Goal: Information Seeking & Learning: Learn about a topic

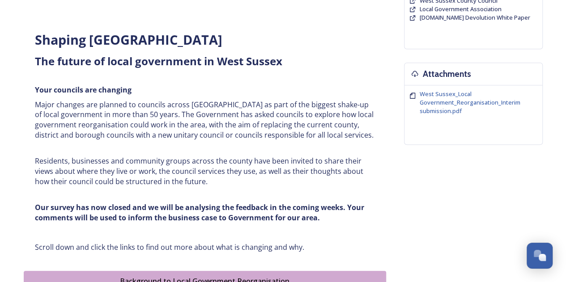
scroll to position [313, 0]
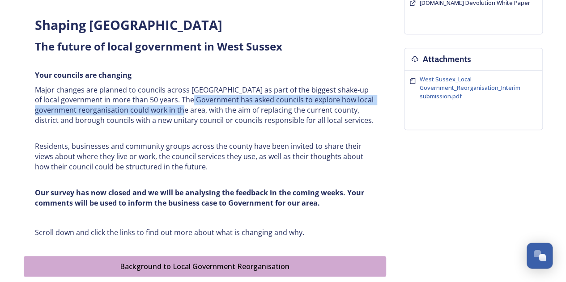
drag, startPoint x: 200, startPoint y: 109, endPoint x: 186, endPoint y: 98, distance: 18.5
click at [186, 98] on p "Major changes are planned to councils across [GEOGRAPHIC_DATA] as part of the b…" at bounding box center [205, 105] width 340 height 41
click at [185, 98] on p "Major changes are planned to councils across [GEOGRAPHIC_DATA] as part of the b…" at bounding box center [205, 105] width 340 height 41
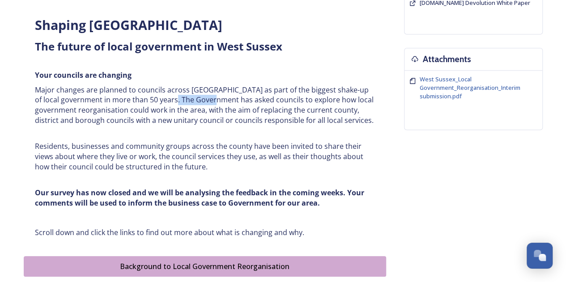
click at [185, 98] on p "Major changes are planned to councils across [GEOGRAPHIC_DATA] as part of the b…" at bounding box center [205, 105] width 340 height 41
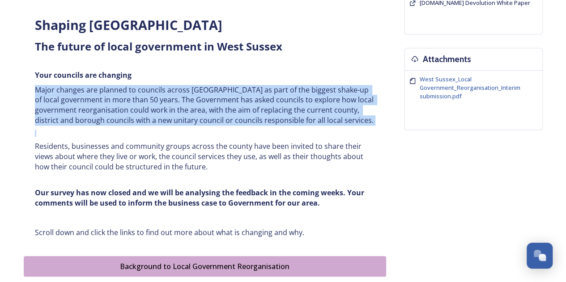
click at [185, 98] on p "Major changes are planned to councils across [GEOGRAPHIC_DATA] as part of the b…" at bounding box center [205, 105] width 340 height 41
click at [172, 102] on p "Major changes are planned to councils across [GEOGRAPHIC_DATA] as part of the b…" at bounding box center [205, 105] width 340 height 41
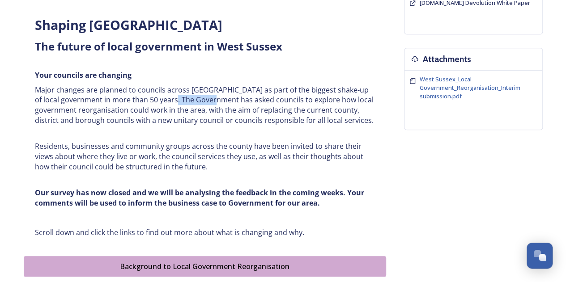
click at [172, 102] on p "Major changes are planned to councils across [GEOGRAPHIC_DATA] as part of the b…" at bounding box center [205, 105] width 340 height 41
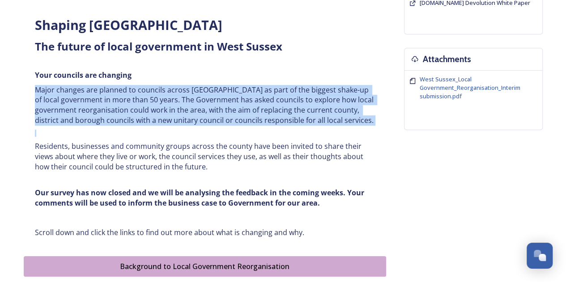
drag, startPoint x: 172, startPoint y: 102, endPoint x: 181, endPoint y: 105, distance: 9.8
click at [172, 104] on p "Major changes are planned to councils across [GEOGRAPHIC_DATA] as part of the b…" at bounding box center [205, 105] width 340 height 41
click at [181, 105] on p "Major changes are planned to councils across [GEOGRAPHIC_DATA] as part of the b…" at bounding box center [205, 105] width 340 height 41
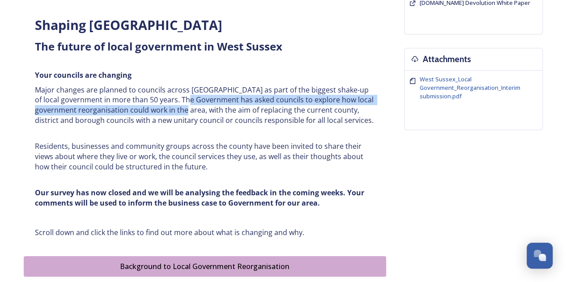
drag, startPoint x: 202, startPoint y: 106, endPoint x: 186, endPoint y: 95, distance: 19.4
click at [186, 95] on p "Major changes are planned to councils across [GEOGRAPHIC_DATA] as part of the b…" at bounding box center [205, 105] width 340 height 41
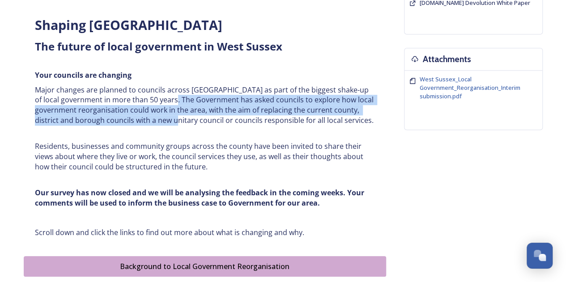
drag, startPoint x: 170, startPoint y: 96, endPoint x: 193, endPoint y: 125, distance: 37.6
click at [193, 125] on p "Major changes are planned to councils across [GEOGRAPHIC_DATA] as part of the b…" at bounding box center [205, 105] width 340 height 41
click at [194, 125] on p "Major changes are planned to councils across [GEOGRAPHIC_DATA] as part of the b…" at bounding box center [205, 105] width 340 height 41
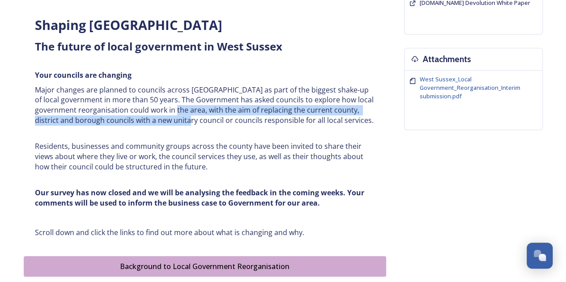
drag, startPoint x: 209, startPoint y: 122, endPoint x: 191, endPoint y: 110, distance: 21.5
click at [191, 111] on p "Major changes are planned to councils across [GEOGRAPHIC_DATA] as part of the b…" at bounding box center [205, 105] width 340 height 41
click at [191, 110] on p "Major changes are planned to councils across [GEOGRAPHIC_DATA] as part of the b…" at bounding box center [205, 105] width 340 height 41
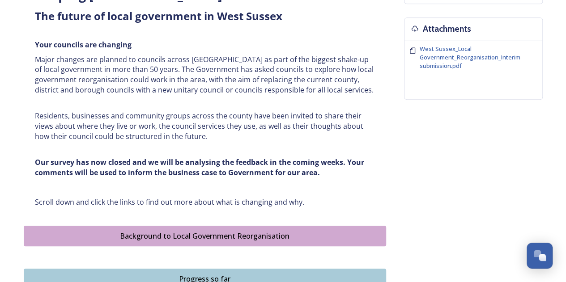
scroll to position [358, 0]
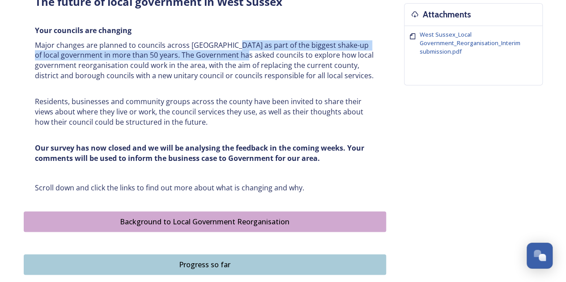
drag, startPoint x: 232, startPoint y: 42, endPoint x: 239, endPoint y: 54, distance: 13.7
click at [239, 54] on p "Major changes are planned to councils across [GEOGRAPHIC_DATA] as part of the b…" at bounding box center [205, 60] width 340 height 41
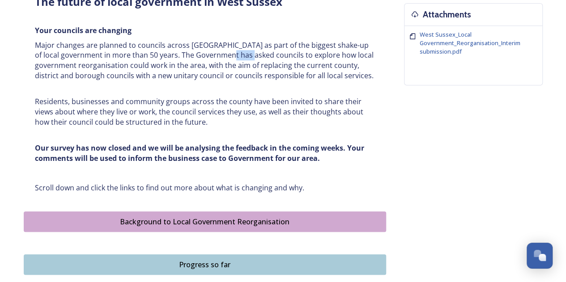
click at [239, 54] on p "Major changes are planned to councils across [GEOGRAPHIC_DATA] as part of the b…" at bounding box center [205, 60] width 340 height 41
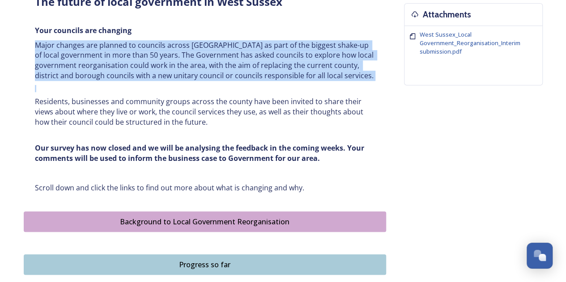
click at [239, 54] on p "Major changes are planned to councils across [GEOGRAPHIC_DATA] as part of the b…" at bounding box center [205, 60] width 340 height 41
click at [194, 69] on p "Major changes are planned to councils across [GEOGRAPHIC_DATA] as part of the b…" at bounding box center [205, 60] width 340 height 41
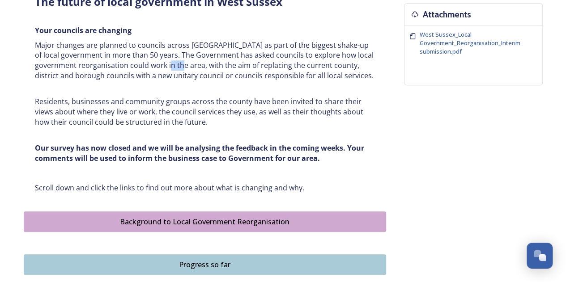
click at [194, 69] on p "Major changes are planned to councils across [GEOGRAPHIC_DATA] as part of the b…" at bounding box center [205, 60] width 340 height 41
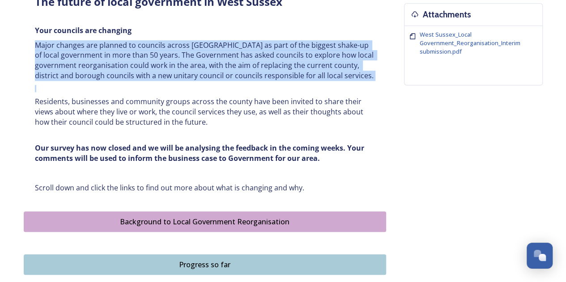
click at [194, 69] on p "Major changes are planned to councils across [GEOGRAPHIC_DATA] as part of the b…" at bounding box center [205, 60] width 340 height 41
click at [236, 69] on p "Major changes are planned to councils across [GEOGRAPHIC_DATA] as part of the b…" at bounding box center [205, 60] width 340 height 41
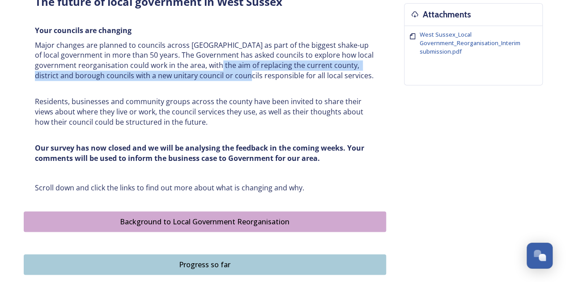
drag, startPoint x: 263, startPoint y: 74, endPoint x: 233, endPoint y: 66, distance: 30.1
click at [233, 66] on p "Major changes are planned to councils across [GEOGRAPHIC_DATA] as part of the b…" at bounding box center [205, 60] width 340 height 41
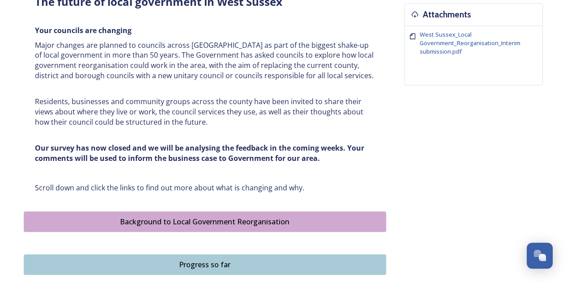
click at [199, 63] on p "Major changes are planned to councils across [GEOGRAPHIC_DATA] as part of the b…" at bounding box center [205, 60] width 340 height 41
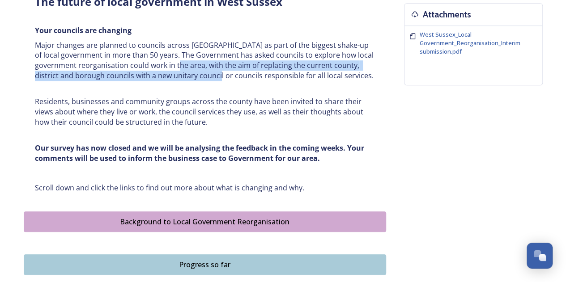
click at [235, 73] on p "Major changes are planned to councils across [GEOGRAPHIC_DATA] as part of the b…" at bounding box center [205, 60] width 340 height 41
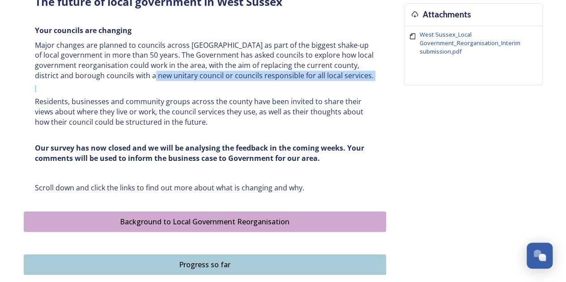
drag, startPoint x: 174, startPoint y: 75, endPoint x: 152, endPoint y: 84, distance: 24.1
click at [152, 84] on div "Shaping [GEOGRAPHIC_DATA] ﻿﻿﻿The future of local government in [GEOGRAPHIC_DATA…" at bounding box center [204, 82] width 353 height 232
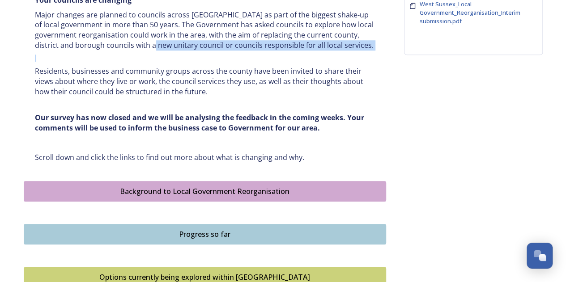
scroll to position [403, 0]
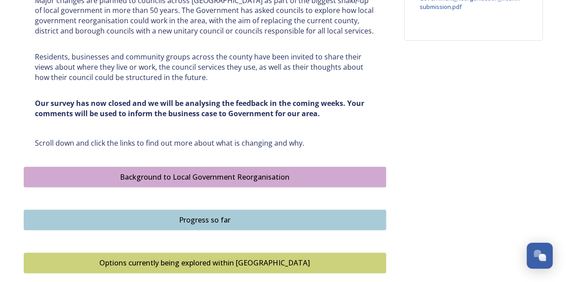
click at [155, 110] on strong "Our survey has now closed and we will be analysing the feedback in the coming w…" at bounding box center [200, 108] width 331 height 20
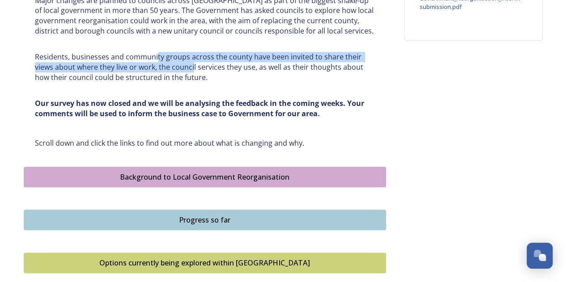
drag, startPoint x: 165, startPoint y: 62, endPoint x: 193, endPoint y: 66, distance: 28.8
click at [193, 66] on p "Residents, businesses and community groups across the county have been invited …" at bounding box center [205, 67] width 340 height 30
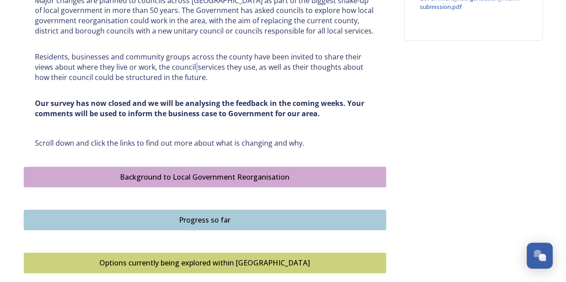
click at [194, 66] on p "Residents, businesses and community groups across the county have been invited …" at bounding box center [205, 67] width 340 height 30
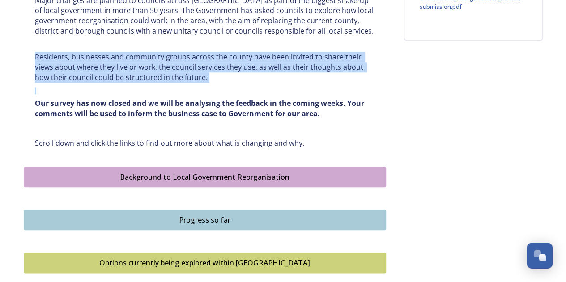
click at [194, 66] on p "Residents, businesses and community groups across the county have been invited …" at bounding box center [205, 67] width 340 height 30
drag, startPoint x: 148, startPoint y: 94, endPoint x: 175, endPoint y: 115, distance: 34.1
click at [148, 94] on div "Shaping [GEOGRAPHIC_DATA] ﻿﻿﻿The future of local government in [GEOGRAPHIC_DATA…" at bounding box center [204, 37] width 353 height 232
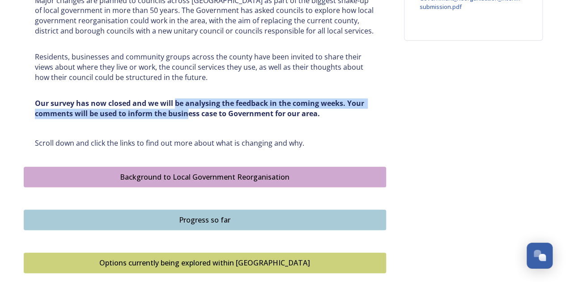
drag, startPoint x: 187, startPoint y: 116, endPoint x: 170, endPoint y: 106, distance: 19.5
click at [170, 106] on strong "Our survey has now closed and we will be analysing the feedback in the coming w…" at bounding box center [200, 108] width 331 height 20
click at [173, 100] on strong "Our survey has now closed and we will be analysing the feedback in the coming w…" at bounding box center [200, 108] width 331 height 20
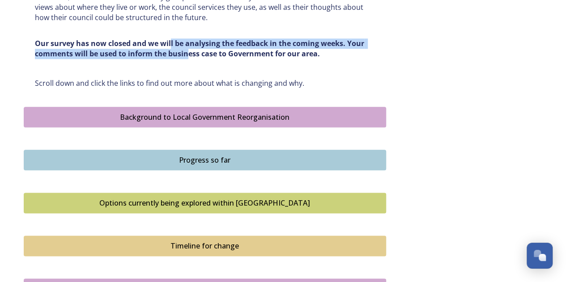
scroll to position [492, 0]
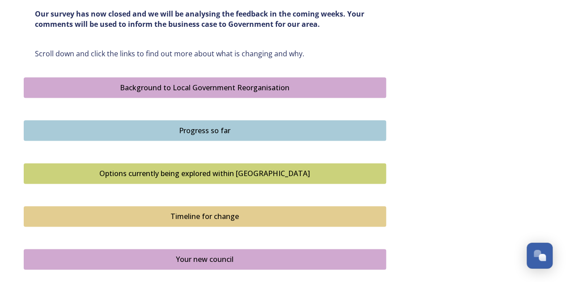
drag, startPoint x: 175, startPoint y: 53, endPoint x: 170, endPoint y: 59, distance: 7.6
click at [174, 53] on p "Scroll down and click the links to find out more about what is changing and why." at bounding box center [205, 54] width 340 height 10
click at [153, 87] on div "Background to Local Government Reorganisation" at bounding box center [205, 87] width 352 height 11
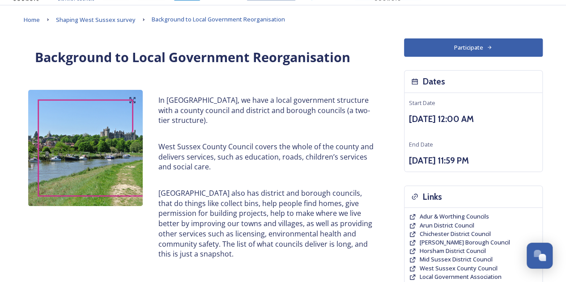
scroll to position [45, 0]
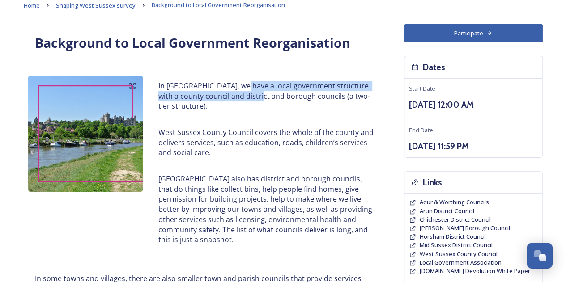
drag, startPoint x: 240, startPoint y: 77, endPoint x: 260, endPoint y: 100, distance: 30.1
click at [260, 100] on div "In [GEOGRAPHIC_DATA], we have a local government structure with a county counci…" at bounding box center [266, 163] width 229 height 175
click at [260, 101] on p "In [GEOGRAPHIC_DATA], we have a local government structure with a county counci…" at bounding box center [266, 96] width 216 height 30
click at [216, 100] on p "In [GEOGRAPHIC_DATA], we have a local government structure with a county counci…" at bounding box center [266, 96] width 216 height 30
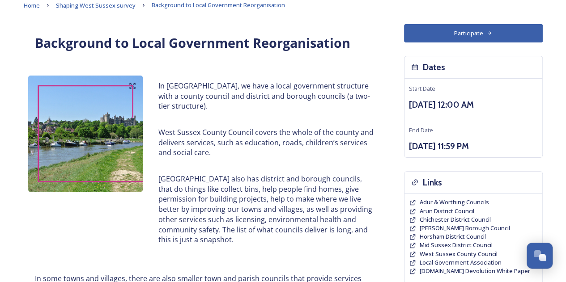
scroll to position [89, 0]
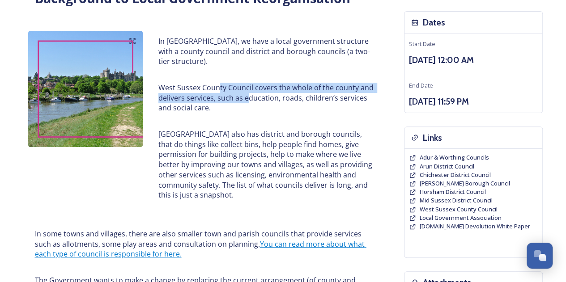
drag, startPoint x: 217, startPoint y: 92, endPoint x: 246, endPoint y: 97, distance: 29.1
click at [246, 97] on p "West Sussex County Council covers the whole of the county and delivers services…" at bounding box center [266, 98] width 216 height 30
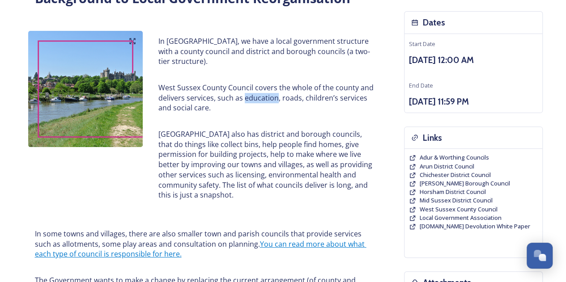
click at [246, 97] on p "West Sussex County Council covers the whole of the county and delivers services…" at bounding box center [266, 98] width 216 height 30
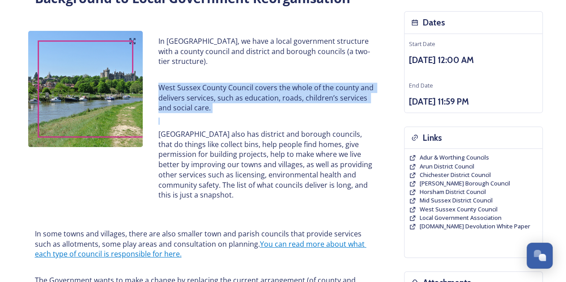
click at [246, 97] on p "West Sussex County Council covers the whole of the county and delivers services…" at bounding box center [266, 98] width 216 height 30
click at [228, 97] on p "West Sussex County Council covers the whole of the county and delivers services…" at bounding box center [266, 98] width 216 height 30
click at [253, 97] on p "West Sussex County Council covers the whole of the county and delivers services…" at bounding box center [266, 98] width 216 height 30
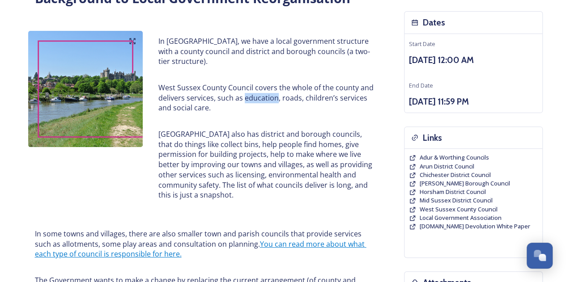
click at [253, 97] on p "West Sussex County Council covers the whole of the county and delivers services…" at bounding box center [266, 98] width 216 height 30
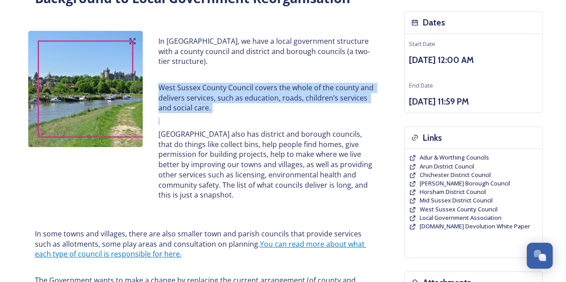
click at [253, 97] on p "West Sussex County Council covers the whole of the county and delivers services…" at bounding box center [266, 98] width 216 height 30
click at [231, 94] on p "West Sussex County Council covers the whole of the county and delivers services…" at bounding box center [266, 98] width 216 height 30
click at [261, 97] on p "West Sussex County Council covers the whole of the county and delivers services…" at bounding box center [266, 98] width 216 height 30
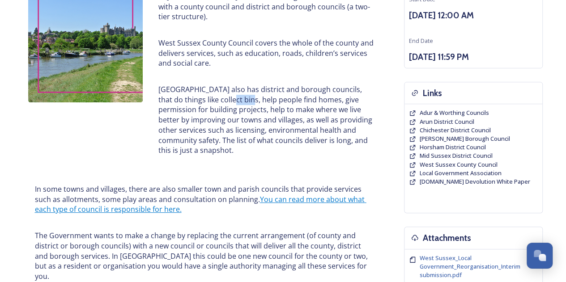
drag, startPoint x: 245, startPoint y: 104, endPoint x: 225, endPoint y: 96, distance: 21.4
click at [225, 96] on p "[GEOGRAPHIC_DATA] also has district and borough councils, that do things like c…" at bounding box center [266, 120] width 216 height 71
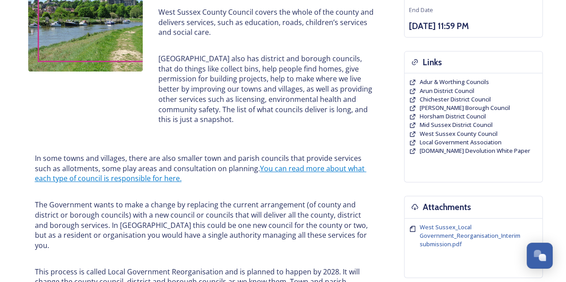
scroll to position [179, 0]
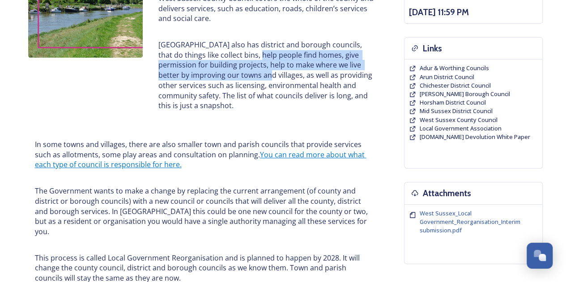
drag, startPoint x: 255, startPoint y: 57, endPoint x: 254, endPoint y: 78, distance: 21.5
click at [254, 78] on p "[GEOGRAPHIC_DATA] also has district and borough councils, that do things like c…" at bounding box center [266, 75] width 216 height 71
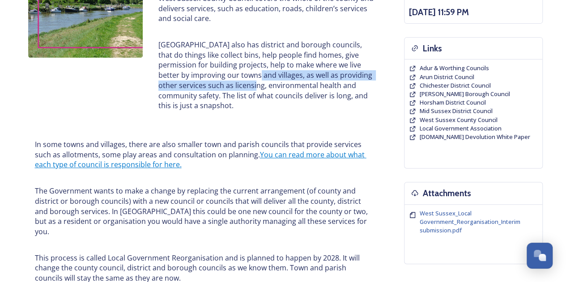
drag, startPoint x: 256, startPoint y: 81, endPoint x: 247, endPoint y: 74, distance: 11.1
click at [247, 74] on p "[GEOGRAPHIC_DATA] also has district and borough councils, that do things like c…" at bounding box center [266, 75] width 216 height 71
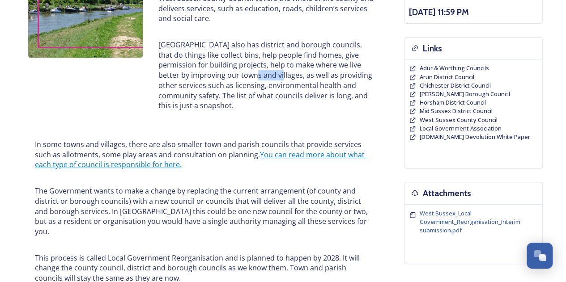
click at [247, 74] on p "[GEOGRAPHIC_DATA] also has district and borough councils, that do things like c…" at bounding box center [266, 75] width 216 height 71
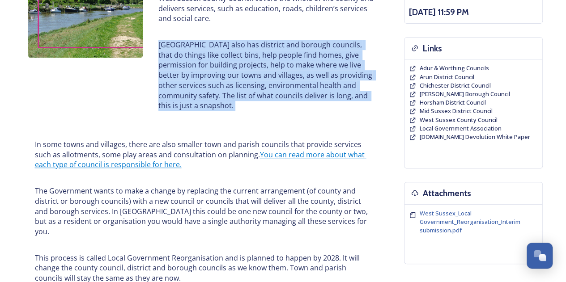
click at [247, 74] on p "[GEOGRAPHIC_DATA] also has district and borough councils, that do things like c…" at bounding box center [266, 75] width 216 height 71
click at [230, 83] on p "[GEOGRAPHIC_DATA] also has district and borough councils, that do things like c…" at bounding box center [266, 75] width 216 height 71
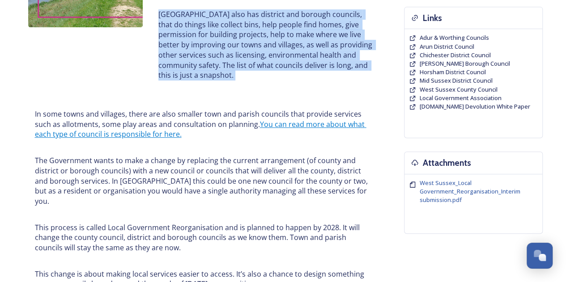
scroll to position [224, 0]
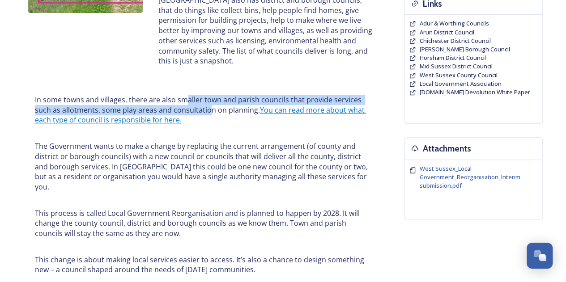
drag, startPoint x: 191, startPoint y: 109, endPoint x: 182, endPoint y: 99, distance: 12.7
click at [182, 99] on p "In some towns and villages, there are also smaller town and parish councils tha…" at bounding box center [205, 110] width 340 height 30
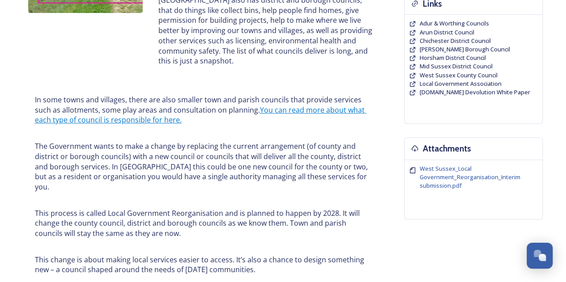
click at [182, 99] on p "In some towns and villages, there are also smaller town and parish councils tha…" at bounding box center [205, 110] width 340 height 30
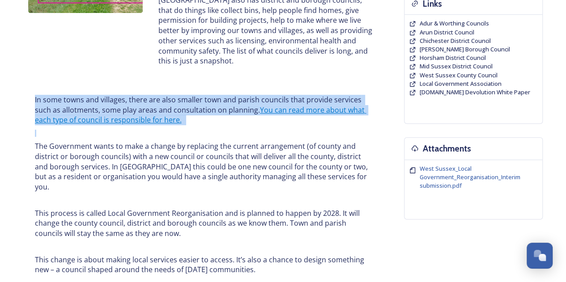
click at [182, 99] on p "In some towns and villages, there are also smaller town and parish councils tha…" at bounding box center [205, 110] width 340 height 30
click at [150, 109] on p "In some towns and villages, there are also smaller town and parish councils tha…" at bounding box center [205, 110] width 340 height 30
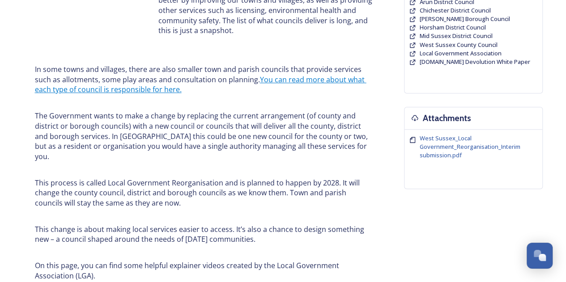
scroll to position [268, 0]
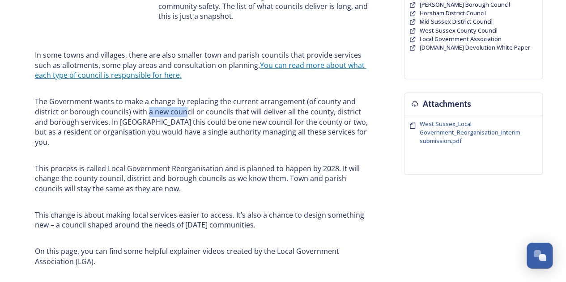
drag, startPoint x: 157, startPoint y: 108, endPoint x: 132, endPoint y: 108, distance: 25.0
click at [133, 108] on p "The Government wants to make a change by replacing the current arrangement (of …" at bounding box center [205, 122] width 340 height 51
click at [132, 108] on p "The Government wants to make a change by replacing the current arrangement (of …" at bounding box center [205, 122] width 340 height 51
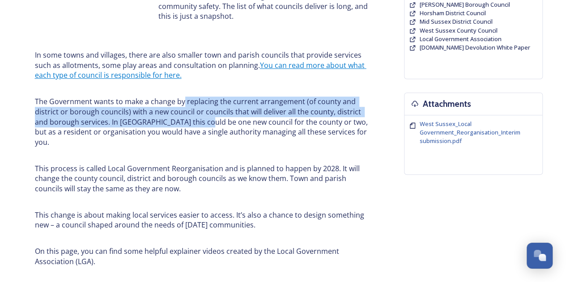
drag, startPoint x: 182, startPoint y: 101, endPoint x: 188, endPoint y: 122, distance: 22.2
click at [188, 122] on p "The Government wants to make a change by replacing the current arrangement (of …" at bounding box center [205, 122] width 340 height 51
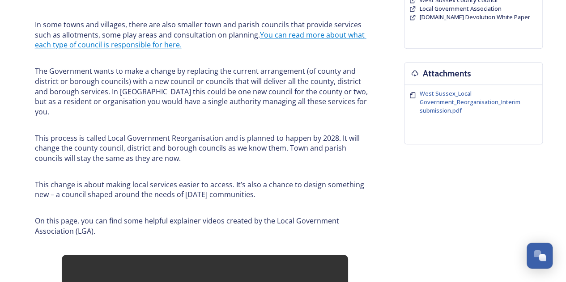
scroll to position [313, 0]
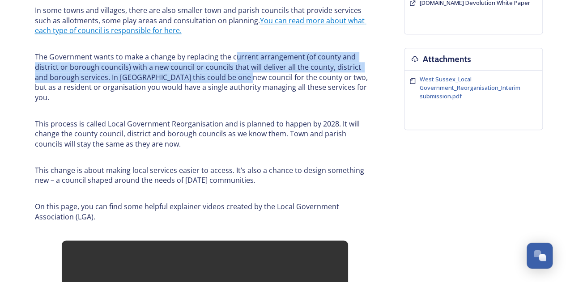
drag, startPoint x: 234, startPoint y: 57, endPoint x: 230, endPoint y: 74, distance: 17.5
click at [230, 74] on p "The Government wants to make a change by replacing the current arrangement (of …" at bounding box center [205, 77] width 340 height 51
click at [178, 72] on p "The Government wants to make a change by replacing the current arrangement (of …" at bounding box center [205, 77] width 340 height 51
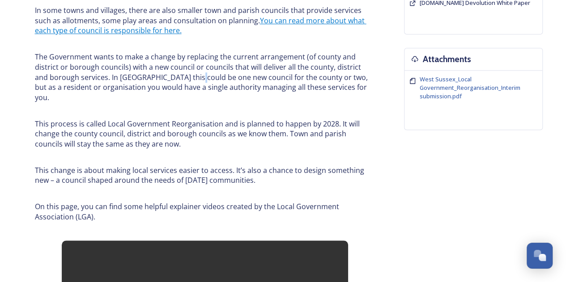
click at [178, 72] on p "The Government wants to make a change by replacing the current arrangement (of …" at bounding box center [205, 77] width 340 height 51
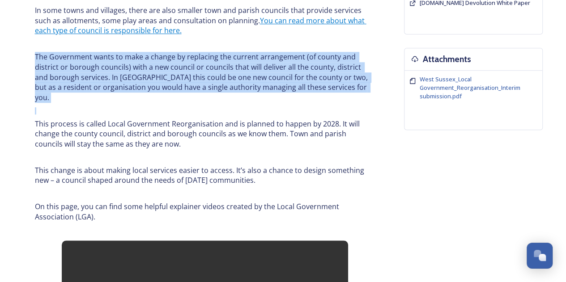
click at [178, 72] on p "The Government wants to make a change by replacing the current arrangement (of …" at bounding box center [205, 77] width 340 height 51
click at [234, 64] on p "The Government wants to make a change by replacing the current arrangement (of …" at bounding box center [205, 77] width 340 height 51
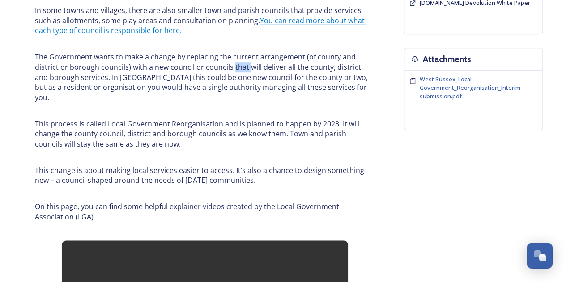
click at [234, 64] on p "The Government wants to make a change by replacing the current arrangement (of …" at bounding box center [205, 77] width 340 height 51
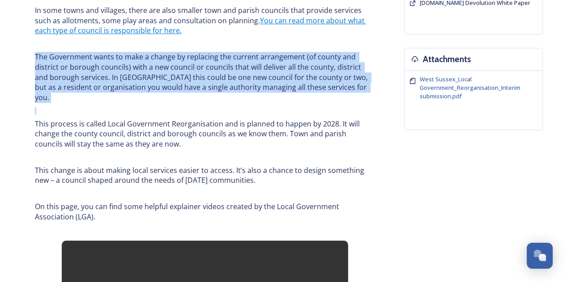
click at [234, 64] on p "The Government wants to make a change by replacing the current arrangement (of …" at bounding box center [205, 77] width 340 height 51
click at [191, 75] on p "The Government wants to make a change by replacing the current arrangement (of …" at bounding box center [205, 77] width 340 height 51
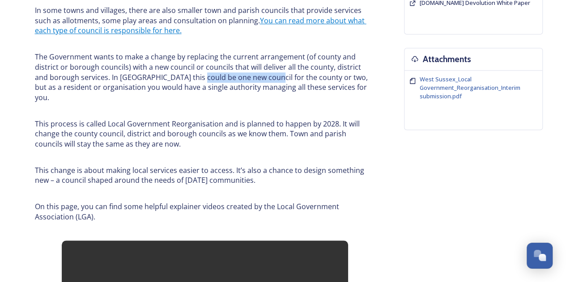
drag, startPoint x: 182, startPoint y: 75, endPoint x: 253, endPoint y: 73, distance: 71.2
click at [253, 73] on p "The Government wants to make a change by replacing the current arrangement (of …" at bounding box center [205, 77] width 340 height 51
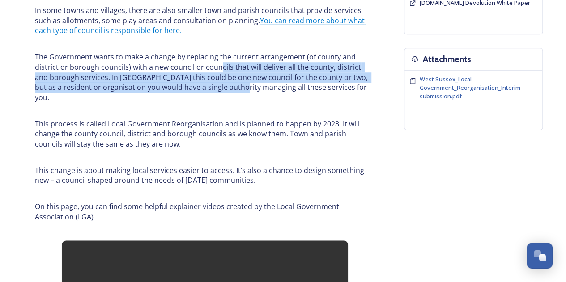
drag, startPoint x: 220, startPoint y: 68, endPoint x: 236, endPoint y: 89, distance: 26.8
click at [236, 89] on p "The Government wants to make a change by replacing the current arrangement (of …" at bounding box center [205, 77] width 340 height 51
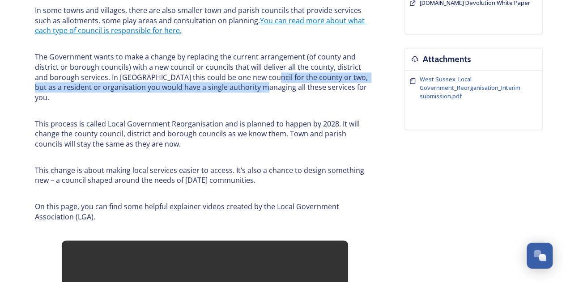
drag, startPoint x: 260, startPoint y: 88, endPoint x: 249, endPoint y: 78, distance: 15.5
click at [249, 78] on p "The Government wants to make a change by replacing the current arrangement (of …" at bounding box center [205, 77] width 340 height 51
drag, startPoint x: 249, startPoint y: 78, endPoint x: 241, endPoint y: 78, distance: 8.1
click at [248, 78] on p "The Government wants to make a change by replacing the current arrangement (of …" at bounding box center [205, 77] width 340 height 51
click at [216, 93] on div "In some towns and villages, there are also smaller town and parish councils tha…" at bounding box center [204, 113] width 353 height 227
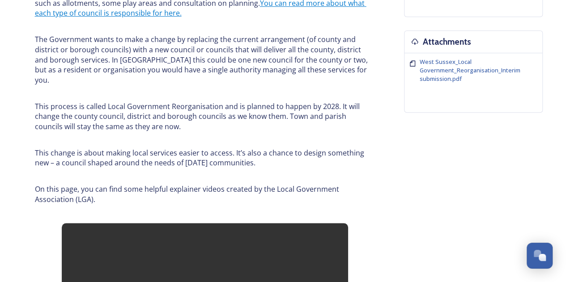
scroll to position [358, 0]
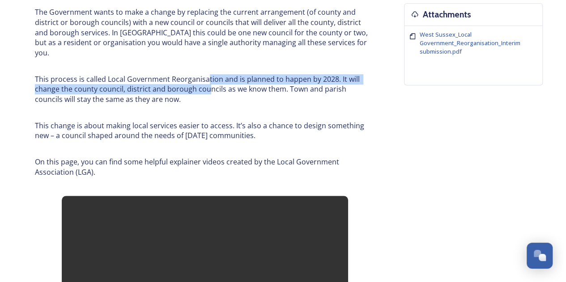
drag, startPoint x: 205, startPoint y: 70, endPoint x: 206, endPoint y: 84, distance: 13.9
click at [206, 84] on p "This process is called Local Government Reorganisation and is planned to happen…" at bounding box center [205, 89] width 340 height 30
drag, startPoint x: 206, startPoint y: 84, endPoint x: 194, endPoint y: 92, distance: 14.8
click at [206, 85] on p "This process is called Local Government Reorganisation and is planned to happen…" at bounding box center [205, 89] width 340 height 30
click at [163, 82] on p "This process is called Local Government Reorganisation and is planned to happen…" at bounding box center [205, 89] width 340 height 30
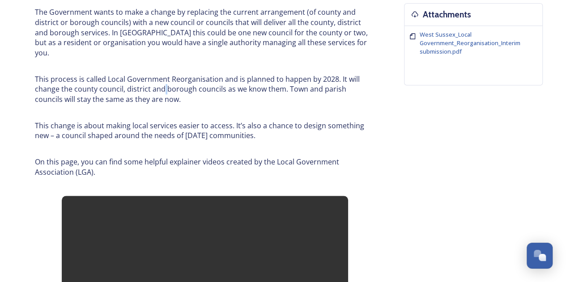
click at [163, 82] on p "This process is called Local Government Reorganisation and is planned to happen…" at bounding box center [205, 89] width 340 height 30
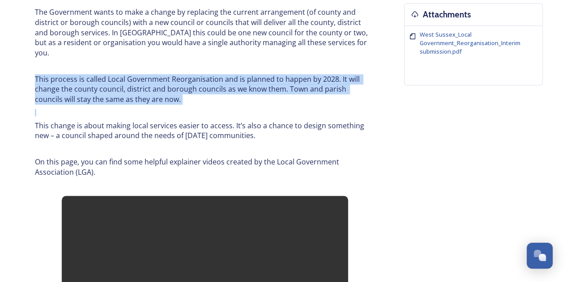
click at [163, 82] on p "This process is called Local Government Reorganisation and is planned to happen…" at bounding box center [205, 89] width 340 height 30
click at [188, 83] on p "This process is called Local Government Reorganisation and is planned to happen…" at bounding box center [205, 89] width 340 height 30
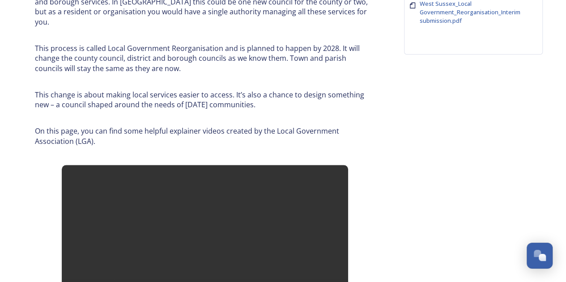
scroll to position [403, 0]
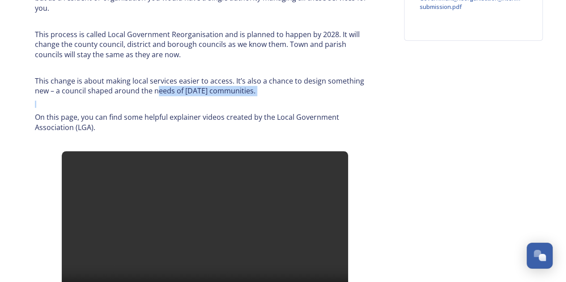
drag, startPoint x: 174, startPoint y: 88, endPoint x: 136, endPoint y: 81, distance: 38.2
click at [136, 81] on div "In some towns and villages, there are also smaller town and parish councils tha…" at bounding box center [204, 24] width 353 height 227
click at [136, 81] on p "This change is about making local services easier to access. It’s also a chance…" at bounding box center [205, 86] width 340 height 20
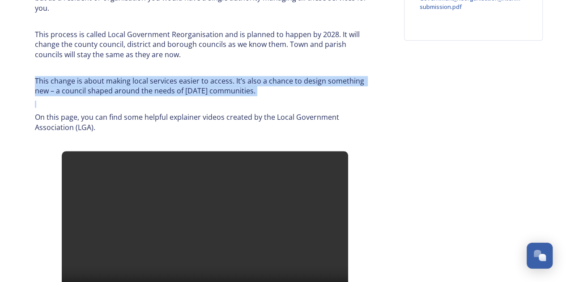
click at [136, 81] on p "This change is about making local services easier to access. It’s also a chance…" at bounding box center [205, 86] width 340 height 20
click at [163, 79] on p "This change is about making local services easier to access. It’s also a chance…" at bounding box center [205, 86] width 340 height 20
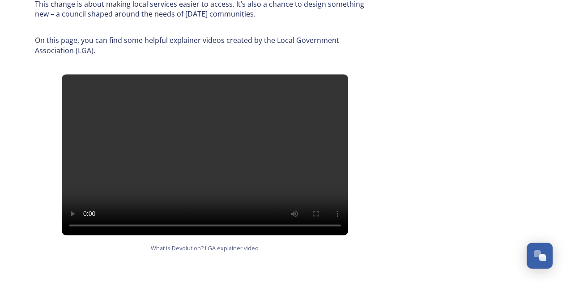
scroll to position [447, 0]
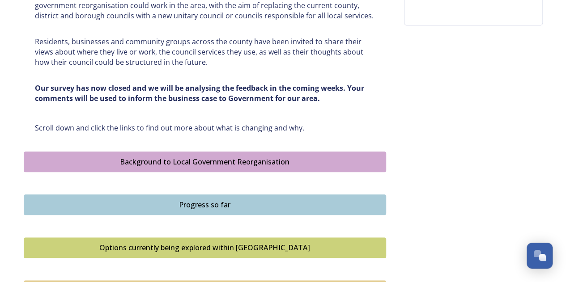
scroll to position [537, 0]
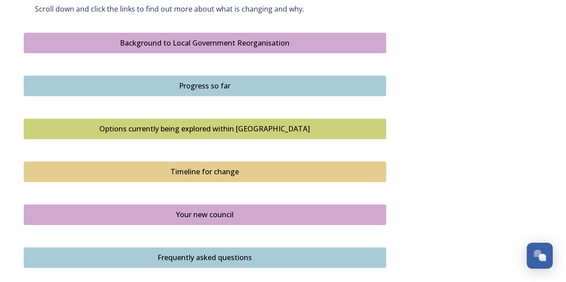
click at [193, 91] on div "Progress so far" at bounding box center [205, 86] width 352 height 11
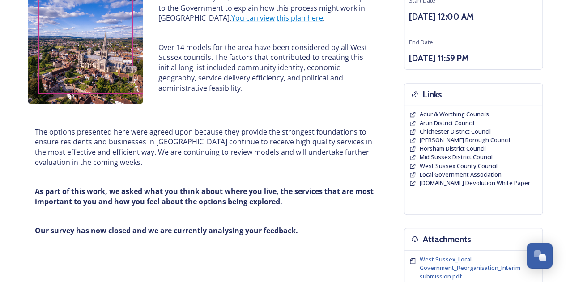
scroll to position [134, 0]
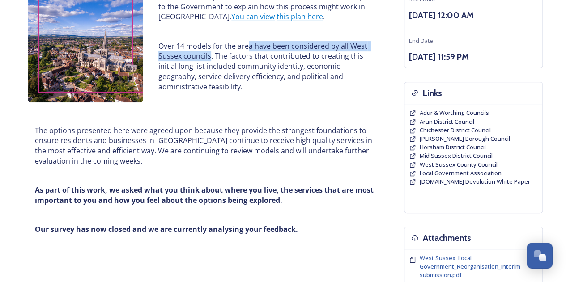
drag, startPoint x: 209, startPoint y: 53, endPoint x: 246, endPoint y: 44, distance: 38.3
click at [246, 44] on p "Over 14 models for the area have been considered by all West Sussex councils. T…" at bounding box center [266, 66] width 216 height 51
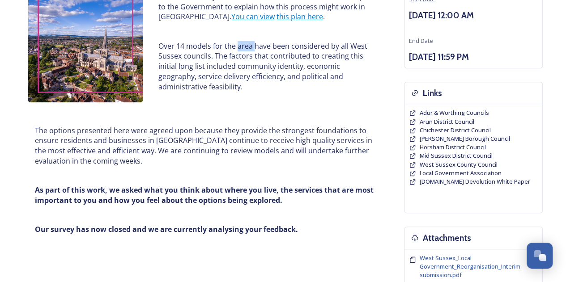
click at [246, 43] on p "Over 14 models for the area have been considered by all West Sussex councils. T…" at bounding box center [266, 66] width 216 height 51
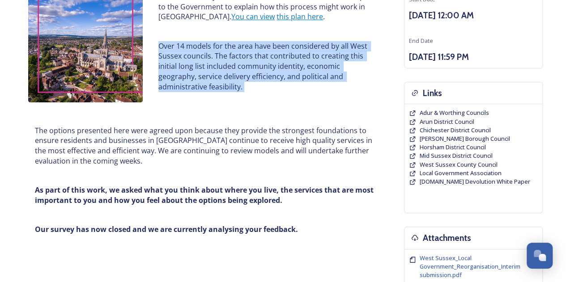
click at [246, 43] on p "Over 14 models for the area have been considered by all West Sussex councils. T…" at bounding box center [266, 66] width 216 height 51
click at [230, 60] on p "Over 14 models for the area have been considered by all West Sussex councils. T…" at bounding box center [266, 66] width 216 height 51
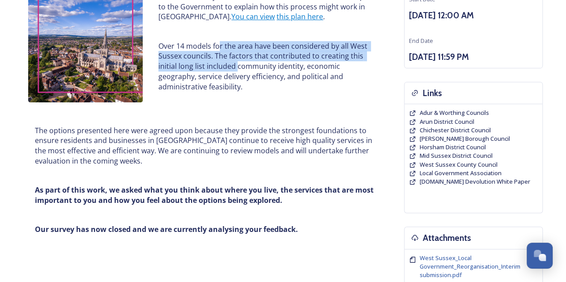
drag, startPoint x: 218, startPoint y: 42, endPoint x: 237, endPoint y: 69, distance: 33.7
click at [237, 69] on p "Over 14 models for the area have been considered by all West Sussex councils. T…" at bounding box center [266, 66] width 216 height 51
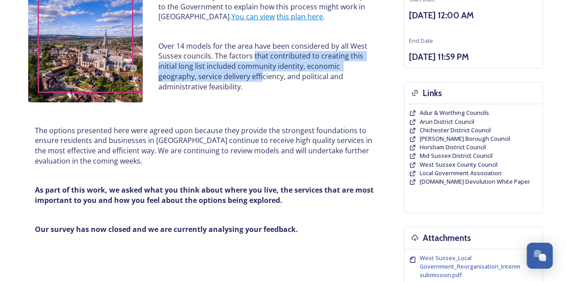
drag
click at [252, 56] on p "Over 14 models for the area have been considered by all West Sussex councils. T…" at bounding box center [266, 66] width 216 height 51
click at [258, 76] on p "Over 14 models for the area have been considered by all West Sussex councils. T…" at bounding box center [266, 66] width 216 height 51
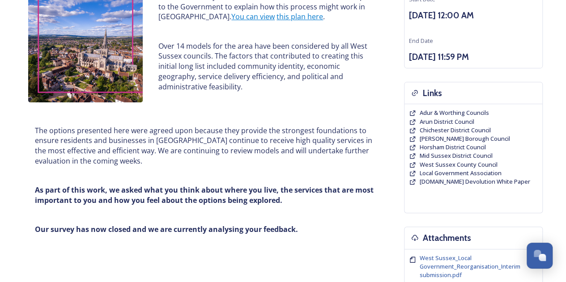
click at [247, 60] on p "Over 14 models for the area have been considered by all West Sussex councils. T…" at bounding box center [266, 66] width 216 height 51
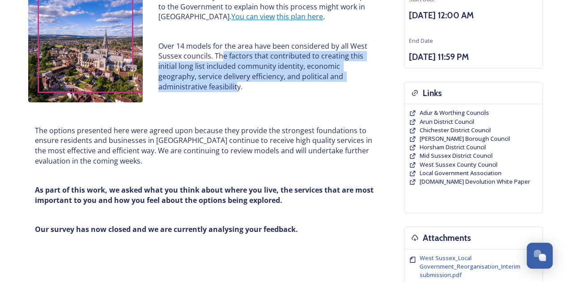
click at [237, 85] on p "Over 14 models for the area have been considered by all West Sussex councils. T…" at bounding box center [266, 66] width 216 height 51
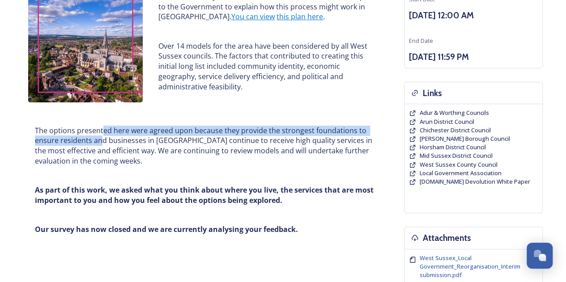
click at [100, 124] on div "The options presented here were agreed upon because they provide the strongest …" at bounding box center [204, 180] width 353 height 120
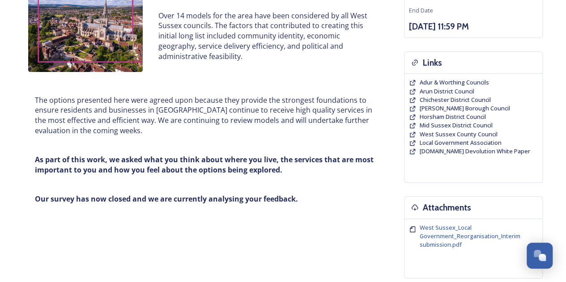
scroll to position [179, 0]
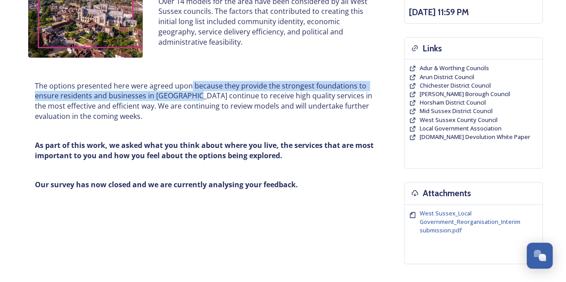
click at [195, 102] on p "The options presented here were agreed upon because they provide the strongest …" at bounding box center [205, 101] width 340 height 41
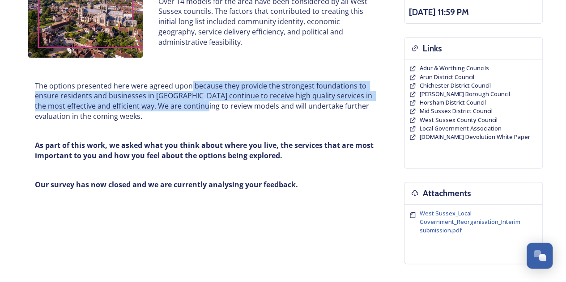
click at [195, 102] on p "The options presented here were agreed upon because they provide the strongest …" at bounding box center [205, 101] width 340 height 41
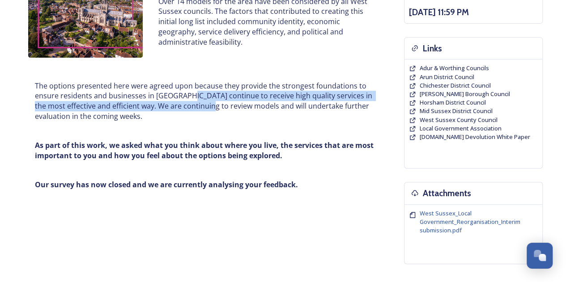
click at [184, 93] on p "The options presented here were agreed upon because they provide the strongest …" at bounding box center [205, 101] width 340 height 41
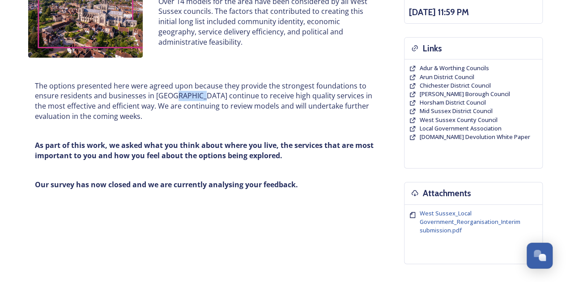
click at [184, 93] on p "The options presented here were agreed upon because they provide the strongest …" at bounding box center [205, 101] width 340 height 41
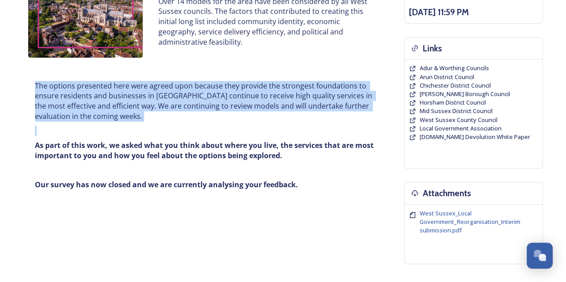
click at [184, 93] on p "The options presented here were agreed upon because they provide the strongest …" at bounding box center [205, 101] width 340 height 41
click at [204, 98] on p "The options presented here were agreed upon because they provide the strongest …" at bounding box center [205, 101] width 340 height 41
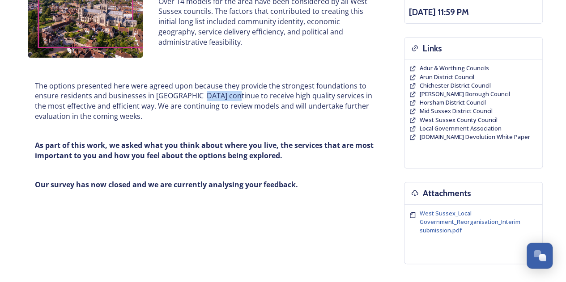
click at [204, 98] on p "The options presented here were agreed upon because they provide the strongest …" at bounding box center [205, 101] width 340 height 41
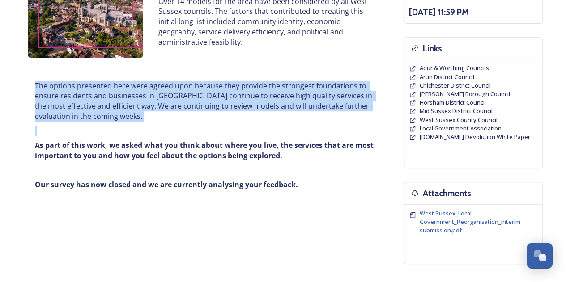
click at [189, 98] on p "The options presented here were agreed upon because they provide the strongest …" at bounding box center [205, 101] width 340 height 41
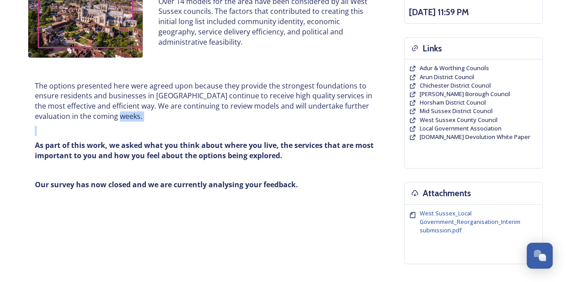
click at [158, 129] on div "The options presented here were agreed upon because they provide the strongest …" at bounding box center [204, 136] width 353 height 120
click at [158, 129] on p at bounding box center [205, 131] width 340 height 10
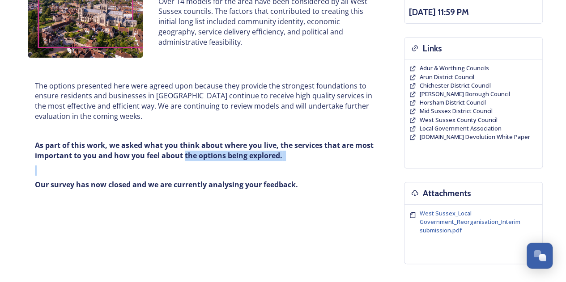
click at [173, 149] on div "The options presented here were agreed upon because they provide the strongest …" at bounding box center [204, 136] width 353 height 120
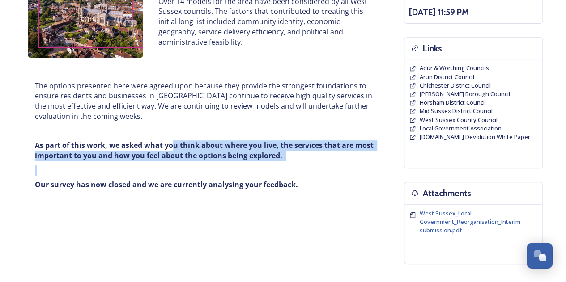
click at [173, 149] on strong "As part of this work, we asked what you think about where you live, the service…" at bounding box center [205, 150] width 340 height 20
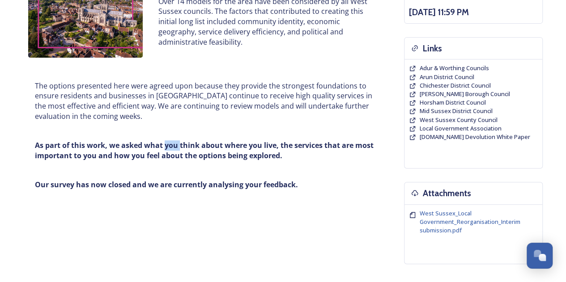
click at [173, 149] on strong "As part of this work, we asked what you think about where you live, the service…" at bounding box center [205, 150] width 340 height 20
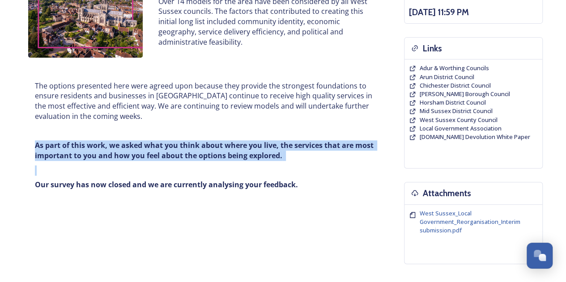
click at [173, 149] on strong "As part of this work, we asked what you think about where you live, the service…" at bounding box center [205, 150] width 340 height 20
click at [201, 153] on strong "As part of this work, we asked what you think about where you live, the service…" at bounding box center [205, 150] width 340 height 20
click at [182, 148] on strong "As part of this work, we asked what you think about where you live, the service…" at bounding box center [205, 150] width 340 height 20
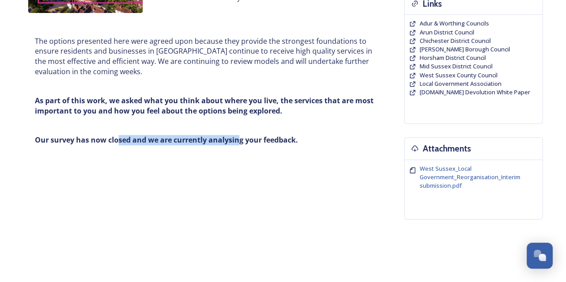
click at [238, 137] on strong "Our survey has now closed and we are currently analysing your feedback." at bounding box center [166, 140] width 263 height 10
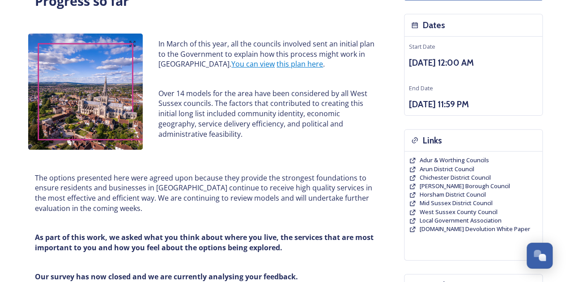
scroll to position [21, 0]
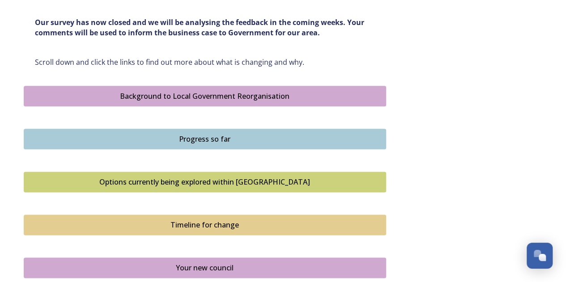
scroll to position [492, 0]
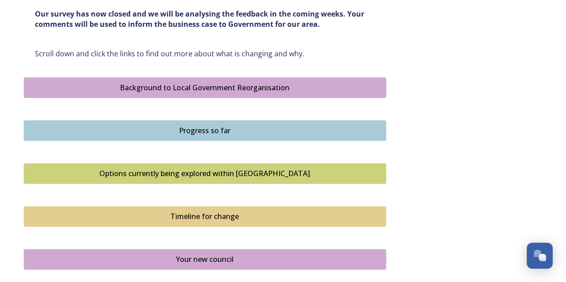
click at [173, 172] on div "Options currently being explored within [GEOGRAPHIC_DATA]" at bounding box center [205, 173] width 352 height 11
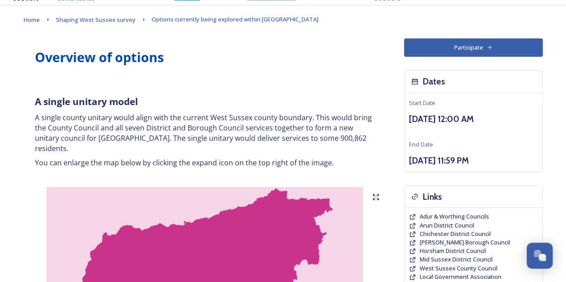
scroll to position [45, 0]
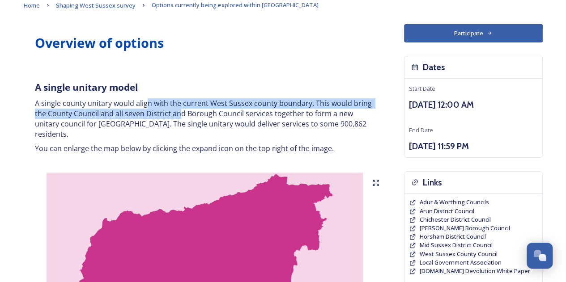
click at [144, 102] on p "A single county unitary would align with the current West Sussex county boundar…" at bounding box center [205, 118] width 340 height 41
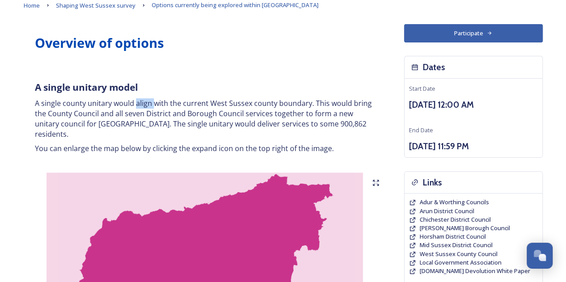
click at [144, 102] on p "A single county unitary would align with the current West Sussex county boundar…" at bounding box center [205, 118] width 340 height 41
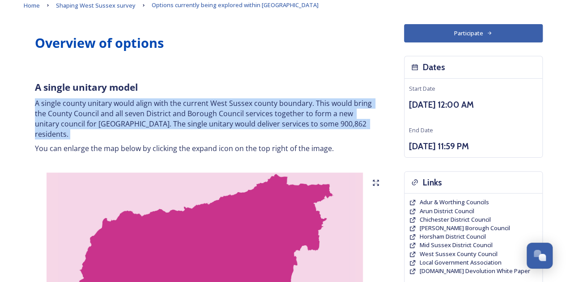
click at [144, 102] on p "A single county unitary would align with the current West Sussex county boundar…" at bounding box center [205, 118] width 340 height 41
click at [166, 109] on p "A single county unitary would align with the current West Sussex county boundar…" at bounding box center [205, 118] width 340 height 41
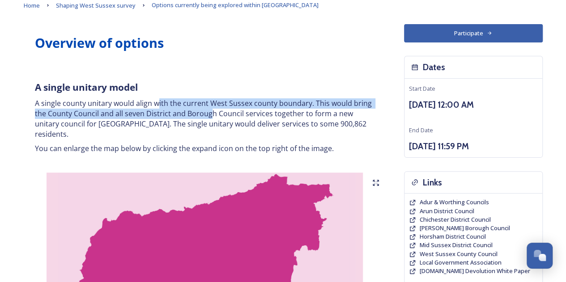
click at [211, 116] on p "A single county unitary would align with the current West Sussex county boundar…" at bounding box center [205, 118] width 340 height 41
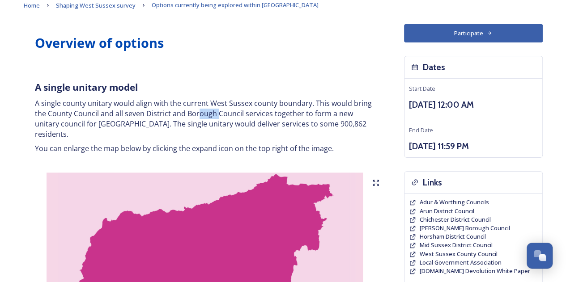
click at [195, 109] on p "A single county unitary would align with the current West Sussex county boundar…" at bounding box center [205, 118] width 340 height 41
click at [194, 109] on p "A single county unitary would align with the current West Sussex county boundar…" at bounding box center [205, 118] width 340 height 41
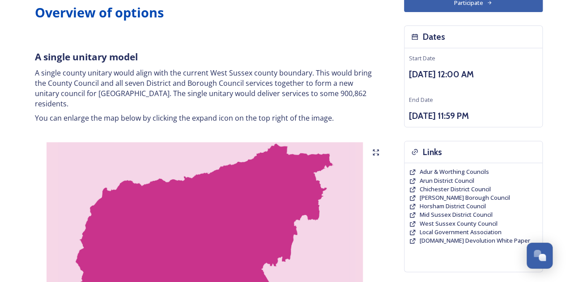
scroll to position [89, 0]
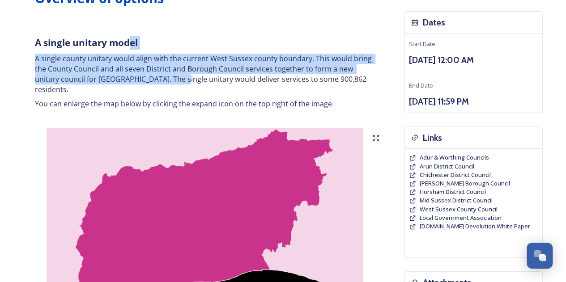
click at [151, 81] on div "A single unitary model A single county unitary would align with the current Wes…" at bounding box center [204, 73] width 353 height 84
click at [151, 81] on p "A single county unitary would align with the current West Sussex county boundar…" at bounding box center [205, 74] width 340 height 41
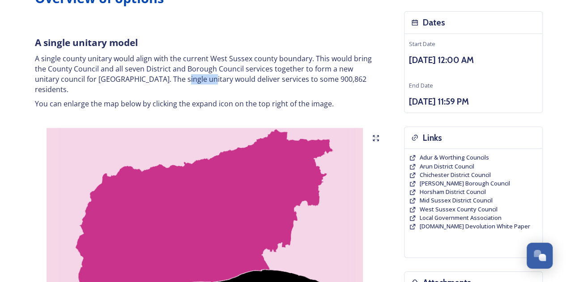
click at [151, 81] on p "A single county unitary would align with the current West Sussex county boundar…" at bounding box center [205, 74] width 340 height 41
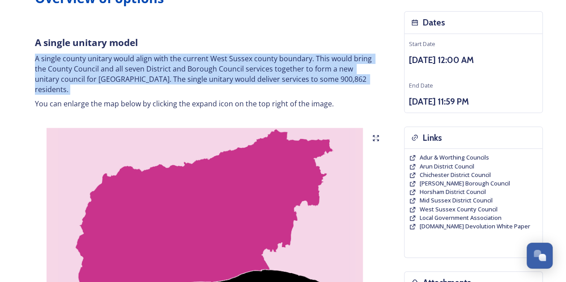
click at [154, 81] on p "A single county unitary would align with the current West Sussex county boundar…" at bounding box center [205, 74] width 340 height 41
click at [203, 78] on p "A single county unitary would align with the current West Sussex county boundar…" at bounding box center [205, 74] width 340 height 41
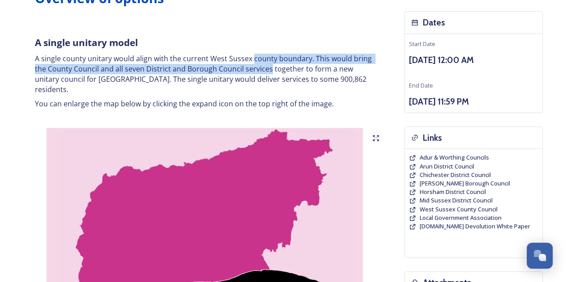
click at [268, 70] on p "A single county unitary would align with the current West Sussex county boundar…" at bounding box center [205, 74] width 340 height 41
click at [269, 70] on p "A single county unitary would align with the current West Sussex county boundar…" at bounding box center [205, 74] width 340 height 41
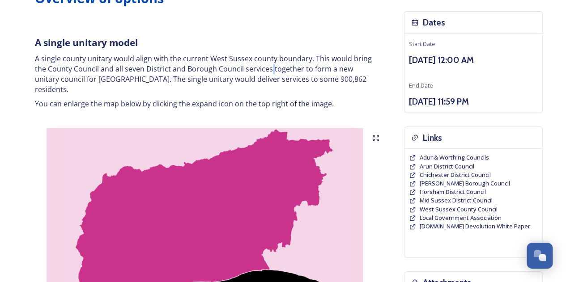
click at [269, 70] on p "A single county unitary would align with the current West Sussex county boundar…" at bounding box center [205, 74] width 340 height 41
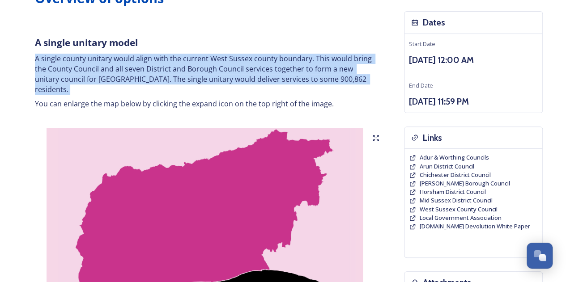
click at [269, 70] on p "A single county unitary would align with the current West Sussex county boundar…" at bounding box center [205, 74] width 340 height 41
click at [234, 70] on p "A single county unitary would align with the current West Sussex county boundar…" at bounding box center [205, 74] width 340 height 41
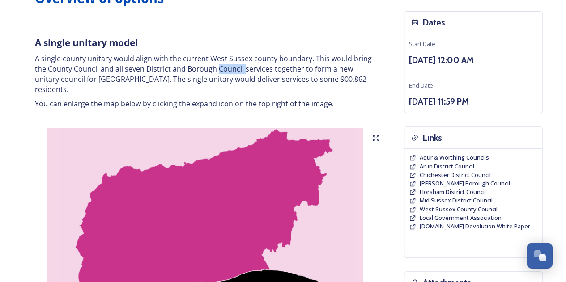
click at [234, 70] on p "A single county unitary would align with the current West Sussex county boundar…" at bounding box center [205, 74] width 340 height 41
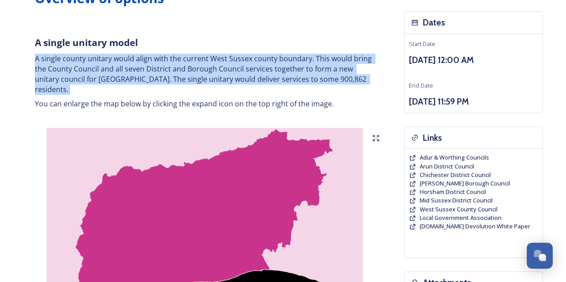
click at [234, 70] on p "A single county unitary would align with the current West Sussex county boundar…" at bounding box center [205, 74] width 340 height 41
click at [269, 64] on p "A single county unitary would align with the current West Sussex county boundar…" at bounding box center [205, 74] width 340 height 41
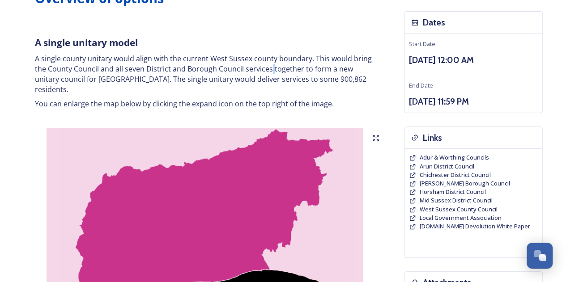
click at [269, 64] on p "A single county unitary would align with the current West Sussex county boundar…" at bounding box center [205, 74] width 340 height 41
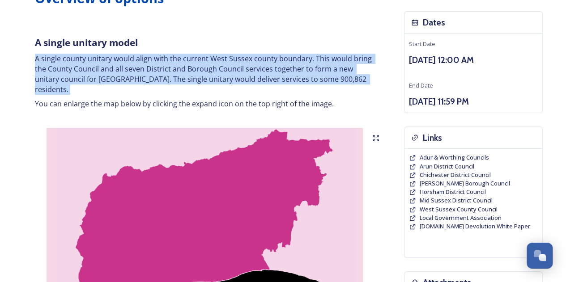
click at [269, 64] on p "A single county unitary would align with the current West Sussex county boundar…" at bounding box center [205, 74] width 340 height 41
click at [233, 69] on p "A single county unitary would align with the current West Sussex county boundar…" at bounding box center [205, 74] width 340 height 41
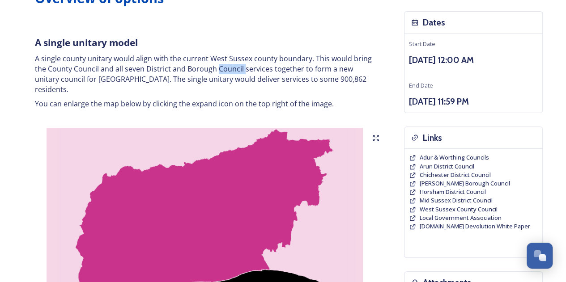
click at [233, 69] on p "A single county unitary would align with the current West Sussex county boundar…" at bounding box center [205, 74] width 340 height 41
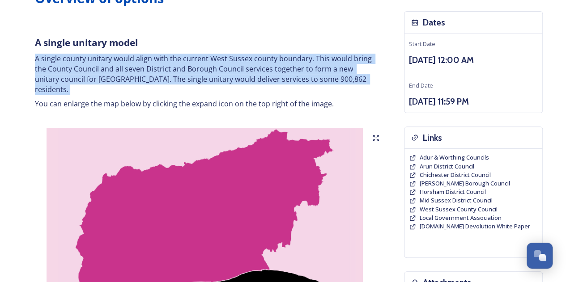
click at [233, 69] on p "A single county unitary would align with the current West Sussex county boundar…" at bounding box center [205, 74] width 340 height 41
click at [242, 69] on p "A single county unitary would align with the current West Sussex county boundar…" at bounding box center [205, 74] width 340 height 41
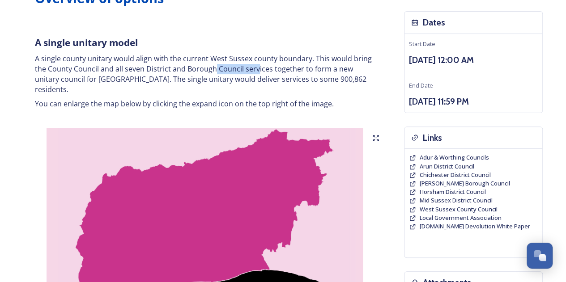
drag, startPoint x: 257, startPoint y: 71, endPoint x: 213, endPoint y: 64, distance: 44.4
click at [213, 64] on p "A single county unitary would align with the current West Sussex county boundar…" at bounding box center [205, 74] width 340 height 41
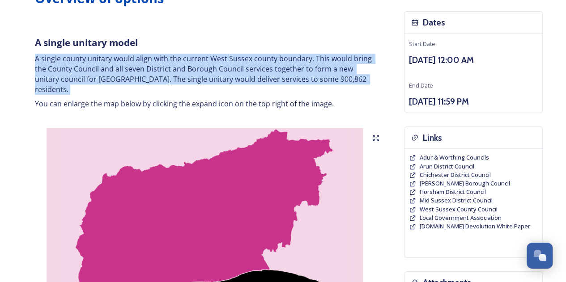
click at [213, 64] on p "A single county unitary would align with the current West Sussex county boundar…" at bounding box center [205, 74] width 340 height 41
click at [249, 60] on p "A single county unitary would align with the current West Sussex county boundar…" at bounding box center [205, 74] width 340 height 41
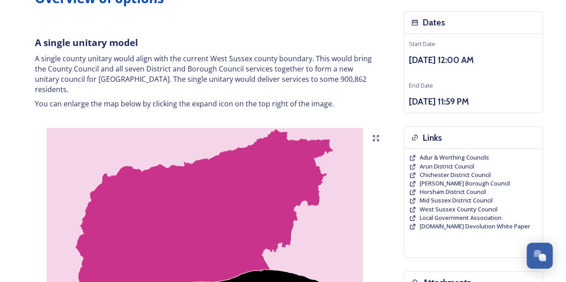
click at [250, 60] on p "A single county unitary would align with the current West Sussex county boundar…" at bounding box center [205, 74] width 340 height 41
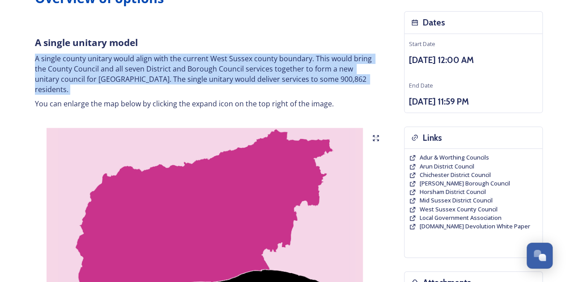
click at [250, 60] on p "A single county unitary would align with the current West Sussex county boundar…" at bounding box center [205, 74] width 340 height 41
drag, startPoint x: 218, startPoint y: 80, endPoint x: 228, endPoint y: 98, distance: 20.4
click at [218, 80] on p "A single county unitary would align with the current West Sussex county boundar…" at bounding box center [205, 74] width 340 height 41
click at [187, 74] on p "A single county unitary would align with the current West Sussex county boundar…" at bounding box center [205, 74] width 340 height 41
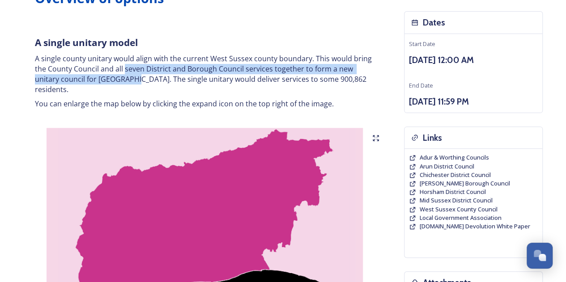
drag, startPoint x: 110, startPoint y: 81, endPoint x: 126, endPoint y: 70, distance: 19.0
click at [126, 70] on p "A single county unitary would align with the current West Sussex county boundar…" at bounding box center [205, 74] width 340 height 41
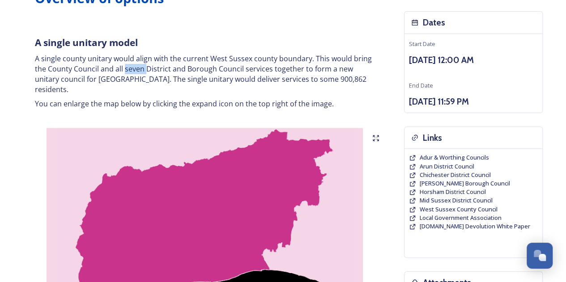
click at [126, 70] on p "A single county unitary would align with the current West Sussex county boundar…" at bounding box center [205, 74] width 340 height 41
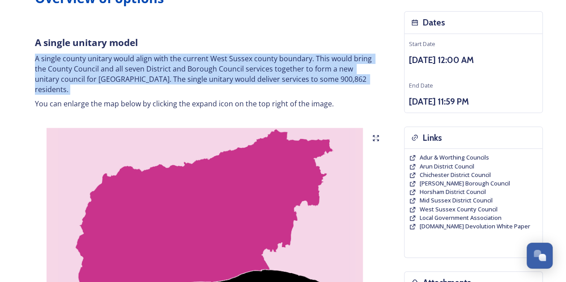
click at [126, 70] on p "A single county unitary would align with the current West Sussex county boundar…" at bounding box center [205, 74] width 340 height 41
click at [135, 72] on p "A single county unitary would align with the current West Sussex county boundar…" at bounding box center [205, 74] width 340 height 41
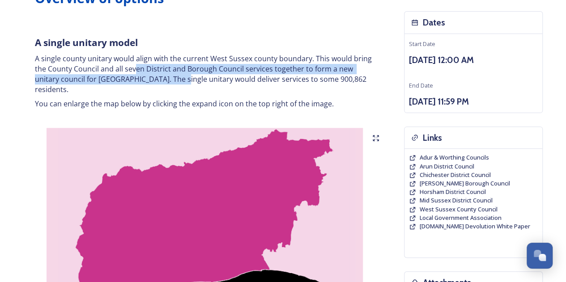
drag, startPoint x: 152, startPoint y: 81, endPoint x: 133, endPoint y: 71, distance: 21.0
click at [133, 71] on p "A single county unitary would align with the current West Sussex county boundar…" at bounding box center [205, 74] width 340 height 41
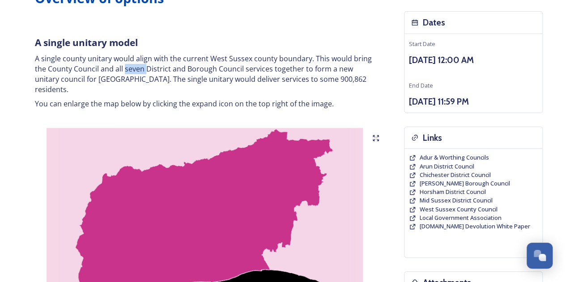
click at [133, 71] on p "A single county unitary would align with the current West Sussex county boundar…" at bounding box center [205, 74] width 340 height 41
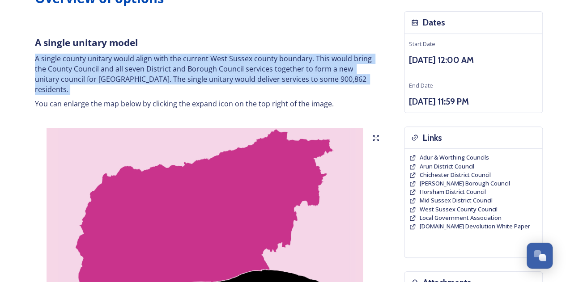
click at [133, 71] on p "A single county unitary would align with the current West Sussex county boundar…" at bounding box center [205, 74] width 340 height 41
click at [123, 75] on p "A single county unitary would align with the current West Sussex county boundar…" at bounding box center [205, 74] width 340 height 41
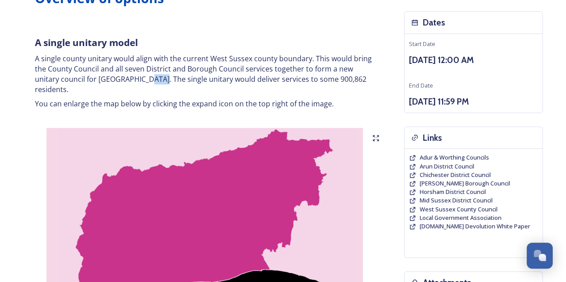
click at [123, 75] on p "A single county unitary would align with the current West Sussex county boundar…" at bounding box center [205, 74] width 340 height 41
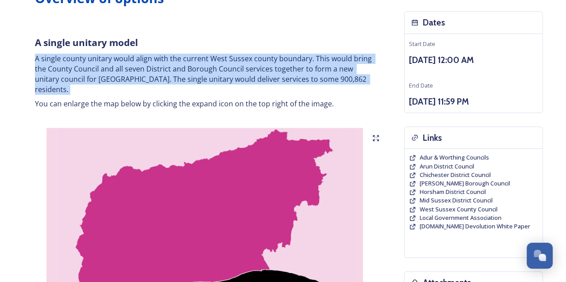
click at [123, 75] on p "A single county unitary would align with the current West Sussex county boundar…" at bounding box center [205, 74] width 340 height 41
click at [118, 76] on p "A single county unitary would align with the current West Sussex county boundar…" at bounding box center [205, 74] width 340 height 41
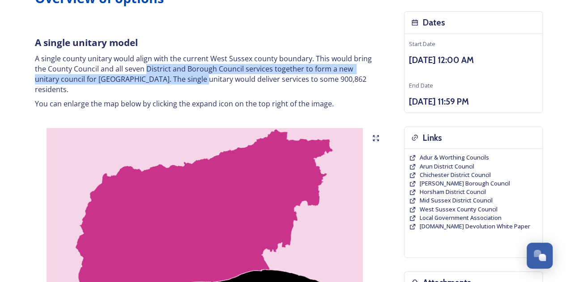
drag, startPoint x: 147, startPoint y: 70, endPoint x: 172, endPoint y: 81, distance: 27.5
click at [172, 81] on p "A single county unitary would align with the current West Sussex county boundar…" at bounding box center [205, 74] width 340 height 41
drag, startPoint x: 172, startPoint y: 81, endPoint x: 178, endPoint y: 80, distance: 5.4
click at [173, 81] on p "A single county unitary would align with the current West Sussex county boundar…" at bounding box center [205, 74] width 340 height 41
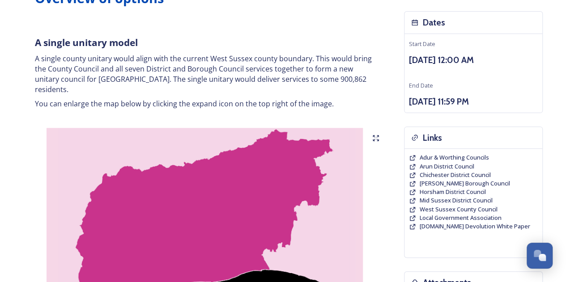
click at [201, 75] on p "A single county unitary would align with the current West Sussex county boundar…" at bounding box center [205, 74] width 340 height 41
drag, startPoint x: 108, startPoint y: 95, endPoint x: 180, endPoint y: 92, distance: 72.5
click at [180, 99] on p "You can enlarge the map below by clicking the expand icon on the top right of t…" at bounding box center [205, 104] width 340 height 10
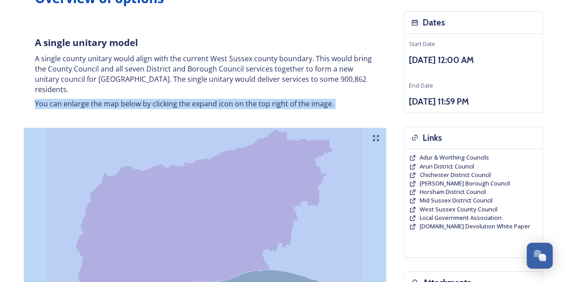
click at [180, 99] on p "You can enlarge the map below by clicking the expand icon on the top right of t…" at bounding box center [205, 104] width 340 height 10
click at [223, 99] on p "You can enlarge the map below by clicking the expand icon on the top right of t…" at bounding box center [205, 104] width 340 height 10
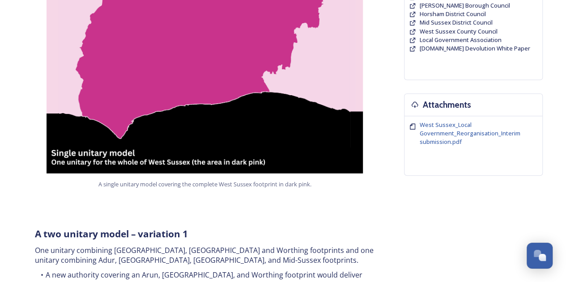
scroll to position [268, 0]
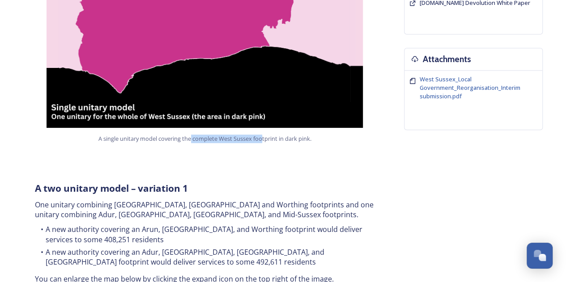
drag, startPoint x: 192, startPoint y: 125, endPoint x: 262, endPoint y: 123, distance: 69.8
click at [262, 123] on div "A single unitary model covering the complete West Sussex footprint in dark pink." at bounding box center [205, 27] width 362 height 246
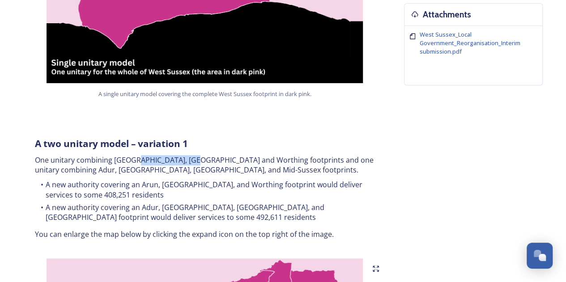
click at [195, 155] on p "One unitary combining [GEOGRAPHIC_DATA], [GEOGRAPHIC_DATA] and Worthing footpri…" at bounding box center [205, 165] width 340 height 20
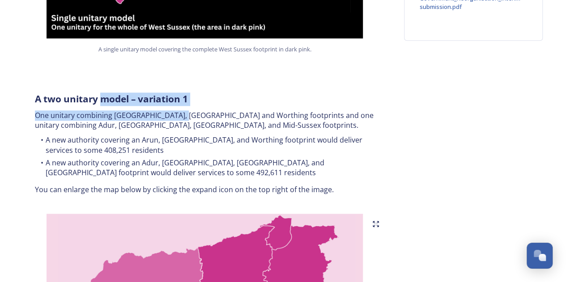
drag, startPoint x: 131, startPoint y: 100, endPoint x: 179, endPoint y: 108, distance: 48.5
click at [179, 108] on div "A two unitary model – variation 1 One unitary combining Arun, [GEOGRAPHIC_DATA]…" at bounding box center [204, 143] width 353 height 113
click at [179, 110] on p "One unitary combining [GEOGRAPHIC_DATA], [GEOGRAPHIC_DATA] and Worthing footpri…" at bounding box center [205, 120] width 340 height 20
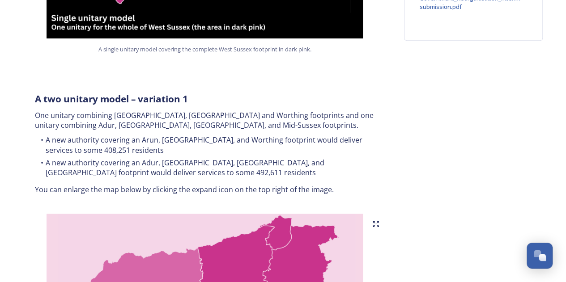
click at [144, 113] on p "One unitary combining [GEOGRAPHIC_DATA], [GEOGRAPHIC_DATA] and Worthing footpri…" at bounding box center [205, 120] width 340 height 20
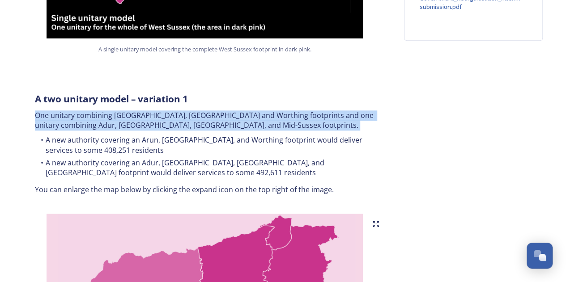
click at [144, 113] on p "One unitary combining [GEOGRAPHIC_DATA], [GEOGRAPHIC_DATA] and Worthing footpri…" at bounding box center [205, 120] width 340 height 20
click at [124, 111] on p "One unitary combining [GEOGRAPHIC_DATA], [GEOGRAPHIC_DATA] and Worthing footpri…" at bounding box center [205, 120] width 340 height 20
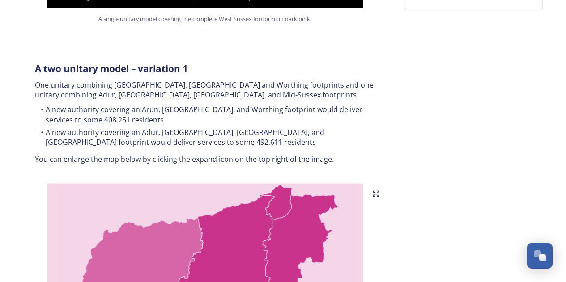
scroll to position [447, 0]
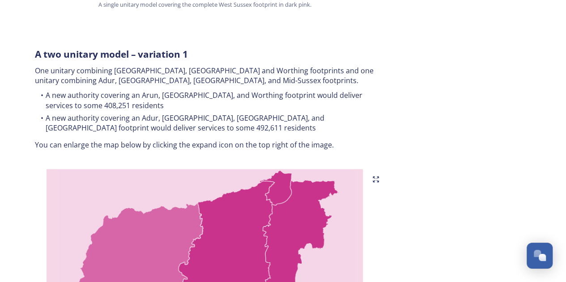
drag, startPoint x: 126, startPoint y: 53, endPoint x: 175, endPoint y: 66, distance: 50.3
click at [175, 66] on div "A two unitary model – variation 1 One unitary combining Arun, [GEOGRAPHIC_DATA]…" at bounding box center [204, 98] width 353 height 113
click at [175, 66] on p "One unitary combining [GEOGRAPHIC_DATA], [GEOGRAPHIC_DATA] and Worthing footpri…" at bounding box center [205, 76] width 340 height 20
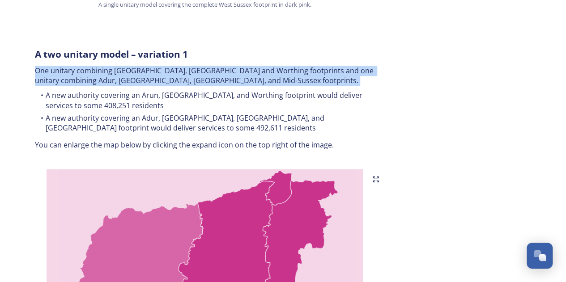
click at [175, 66] on p "One unitary combining [GEOGRAPHIC_DATA], [GEOGRAPHIC_DATA] and Worthing footpri…" at bounding box center [205, 76] width 340 height 20
click at [126, 66] on p "One unitary combining [GEOGRAPHIC_DATA], [GEOGRAPHIC_DATA] and Worthing footpri…" at bounding box center [205, 76] width 340 height 20
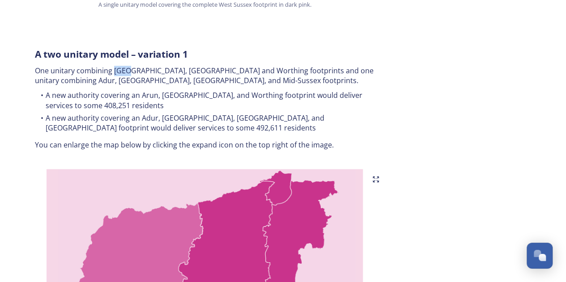
click at [126, 66] on p "One unitary combining [GEOGRAPHIC_DATA], [GEOGRAPHIC_DATA] and Worthing footpri…" at bounding box center [205, 76] width 340 height 20
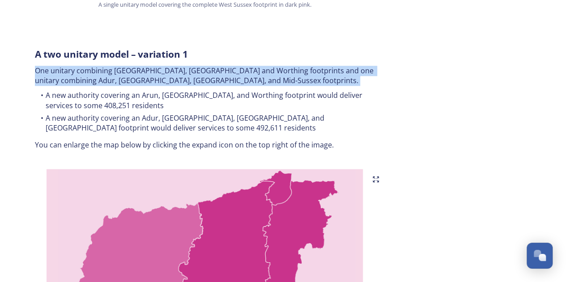
click at [126, 66] on p "One unitary combining [GEOGRAPHIC_DATA], [GEOGRAPHIC_DATA] and Worthing footpri…" at bounding box center [205, 76] width 340 height 20
click at [166, 66] on p "One unitary combining [GEOGRAPHIC_DATA], [GEOGRAPHIC_DATA] and Worthing footpri…" at bounding box center [205, 76] width 340 height 20
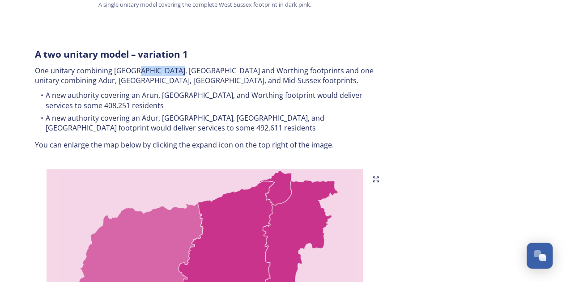
click at [166, 66] on p "One unitary combining [GEOGRAPHIC_DATA], [GEOGRAPHIC_DATA] and Worthing footpri…" at bounding box center [205, 76] width 340 height 20
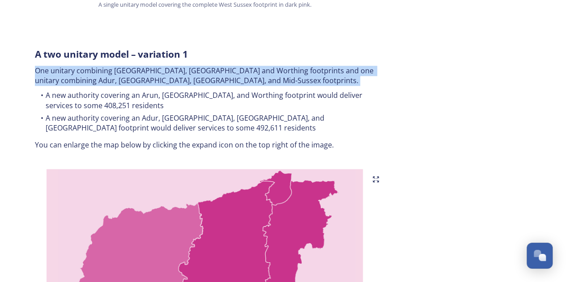
click at [166, 66] on p "One unitary combining [GEOGRAPHIC_DATA], [GEOGRAPHIC_DATA] and Worthing footpri…" at bounding box center [205, 76] width 340 height 20
click at [123, 76] on div "A two unitary model – variation 1 One unitary combining Arun, [GEOGRAPHIC_DATA]…" at bounding box center [204, 98] width 353 height 113
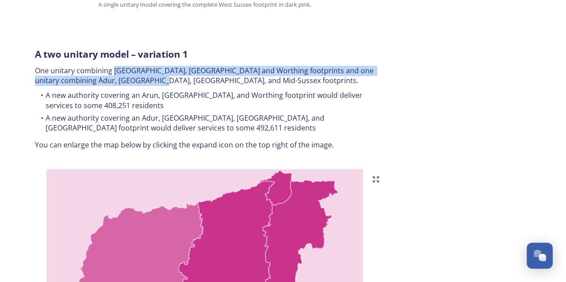
drag, startPoint x: 115, startPoint y: 64, endPoint x: 162, endPoint y: 76, distance: 49.0
click at [162, 76] on div "A two unitary model – variation 1 One unitary combining Arun, [GEOGRAPHIC_DATA]…" at bounding box center [204, 98] width 353 height 113
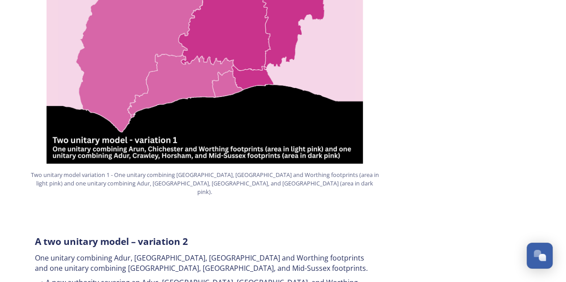
scroll to position [805, 0]
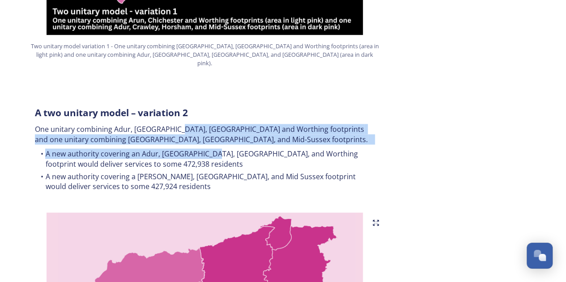
drag, startPoint x: 185, startPoint y: 121, endPoint x: 208, endPoint y: 140, distance: 28.9
click at [208, 140] on div "A two unitary model – variation 2 One unitary combining Adur, [GEOGRAPHIC_DATA]…" at bounding box center [204, 150] width 353 height 98
click at [208, 148] on li "A new authority covering an Adur, [GEOGRAPHIC_DATA], [GEOGRAPHIC_DATA], and Wor…" at bounding box center [205, 158] width 340 height 20
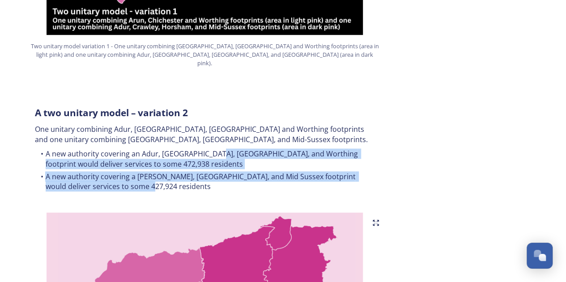
drag, startPoint x: 211, startPoint y: 140, endPoint x: 225, endPoint y: 165, distance: 29.5
click at [225, 165] on ul "A new authority covering an Adur, [GEOGRAPHIC_DATA], [GEOGRAPHIC_DATA], and Wor…" at bounding box center [205, 170] width 340 height 45
click at [225, 171] on li "A new authority covering a [PERSON_NAME], [GEOGRAPHIC_DATA], and Mid Sussex foo…" at bounding box center [205, 181] width 340 height 20
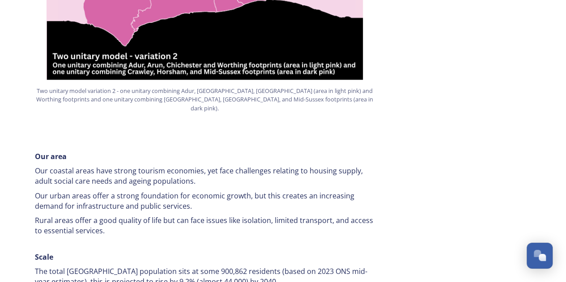
scroll to position [1163, 0]
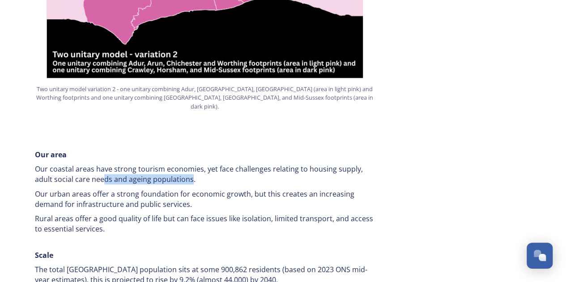
drag, startPoint x: 119, startPoint y: 152, endPoint x: 191, endPoint y: 157, distance: 72.6
click at [191, 164] on p "Our coastal areas have strong tourism economies, yet face challenges relating t…" at bounding box center [205, 174] width 340 height 20
click at [181, 164] on p "Our coastal areas have strong tourism economies, yet face challenges relating t…" at bounding box center [205, 174] width 340 height 20
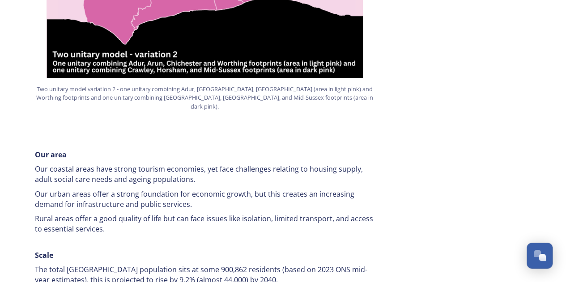
drag, startPoint x: 133, startPoint y: 137, endPoint x: 195, endPoint y: 150, distance: 63.2
click at [195, 164] on p "Our coastal areas have strong tourism economies, yet face challenges relating t…" at bounding box center [205, 174] width 340 height 20
drag, startPoint x: 153, startPoint y: 130, endPoint x: 165, endPoint y: 170, distance: 42.3
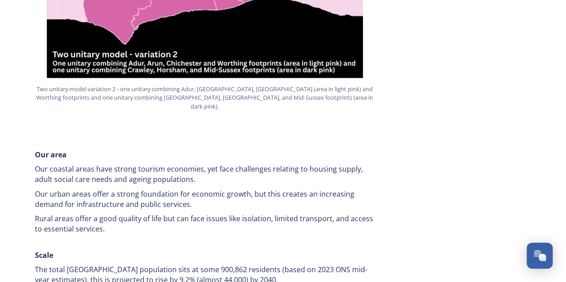
click at [165, 189] on p "Our urban areas offer a strong foundation for economic growth, but this creates…" at bounding box center [205, 199] width 340 height 20
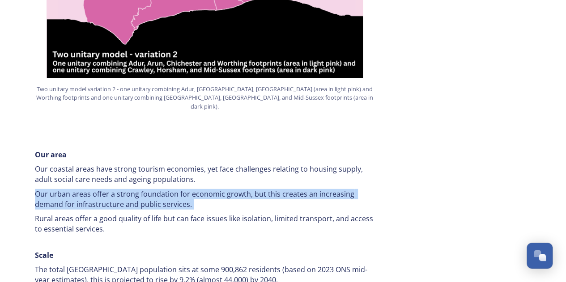
click at [165, 189] on p "Our urban areas offer a strong foundation for economic growth, but this creates…" at bounding box center [205, 199] width 340 height 20
click at [148, 189] on p "Our urban areas offer a strong foundation for economic growth, but this creates…" at bounding box center [205, 199] width 340 height 20
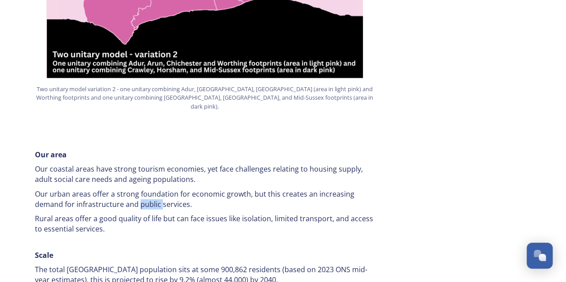
click at [148, 189] on p "Our urban areas offer a strong foundation for economic growth, but this creates…" at bounding box center [205, 199] width 340 height 20
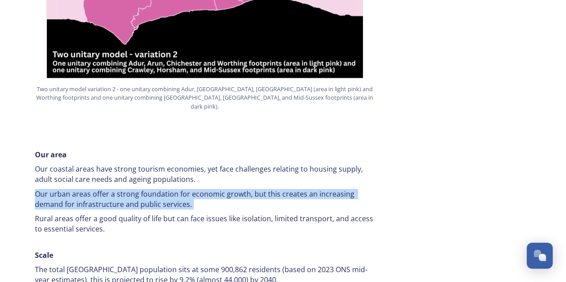
click at [148, 189] on p "Our urban areas offer a strong foundation for economic growth, but this creates…" at bounding box center [205, 199] width 340 height 20
click at [171, 189] on p "Our urban areas offer a strong foundation for economic growth, but this creates…" at bounding box center [205, 199] width 340 height 20
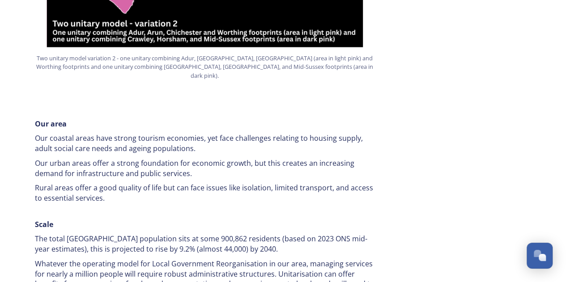
scroll to position [1208, 0]
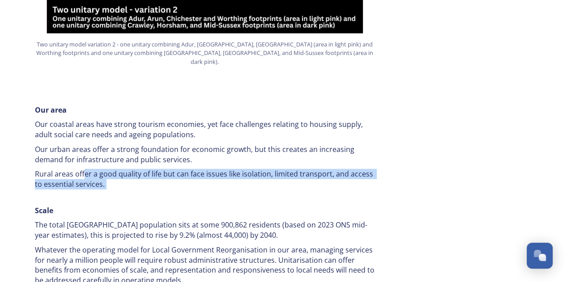
drag, startPoint x: 85, startPoint y: 149, endPoint x: 175, endPoint y: 153, distance: 90.0
click at [175, 169] on p "Rural areas offer a good quality of life but can face issues like isolation, li…" at bounding box center [205, 179] width 340 height 20
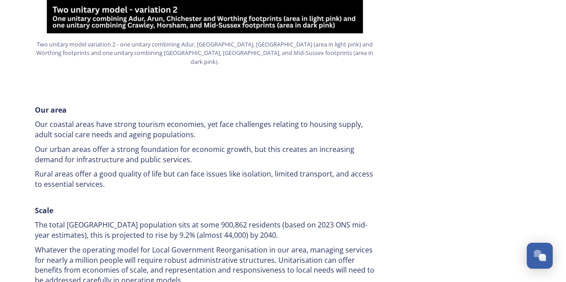
scroll to position [1297, 0]
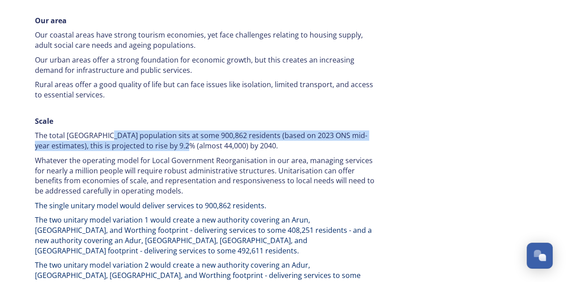
drag, startPoint x: 153, startPoint y: 113, endPoint x: 219, endPoint y: 115, distance: 65.8
click at [219, 131] on p "The total [GEOGRAPHIC_DATA] population sits at some 900,862 residents (based on…" at bounding box center [205, 141] width 340 height 20
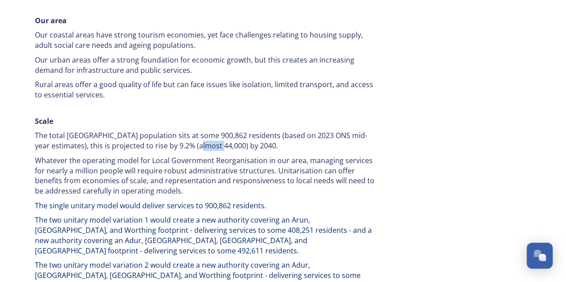
click at [219, 131] on p "The total [GEOGRAPHIC_DATA] population sits at some 900,862 residents (based on…" at bounding box center [205, 141] width 340 height 20
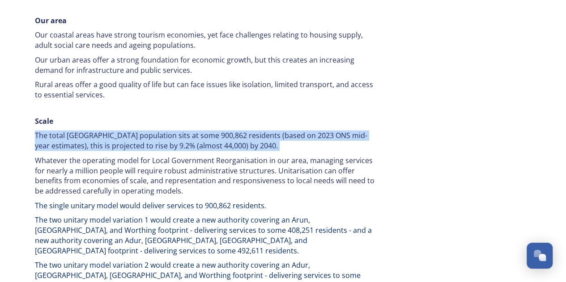
click at [219, 131] on p "The total [GEOGRAPHIC_DATA] population sits at some 900,862 residents (based on…" at bounding box center [205, 141] width 340 height 20
click at [195, 131] on p "The total [GEOGRAPHIC_DATA] population sits at some 900,862 residents (based on…" at bounding box center [205, 141] width 340 height 20
click at [221, 131] on p "The total [GEOGRAPHIC_DATA] population sits at some 900,862 residents (based on…" at bounding box center [205, 141] width 340 height 20
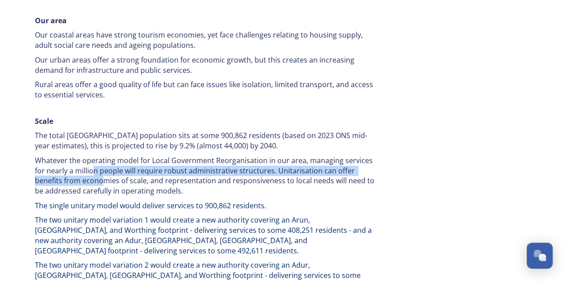
drag, startPoint x: 103, startPoint y: 155, endPoint x: 89, endPoint y: 136, distance: 24.6
click at [89, 156] on p "Whatever the operating model for Local Government Reorganisation in our area, m…" at bounding box center [205, 176] width 340 height 41
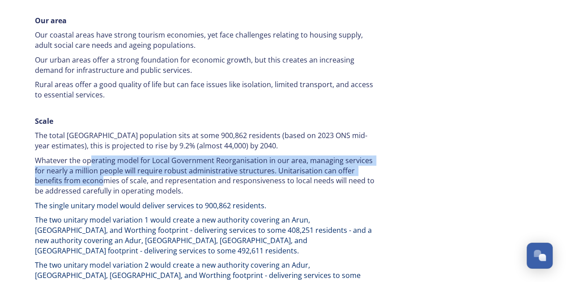
click at [89, 156] on p "Whatever the operating model for Local Government Reorganisation in our area, m…" at bounding box center [205, 176] width 340 height 41
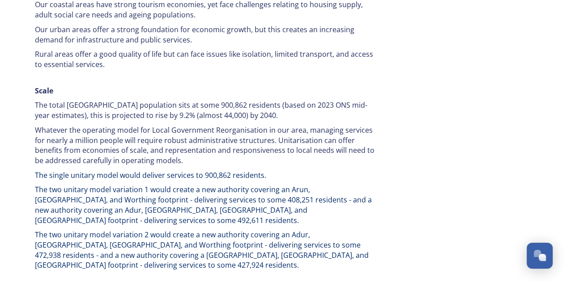
scroll to position [1342, 0]
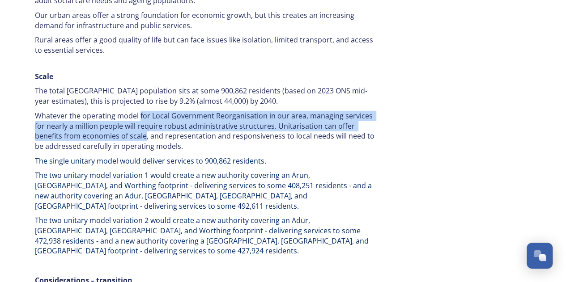
drag, startPoint x: 138, startPoint y: 87, endPoint x: 144, endPoint y: 111, distance: 24.8
click at [144, 111] on p "Whatever the operating model for Local Government Reorganisation in our area, m…" at bounding box center [205, 131] width 340 height 41
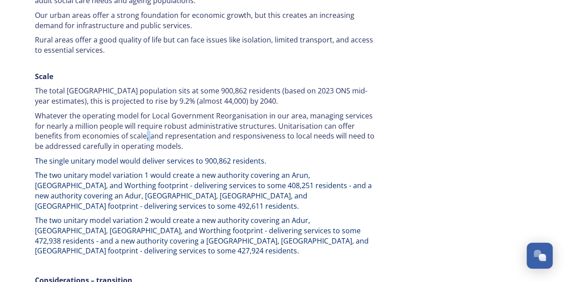
click at [144, 112] on p "Whatever the operating model for Local Government Reorganisation in our area, m…" at bounding box center [205, 131] width 340 height 41
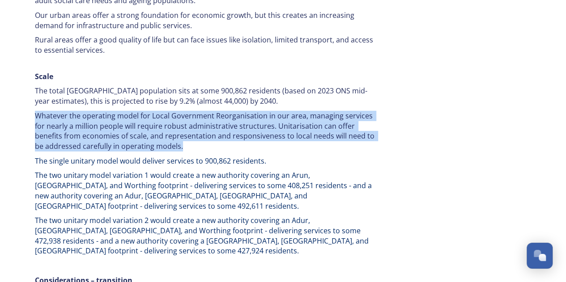
click at [144, 112] on p "Whatever the operating model for Local Government Reorganisation in our area, m…" at bounding box center [205, 131] width 340 height 41
click at [145, 115] on p "Whatever the operating model for Local Government Reorganisation in our area, m…" at bounding box center [205, 131] width 340 height 41
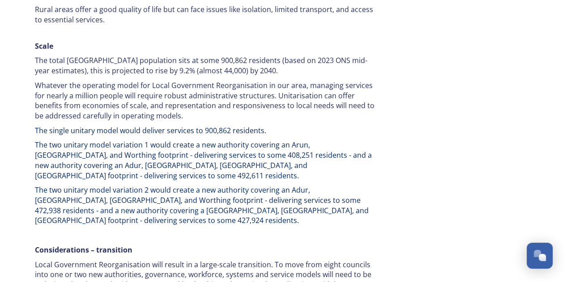
scroll to position [1387, 0]
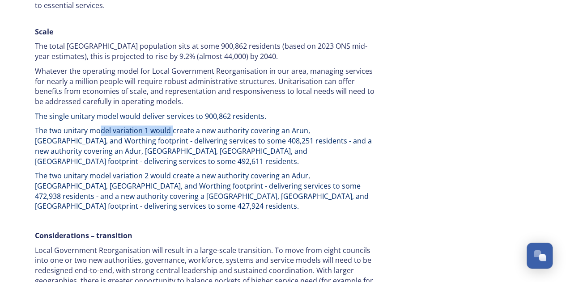
drag, startPoint x: 100, startPoint y: 105, endPoint x: 175, endPoint y: 108, distance: 75.6
click at [175, 126] on span "The two unitary model variation 1 would create a new authority covering an Arun…" at bounding box center [204, 146] width 339 height 40
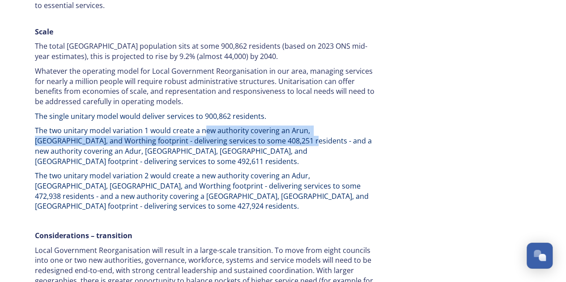
drag, startPoint x: 251, startPoint y: 115, endPoint x: 203, endPoint y: 105, distance: 49.2
click at [203, 126] on span "The two unitary model variation 1 would create a new authority covering an Arun…" at bounding box center [204, 146] width 339 height 40
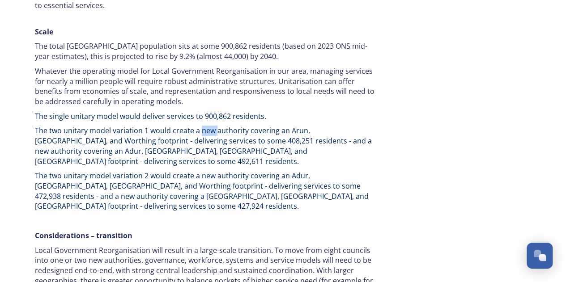
click at [203, 126] on span "The two unitary model variation 1 would create a new authority covering an Arun…" at bounding box center [204, 146] width 339 height 40
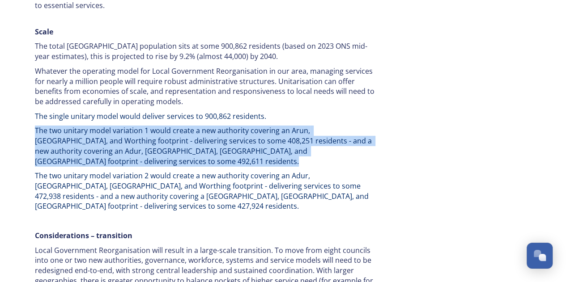
click at [203, 126] on span "The two unitary model variation 1 would create a new authority covering an Arun…" at bounding box center [204, 146] width 339 height 40
click at [246, 126] on span "The two unitary model variation 1 would create a new authority covering an Arun…" at bounding box center [204, 146] width 339 height 40
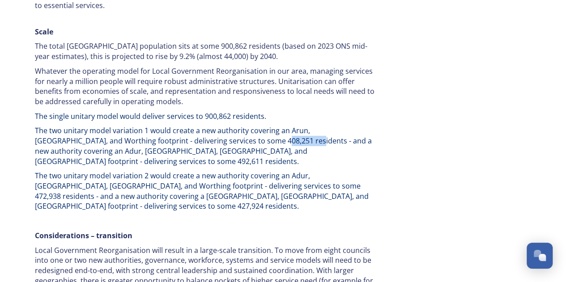
click at [246, 126] on span "The two unitary model variation 1 would create a new authority covering an Arun…" at bounding box center [204, 146] width 339 height 40
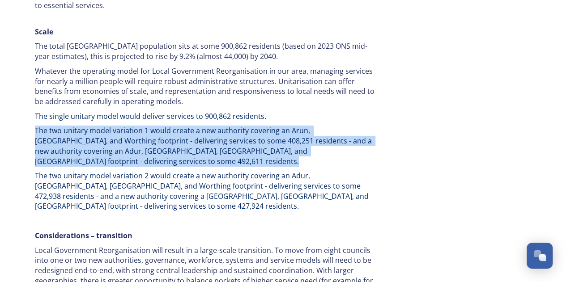
click at [246, 126] on span "The two unitary model variation 1 would create a new authority covering an Arun…" at bounding box center [204, 146] width 339 height 40
click at [209, 126] on span "The two unitary model variation 1 would create a new authority covering an Arun…" at bounding box center [204, 146] width 339 height 40
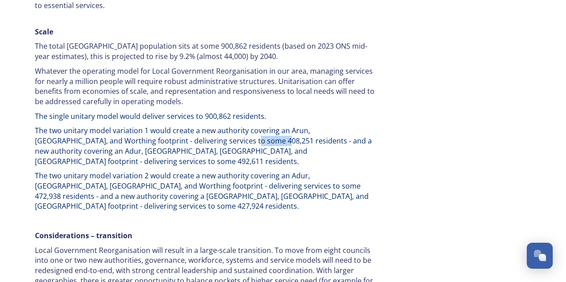
click at [209, 126] on span "The two unitary model variation 1 would create a new authority covering an Arun…" at bounding box center [204, 146] width 339 height 40
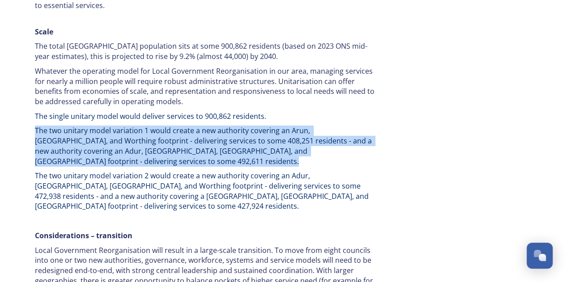
click at [254, 126] on span "The two unitary model variation 1 would create a new authority covering an Arun…" at bounding box center [204, 146] width 339 height 40
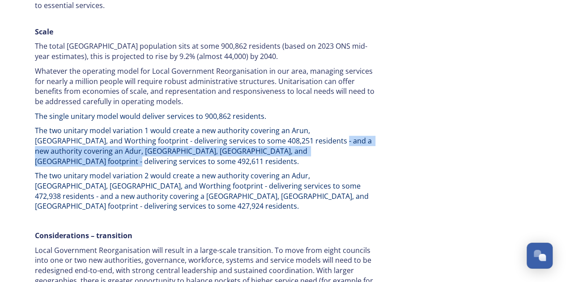
drag, startPoint x: 318, startPoint y: 128, endPoint x: 259, endPoint y: 110, distance: 61.6
click at [259, 126] on span "The two unitary model variation 1 would create a new authority covering an Arun…" at bounding box center [204, 146] width 339 height 40
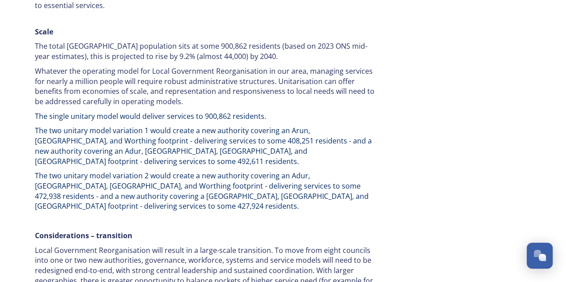
click at [259, 126] on span "The two unitary model variation 1 would create a new authority covering an Arun…" at bounding box center [204, 146] width 339 height 40
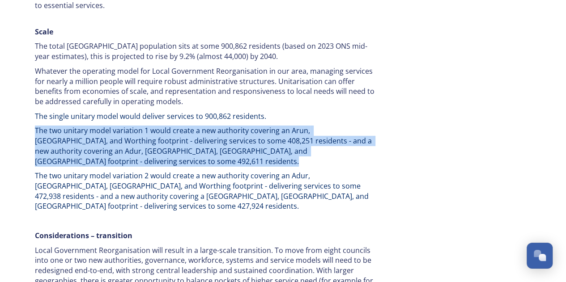
click at [259, 126] on span "The two unitary model variation 1 would create a new authority covering an Arun…" at bounding box center [204, 146] width 339 height 40
click at [287, 126] on span "The two unitary model variation 1 would create a new authority covering an Arun…" at bounding box center [204, 146] width 339 height 40
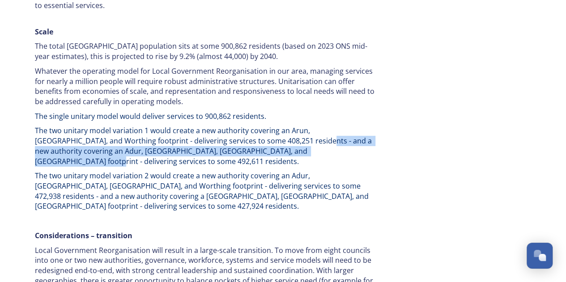
drag, startPoint x: 297, startPoint y: 121, endPoint x: 226, endPoint y: 109, distance: 71.3
click at [229, 126] on span "The two unitary model variation 1 would create a new authority covering an Arun…" at bounding box center [204, 146] width 339 height 40
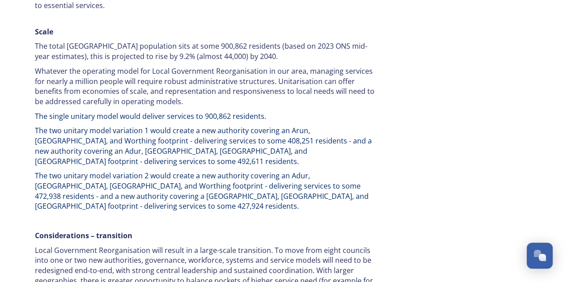
click at [225, 126] on span "The two unitary model variation 1 would create a new authority covering an Arun…" at bounding box center [204, 146] width 339 height 40
drag, startPoint x: 254, startPoint y: 119, endPoint x: 210, endPoint y: 108, distance: 45.5
click at [210, 126] on span "The two unitary model variation 1 would create a new authority covering an Arun…" at bounding box center [204, 146] width 339 height 40
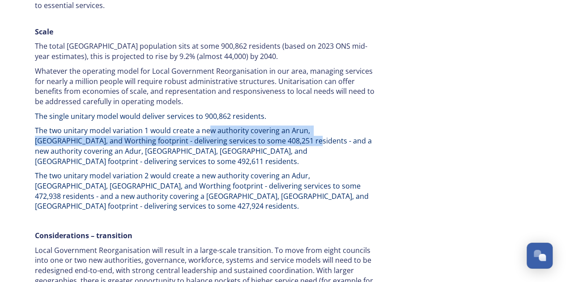
click at [210, 126] on span "The two unitary model variation 1 would create a new authority covering an Arun…" at bounding box center [204, 146] width 339 height 40
drag, startPoint x: 210, startPoint y: 118, endPoint x: 196, endPoint y: 106, distance: 18.4
click at [196, 126] on span "The two unitary model variation 1 would create a new authority covering an Arun…" at bounding box center [204, 146] width 339 height 40
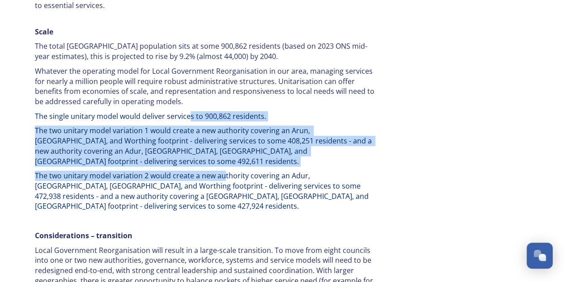
drag, startPoint x: 204, startPoint y: 117, endPoint x: 225, endPoint y: 144, distance: 33.8
click at [225, 144] on div "Our area Our coastal areas have strong tourism economies, yet face challenges r…" at bounding box center [204, 257] width 353 height 673
click at [225, 171] on span "The two unitary model variation 2 would create a new authority covering an Adur…" at bounding box center [202, 191] width 335 height 40
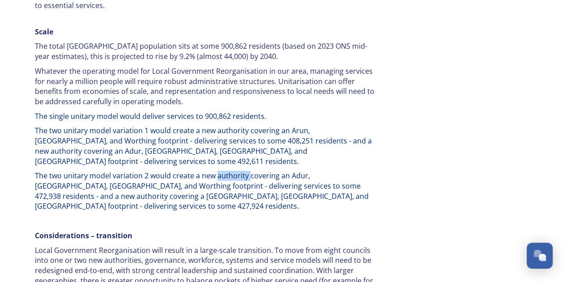
click at [225, 171] on span "The two unitary model variation 2 would create a new authority covering an Adur…" at bounding box center [202, 191] width 335 height 40
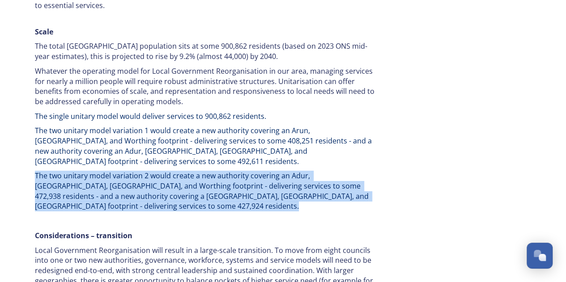
click at [225, 171] on span "The two unitary model variation 2 would create a new authority covering an Adur…" at bounding box center [202, 191] width 335 height 40
click at [178, 171] on span "The two unitary model variation 2 would create a new authority covering an Adur…" at bounding box center [202, 191] width 335 height 40
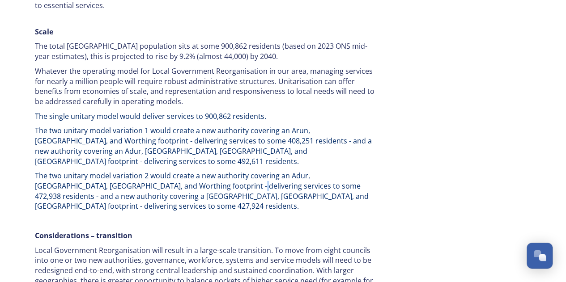
click at [178, 171] on span "The two unitary model variation 2 would create a new authority covering an Adur…" at bounding box center [202, 191] width 335 height 40
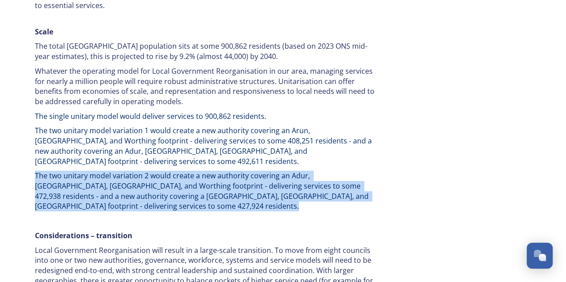
click at [178, 171] on span "The two unitary model variation 2 would create a new authority covering an Adur…" at bounding box center [202, 191] width 335 height 40
click at [161, 171] on span "The two unitary model variation 2 would create a new authority covering an Adur…" at bounding box center [202, 191] width 335 height 40
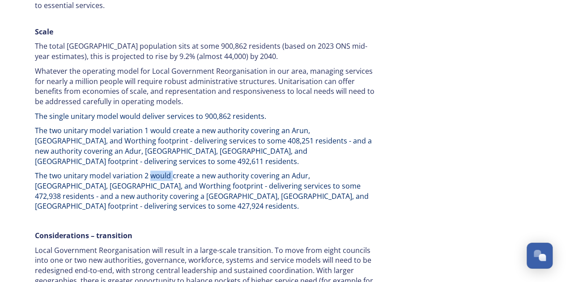
click at [161, 171] on span "The two unitary model variation 2 would create a new authority covering an Adur…" at bounding box center [202, 191] width 335 height 40
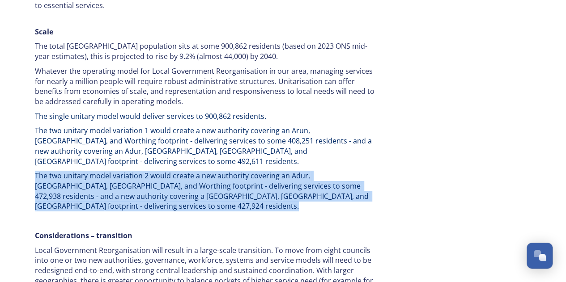
click at [161, 171] on span "The two unitary model variation 2 would create a new authority covering an Adur…" at bounding box center [202, 191] width 335 height 40
click at [203, 171] on span "The two unitary model variation 2 would create a new authority covering an Adur…" at bounding box center [202, 191] width 335 height 40
click at [236, 171] on span "The two unitary model variation 2 would create a new authority covering an Adur…" at bounding box center [202, 191] width 335 height 40
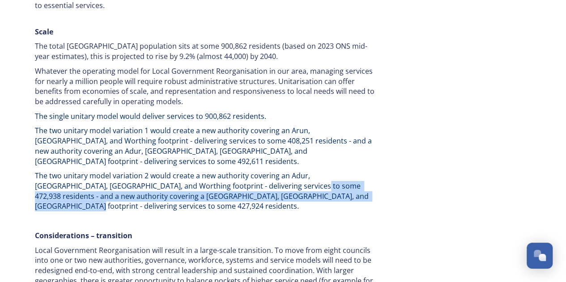
drag, startPoint x: 295, startPoint y: 153, endPoint x: 308, endPoint y: 154, distance: 13.0
click at [308, 171] on span "The two unitary model variation 2 would create a new authority covering an Adur…" at bounding box center [202, 191] width 335 height 40
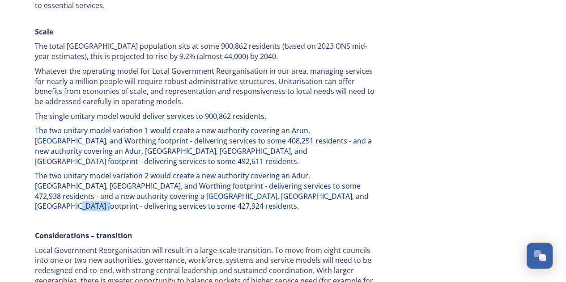
click at [308, 171] on span "The two unitary model variation 2 would create a new authority covering an Adur…" at bounding box center [202, 191] width 335 height 40
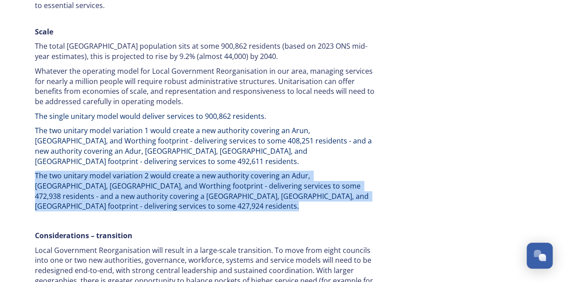
click at [308, 171] on span "The two unitary model variation 2 would create a new authority covering an Adur…" at bounding box center [202, 191] width 335 height 40
click at [294, 171] on span "The two unitary model variation 2 would create a new authority covering an Adur…" at bounding box center [202, 191] width 335 height 40
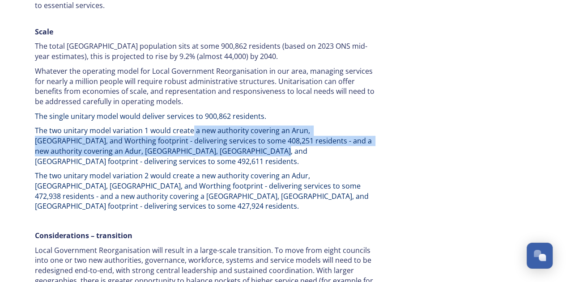
drag, startPoint x: 204, startPoint y: 119, endPoint x: 191, endPoint y: 107, distance: 17.4
click at [191, 126] on span "The two unitary model variation 1 would create a new authority covering an Arun…" at bounding box center [204, 146] width 339 height 40
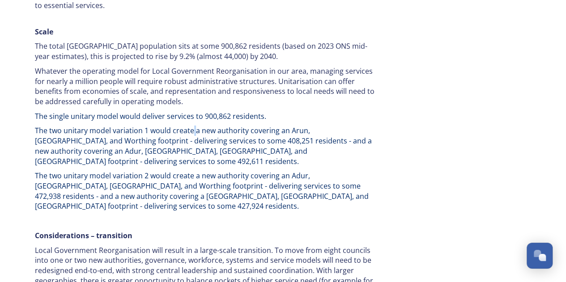
click at [191, 126] on span "The two unitary model variation 1 would create a new authority covering an Arun…" at bounding box center [204, 146] width 339 height 40
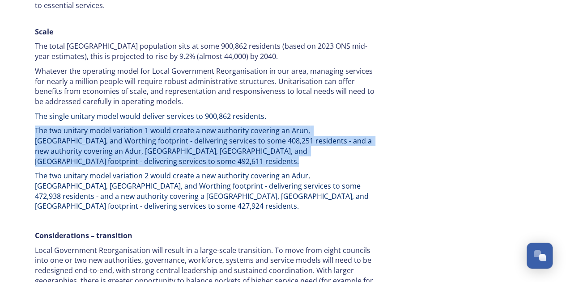
click at [191, 126] on span "The two unitary model variation 1 would create a new authority covering an Arun…" at bounding box center [204, 146] width 339 height 40
click at [250, 126] on span "The two unitary model variation 1 would create a new authority covering an Arun…" at bounding box center [204, 146] width 339 height 40
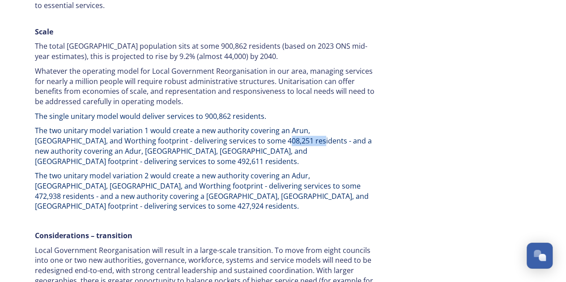
click at [250, 126] on span "The two unitary model variation 1 would create a new authority covering an Arun…" at bounding box center [204, 146] width 339 height 40
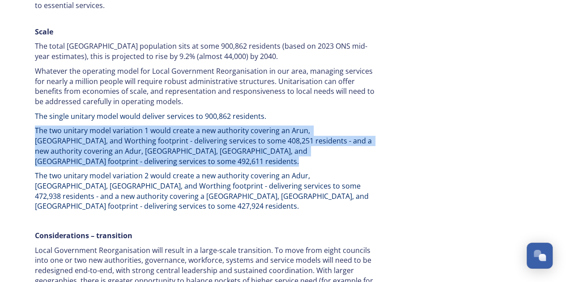
click at [250, 126] on span "The two unitary model variation 1 would create a new authority covering an Arun…" at bounding box center [204, 146] width 339 height 40
click at [236, 126] on span "The two unitary model variation 1 would create a new authority covering an Arun…" at bounding box center [204, 146] width 339 height 40
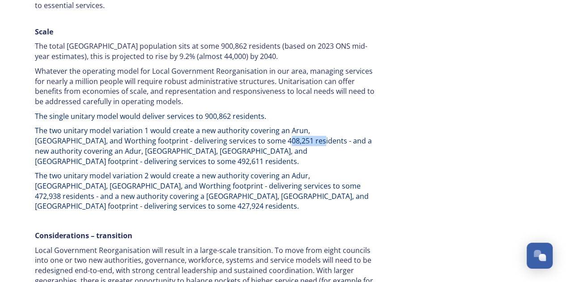
click at [236, 126] on span "The two unitary model variation 1 would create a new authority covering an Arun…" at bounding box center [204, 146] width 339 height 40
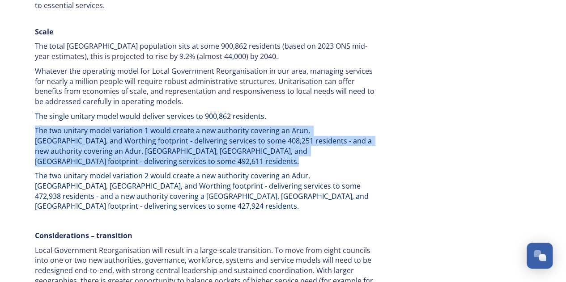
click at [236, 126] on span "The two unitary model variation 1 would create a new authority covering an Arun…" at bounding box center [204, 146] width 339 height 40
click at [257, 126] on span "The two unitary model variation 1 would create a new authority covering an Arun…" at bounding box center [204, 146] width 339 height 40
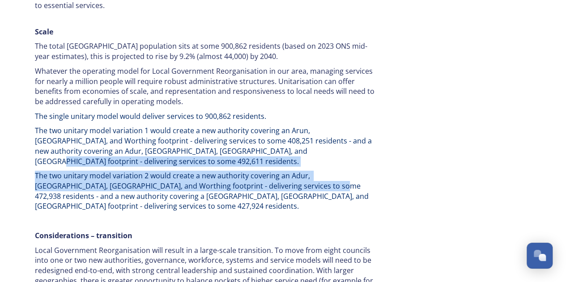
drag, startPoint x: 257, startPoint y: 121, endPoint x: 268, endPoint y: 150, distance: 30.7
click at [268, 150] on div "Our area Our coastal areas have strong tourism economies, yet face challenges r…" at bounding box center [204, 257] width 353 height 673
click at [268, 171] on span "The two unitary model variation 2 would create a new authority covering an Adur…" at bounding box center [202, 191] width 335 height 40
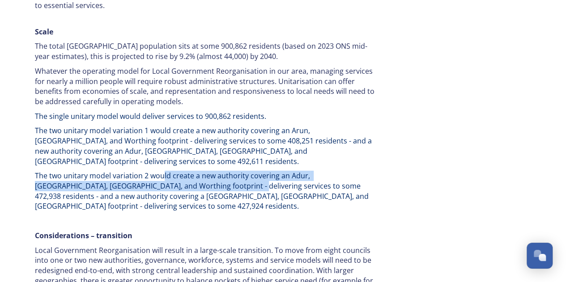
drag, startPoint x: 162, startPoint y: 133, endPoint x: 180, endPoint y: 147, distance: 22.6
click at [180, 147] on div "Our area Our coastal areas have strong tourism economies, yet face challenges r…" at bounding box center [204, 257] width 353 height 673
click at [180, 171] on span "The two unitary model variation 2 would create a new authority covering an Adur…" at bounding box center [202, 191] width 335 height 40
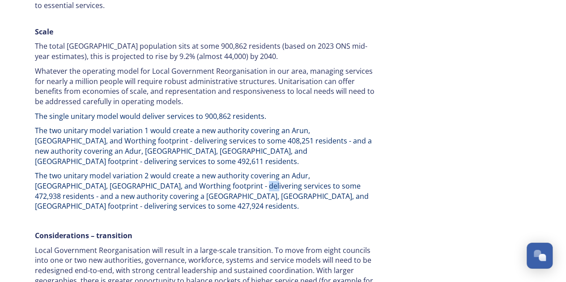
click at [180, 171] on span "The two unitary model variation 2 would create a new authority covering an Adur…" at bounding box center [202, 191] width 335 height 40
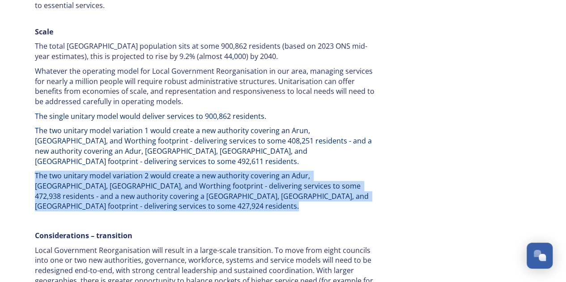
click at [180, 171] on span "The two unitary model variation 2 would create a new authority covering an Adur…" at bounding box center [202, 191] width 335 height 40
click at [148, 171] on span "The two unitary model variation 2 would create a new authority covering an Adur…" at bounding box center [202, 191] width 335 height 40
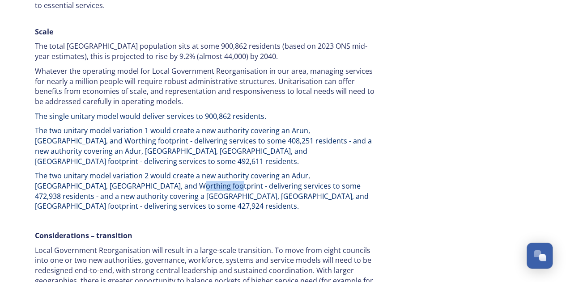
click at [148, 171] on span "The two unitary model variation 2 would create a new authority covering an Adur…" at bounding box center [202, 191] width 335 height 40
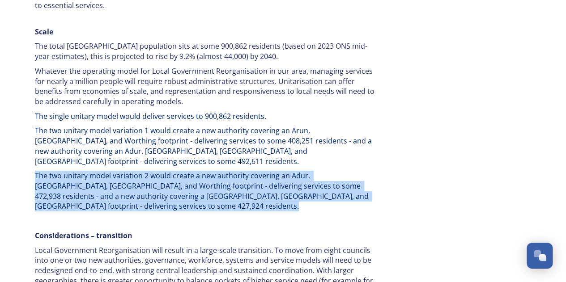
drag, startPoint x: 148, startPoint y: 146, endPoint x: 170, endPoint y: 156, distance: 24.3
click at [149, 171] on span "The two unitary model variation 2 would create a new authority covering an Adur…" at bounding box center [202, 191] width 335 height 40
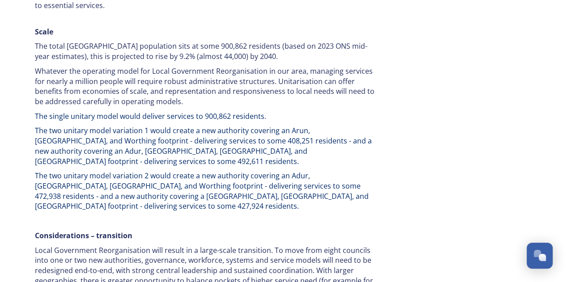
click at [237, 216] on p at bounding box center [205, 221] width 340 height 10
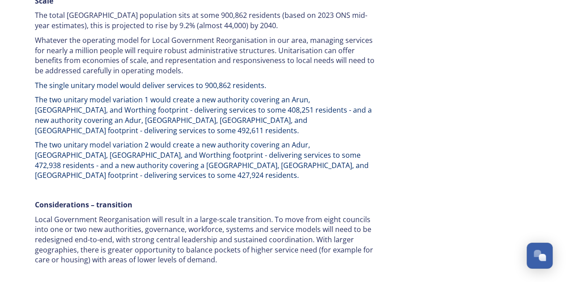
scroll to position [1431, 0]
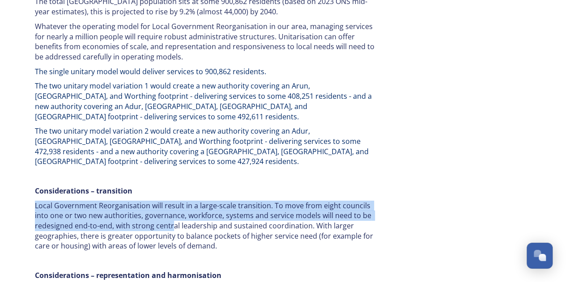
drag, startPoint x: 171, startPoint y: 181, endPoint x: 139, endPoint y: 146, distance: 48.1
click at [139, 146] on div "Our area Our coastal areas have strong tourism economies, yet face challenges r…" at bounding box center [204, 212] width 353 height 673
click at [139, 186] on p "Considerations – transition" at bounding box center [205, 191] width 340 height 10
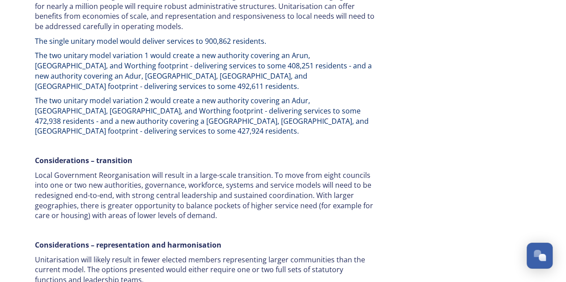
scroll to position [1476, 0]
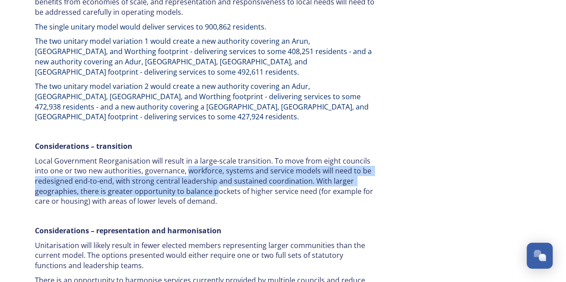
drag, startPoint x: 216, startPoint y: 146, endPoint x: 186, endPoint y: 119, distance: 40.5
click at [186, 156] on p "Local Government Reorganisation will result in a large-scale transition. To mov…" at bounding box center [205, 181] width 340 height 51
drag, startPoint x: 175, startPoint y: 119, endPoint x: 223, endPoint y: 143, distance: 53.4
click at [223, 156] on p "Local Government Reorganisation will result in a large-scale transition. To mov…" at bounding box center [205, 181] width 340 height 51
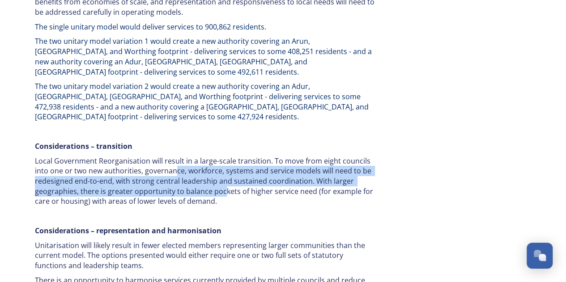
click at [223, 156] on p "Local Government Reorganisation will result in a large-scale transition. To mov…" at bounding box center [205, 181] width 340 height 51
drag, startPoint x: 217, startPoint y: 139, endPoint x: 159, endPoint y: 116, distance: 62.6
click at [161, 156] on p "Local Government Reorganisation will result in a large-scale transition. To mov…" at bounding box center [205, 181] width 340 height 51
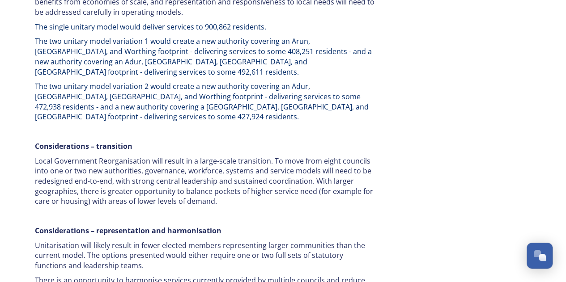
click at [158, 156] on p "Local Government Reorganisation will result in a large-scale transition. To mov…" at bounding box center [205, 181] width 340 height 51
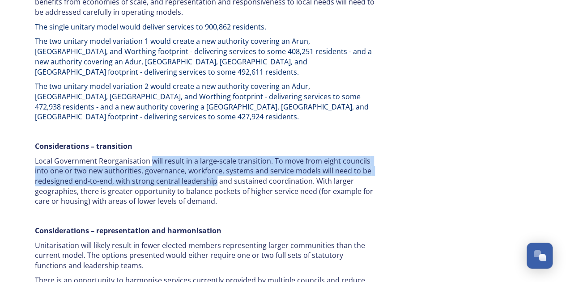
drag, startPoint x: 158, startPoint y: 115, endPoint x: 200, endPoint y: 131, distance: 44.9
click at [200, 156] on p "Local Government Reorganisation will result in a large-scale transition. To mov…" at bounding box center [205, 181] width 340 height 51
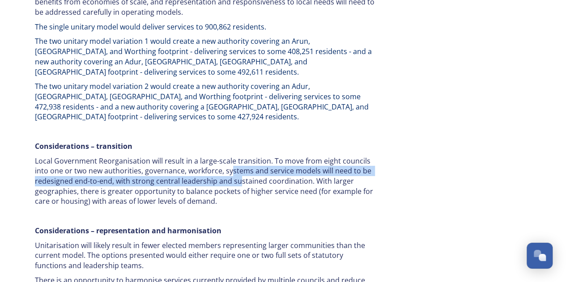
drag, startPoint x: 238, startPoint y: 134, endPoint x: 228, endPoint y: 124, distance: 14.2
click at [228, 156] on p "Local Government Reorganisation will result in a large-scale transition. To mov…" at bounding box center [205, 181] width 340 height 51
drag, startPoint x: 222, startPoint y: 121, endPoint x: 229, endPoint y: 138, distance: 18.9
click at [229, 156] on p "Local Government Reorganisation will result in a large-scale transition. To mov…" at bounding box center [205, 181] width 340 height 51
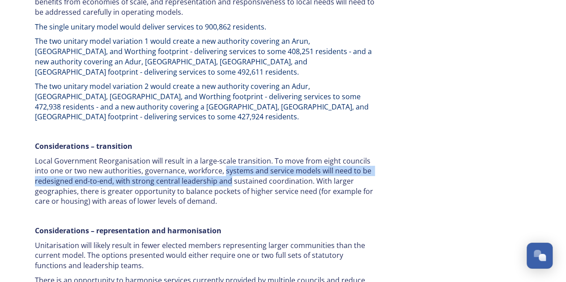
click at [229, 156] on p "Local Government Reorganisation will result in a large-scale transition. To mov…" at bounding box center [205, 181] width 340 height 51
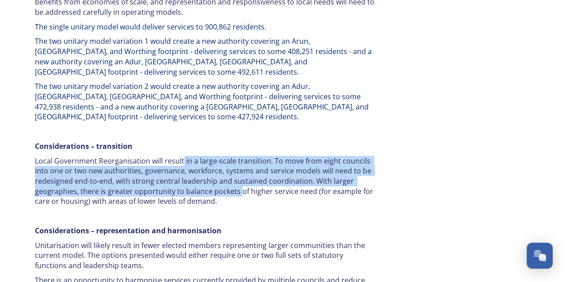
drag, startPoint x: 238, startPoint y: 143, endPoint x: 181, endPoint y: 111, distance: 65.3
click at [181, 156] on p "Local Government Reorganisation will result in a large-scale transition. To mov…" at bounding box center [205, 181] width 340 height 51
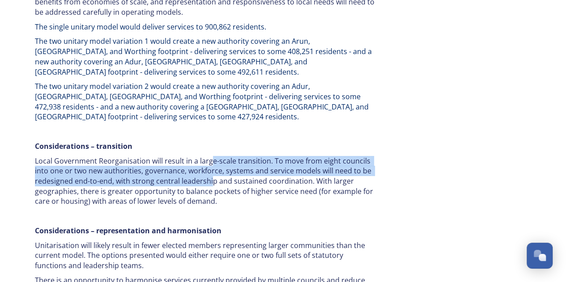
drag, startPoint x: 208, startPoint y: 110, endPoint x: 209, endPoint y: 136, distance: 26.0
click at [209, 156] on p "Local Government Reorganisation will result in a large-scale transition. To mov…" at bounding box center [205, 181] width 340 height 51
click at [210, 156] on p "Local Government Reorganisation will result in a large-scale transition. To mov…" at bounding box center [205, 181] width 340 height 51
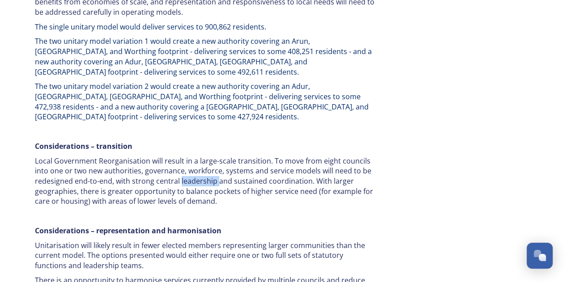
click at [210, 156] on p "Local Government Reorganisation will result in a large-scale transition. To mov…" at bounding box center [205, 181] width 340 height 51
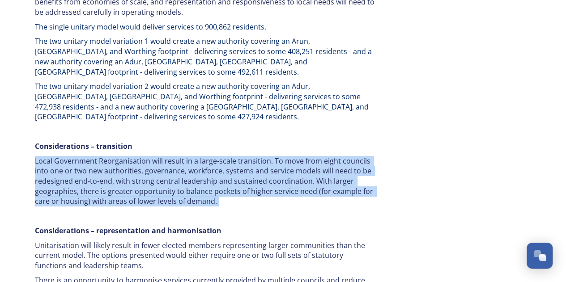
click at [210, 156] on p "Local Government Reorganisation will result in a large-scale transition. To mov…" at bounding box center [205, 181] width 340 height 51
click at [211, 156] on p "Local Government Reorganisation will result in a large-scale transition. To mov…" at bounding box center [205, 181] width 340 height 51
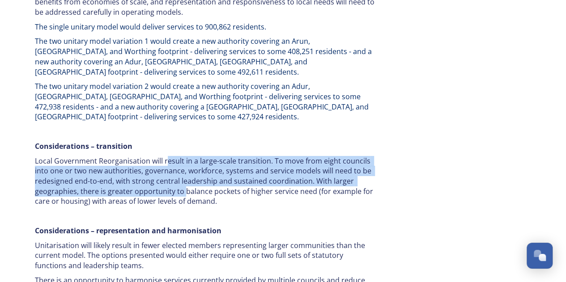
drag, startPoint x: 167, startPoint y: 118, endPoint x: 182, endPoint y: 146, distance: 32.2
click at [182, 156] on p "Local Government Reorganisation will result in a large-scale transition. To mov…" at bounding box center [205, 181] width 340 height 51
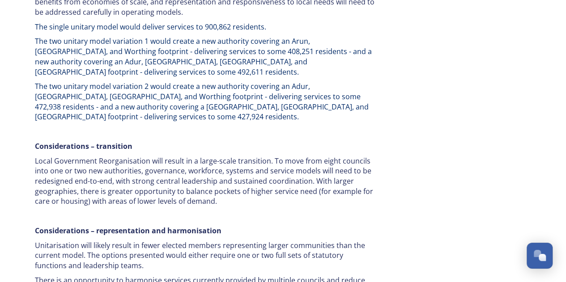
click at [181, 156] on p "Local Government Reorganisation will result in a large-scale transition. To mov…" at bounding box center [205, 181] width 340 height 51
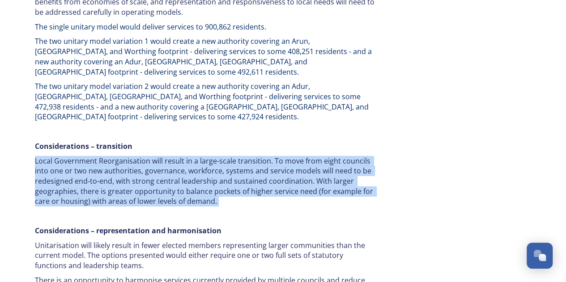
click at [181, 156] on p "Local Government Reorganisation will result in a large-scale transition. To mov…" at bounding box center [205, 181] width 340 height 51
click at [183, 156] on p "Local Government Reorganisation will result in a large-scale transition. To mov…" at bounding box center [205, 181] width 340 height 51
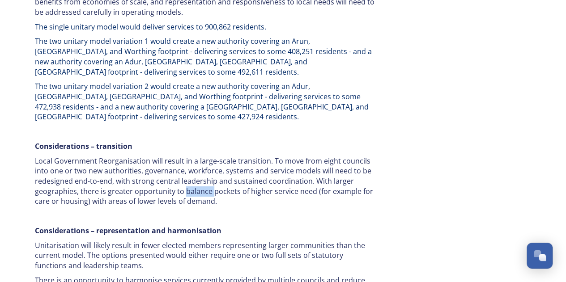
click at [182, 156] on p "Local Government Reorganisation will result in a large-scale transition. To mov…" at bounding box center [205, 181] width 340 height 51
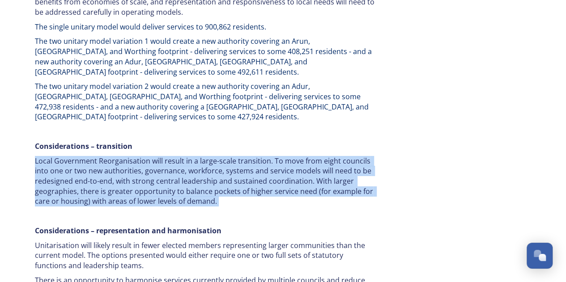
click at [182, 156] on p "Local Government Reorganisation will result in a large-scale transition. To mov…" at bounding box center [205, 181] width 340 height 51
click at [196, 156] on p "Local Government Reorganisation will result in a large-scale transition. To mov…" at bounding box center [205, 181] width 340 height 51
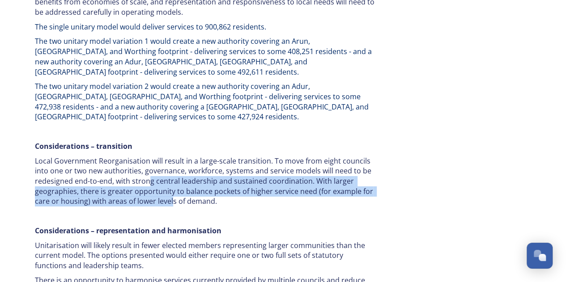
drag, startPoint x: 147, startPoint y: 134, endPoint x: 172, endPoint y: 155, distance: 33.0
click at [172, 156] on p "Local Government Reorganisation will result in a large-scale transition. To mov…" at bounding box center [205, 181] width 340 height 51
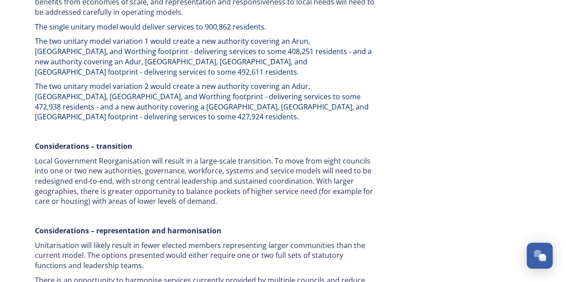
click at [173, 156] on p "Local Government Reorganisation will result in a large-scale transition. To mov…" at bounding box center [205, 181] width 340 height 51
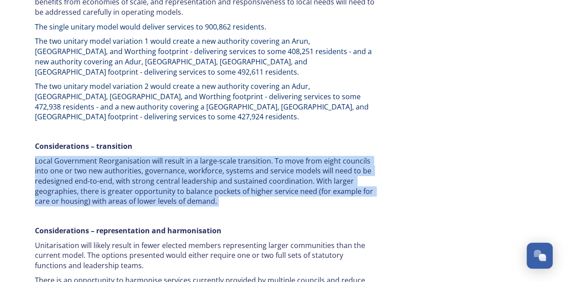
click at [173, 156] on p "Local Government Reorganisation will result in a large-scale transition. To mov…" at bounding box center [205, 181] width 340 height 51
click at [142, 156] on p "Local Government Reorganisation will result in a large-scale transition. To mov…" at bounding box center [205, 181] width 340 height 51
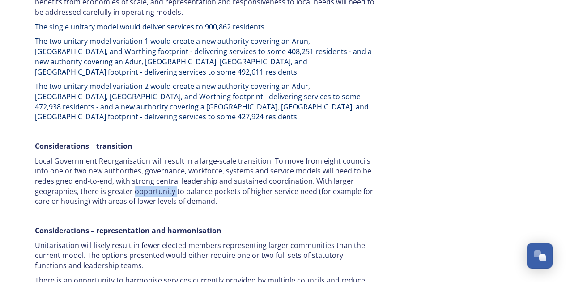
click at [142, 156] on p "Local Government Reorganisation will result in a large-scale transition. To mov…" at bounding box center [205, 181] width 340 height 51
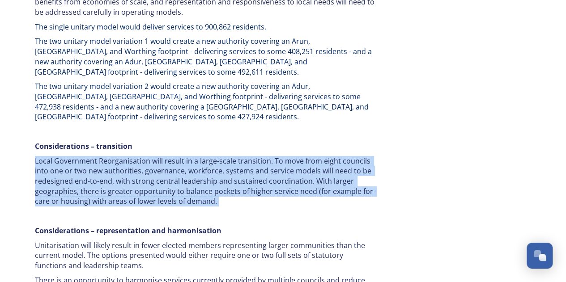
click at [142, 156] on p "Local Government Reorganisation will result in a large-scale transition. To mov…" at bounding box center [205, 181] width 340 height 51
click at [165, 156] on p "Local Government Reorganisation will result in a large-scale transition. To mov…" at bounding box center [205, 181] width 340 height 51
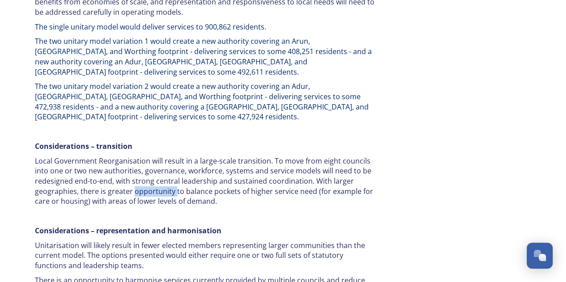
click at [165, 156] on p "Local Government Reorganisation will result in a large-scale transition. To mov…" at bounding box center [205, 181] width 340 height 51
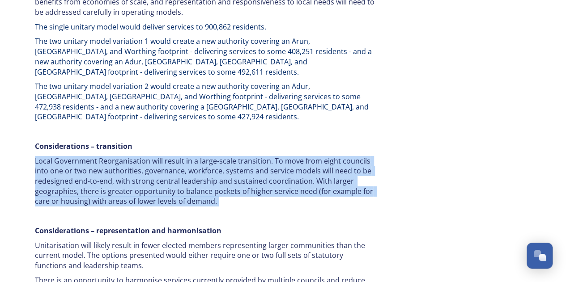
click at [165, 156] on p "Local Government Reorganisation will result in a large-scale transition. To mov…" at bounding box center [205, 181] width 340 height 51
click at [191, 156] on p "Local Government Reorganisation will result in a large-scale transition. To mov…" at bounding box center [205, 181] width 340 height 51
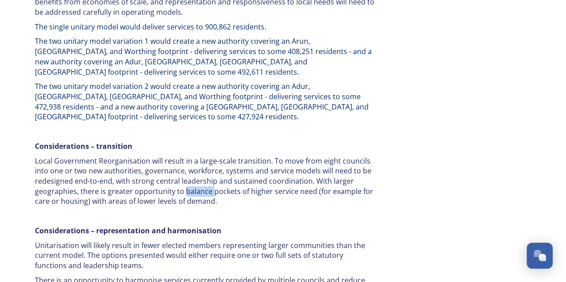
click at [191, 156] on p "Local Government Reorganisation will result in a large-scale transition. To mov…" at bounding box center [205, 181] width 340 height 51
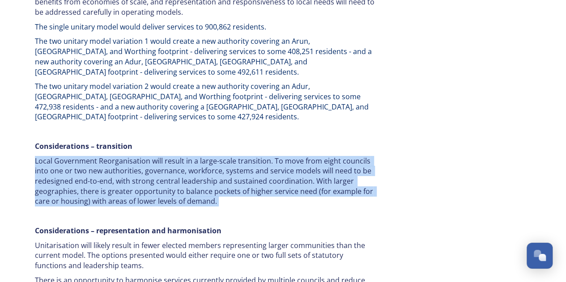
click at [191, 156] on p "Local Government Reorganisation will result in a large-scale transition. To mov…" at bounding box center [205, 181] width 340 height 51
click at [178, 156] on p "Local Government Reorganisation will result in a large-scale transition. To mov…" at bounding box center [205, 181] width 340 height 51
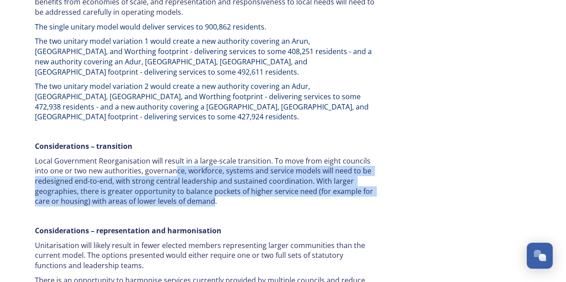
drag, startPoint x: 174, startPoint y: 119, endPoint x: 212, endPoint y: 157, distance: 54.4
click at [212, 157] on p "Local Government Reorganisation will result in a large-scale transition. To mov…" at bounding box center [205, 181] width 340 height 51
click at [213, 157] on p "Local Government Reorganisation will result in a large-scale transition. To mov…" at bounding box center [205, 181] width 340 height 51
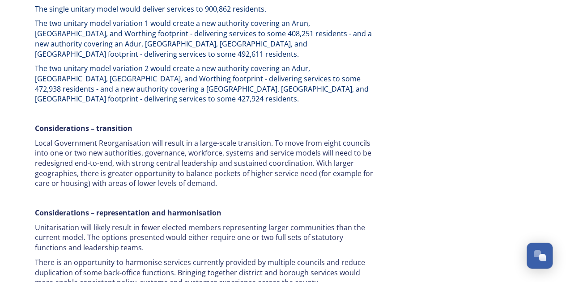
scroll to position [1521, 0]
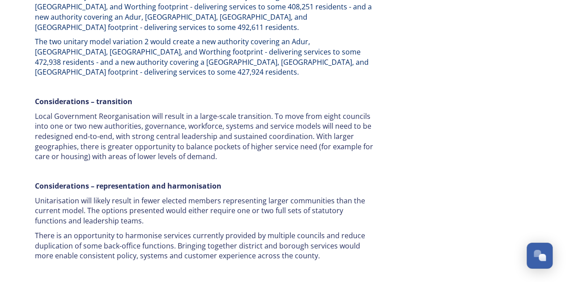
drag, startPoint x: 148, startPoint y: 169, endPoint x: 141, endPoint y: 165, distance: 7.4
click at [141, 196] on p "Unitarisation will likely result in fewer elected members representing larger c…" at bounding box center [205, 211] width 340 height 30
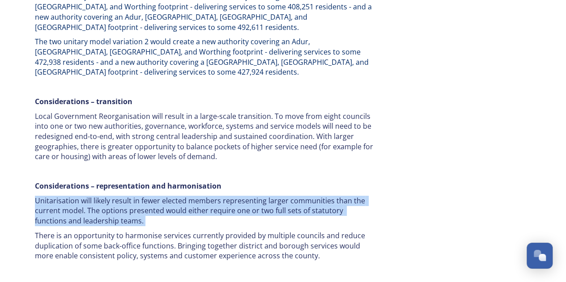
click at [141, 196] on p "Unitarisation will likely result in fewer elected members representing larger c…" at bounding box center [205, 211] width 340 height 30
click at [160, 196] on p "Unitarisation will likely result in fewer elected members representing larger c…" at bounding box center [205, 211] width 340 height 30
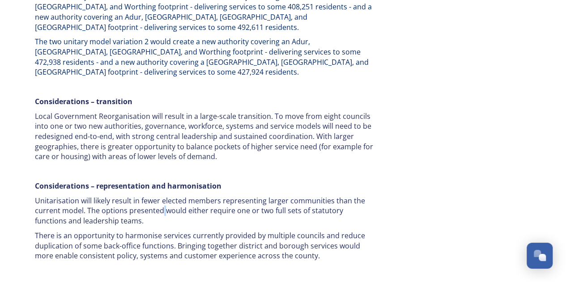
click at [160, 196] on p "Unitarisation will likely result in fewer elected members representing larger c…" at bounding box center [205, 211] width 340 height 30
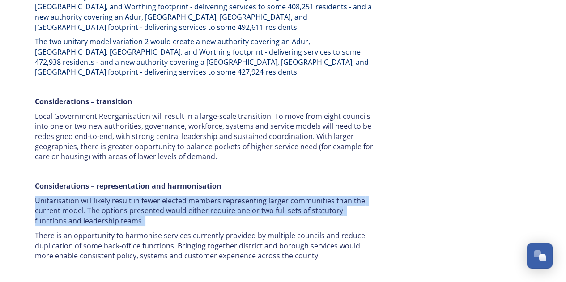
click at [160, 196] on p "Unitarisation will likely result in fewer elected members representing larger c…" at bounding box center [205, 211] width 340 height 30
click at [156, 196] on p "Unitarisation will likely result in fewer elected members representing larger c…" at bounding box center [205, 211] width 340 height 30
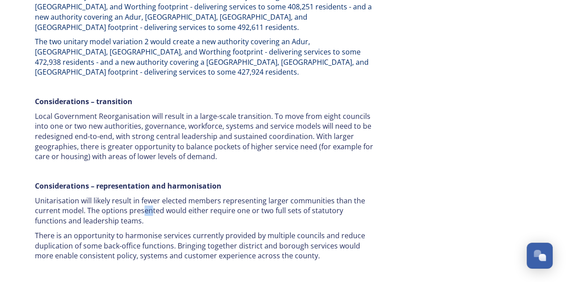
drag, startPoint x: 150, startPoint y: 163, endPoint x: 139, endPoint y: 159, distance: 11.9
click at [139, 196] on p "Unitarisation will likely result in fewer elected members representing larger c…" at bounding box center [205, 211] width 340 height 30
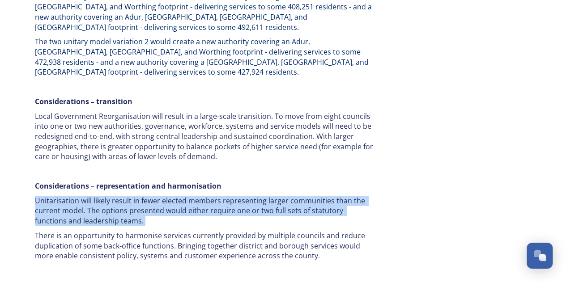
click at [139, 196] on p "Unitarisation will likely result in fewer elected members representing larger c…" at bounding box center [205, 211] width 340 height 30
click at [155, 196] on p "Unitarisation will likely result in fewer elected members representing larger c…" at bounding box center [205, 211] width 340 height 30
drag, startPoint x: 154, startPoint y: 147, endPoint x: 190, endPoint y: 170, distance: 43.1
click at [190, 170] on div "Our area Our coastal areas have strong tourism economies, yet face challenges r…" at bounding box center [204, 123] width 353 height 673
click at [190, 196] on p "Unitarisation will likely result in fewer elected members representing larger c…" at bounding box center [205, 211] width 340 height 30
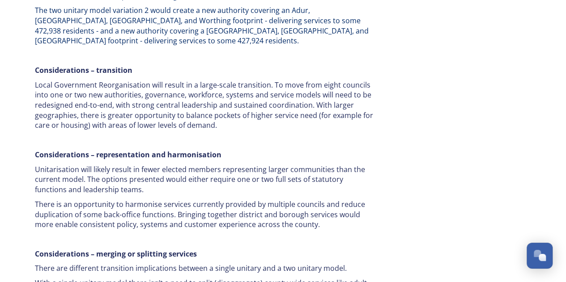
scroll to position [1565, 0]
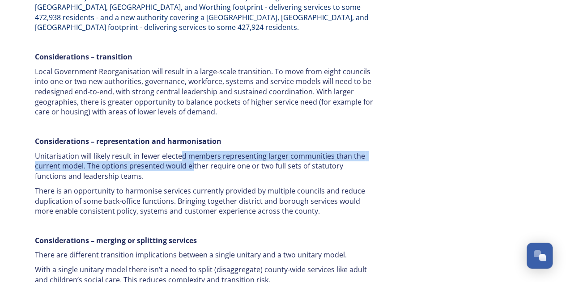
drag, startPoint x: 182, startPoint y: 111, endPoint x: 191, endPoint y: 123, distance: 14.7
click at [191, 151] on p "Unitarisation will likely result in fewer elected members representing larger c…" at bounding box center [205, 166] width 340 height 30
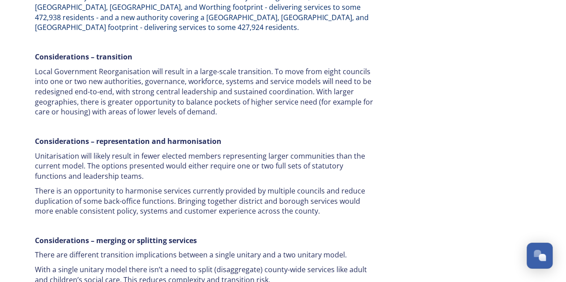
click at [191, 151] on p "Unitarisation will likely result in fewer elected members representing larger c…" at bounding box center [205, 166] width 340 height 30
drag, startPoint x: 157, startPoint y: 130, endPoint x: 170, endPoint y: 157, distance: 30.2
click at [157, 151] on p "Unitarisation will likely result in fewer elected members representing larger c…" at bounding box center [205, 166] width 340 height 30
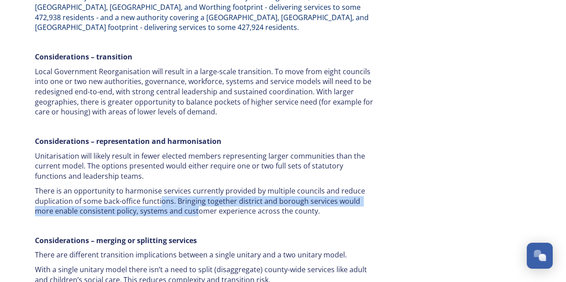
drag, startPoint x: 174, startPoint y: 162, endPoint x: 157, endPoint y: 153, distance: 19.6
click at [157, 186] on p "There is an opportunity to harmonise services currently provided by multiple co…" at bounding box center [205, 201] width 340 height 30
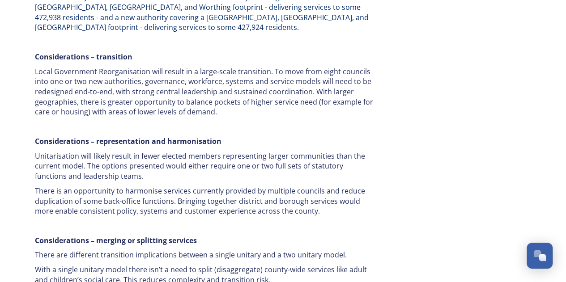
scroll to position [1610, 0]
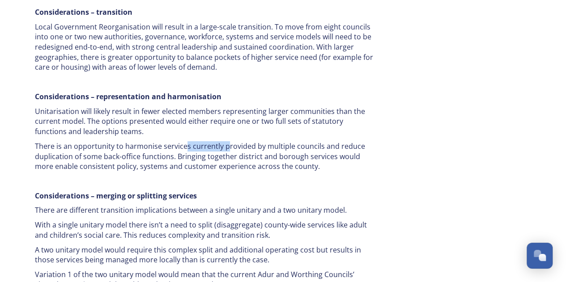
drag, startPoint x: 223, startPoint y: 103, endPoint x: 180, endPoint y: 94, distance: 43.8
click at [180, 141] on p "There is an opportunity to harmonise services currently provided by multiple co…" at bounding box center [205, 156] width 340 height 30
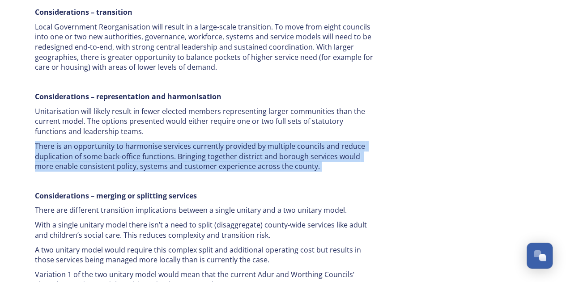
click at [180, 141] on p "There is an opportunity to harmonise services currently provided by multiple co…" at bounding box center [205, 156] width 340 height 30
click at [115, 141] on p "There is an opportunity to harmonise services currently provided by multiple co…" at bounding box center [205, 156] width 340 height 30
click at [101, 141] on p "There is an opportunity to harmonise services currently provided by multiple co…" at bounding box center [205, 156] width 340 height 30
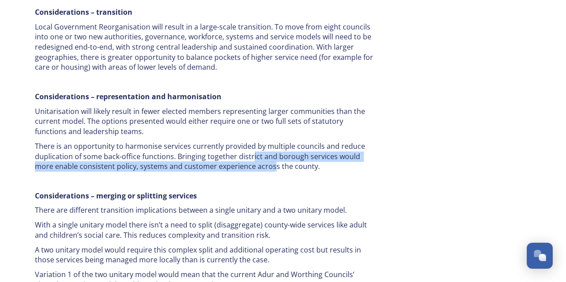
drag, startPoint x: 251, startPoint y: 106, endPoint x: 253, endPoint y: 121, distance: 14.9
click at [253, 141] on p "There is an opportunity to harmonise services currently provided by multiple co…" at bounding box center [205, 156] width 340 height 30
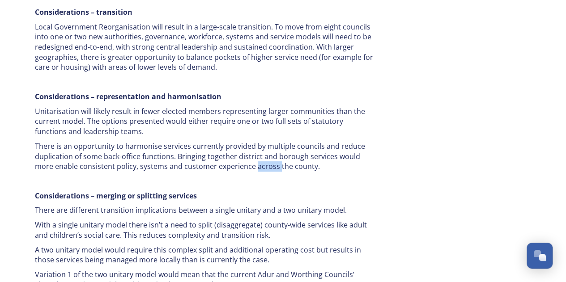
click at [253, 141] on p "There is an opportunity to harmonise services currently provided by multiple co…" at bounding box center [205, 156] width 340 height 30
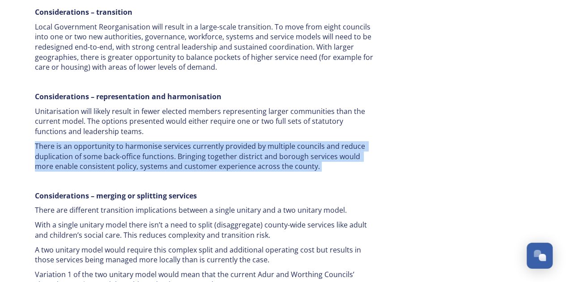
click at [253, 141] on p "There is an opportunity to harmonise services currently provided by multiple co…" at bounding box center [205, 156] width 340 height 30
click at [225, 141] on p "There is an opportunity to harmonise services currently provided by multiple co…" at bounding box center [205, 156] width 340 height 30
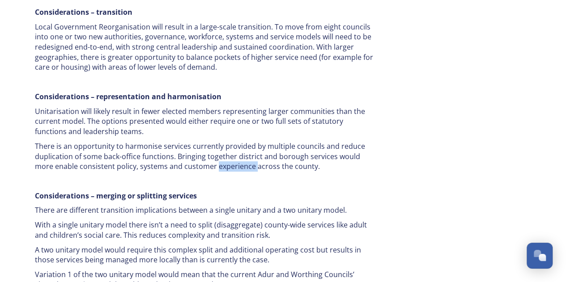
click at [225, 141] on p "There is an opportunity to harmonise services currently provided by multiple co…" at bounding box center [205, 156] width 340 height 30
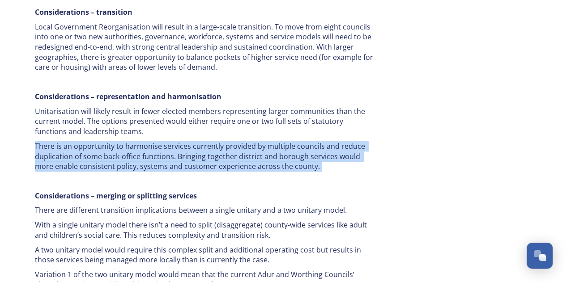
drag, startPoint x: 225, startPoint y: 120, endPoint x: 214, endPoint y: 122, distance: 11.0
click at [225, 141] on p "There is an opportunity to harmonise services currently provided by multiple co…" at bounding box center [205, 156] width 340 height 30
click at [210, 141] on p "There is an opportunity to harmonise services currently provided by multiple co…" at bounding box center [205, 156] width 340 height 30
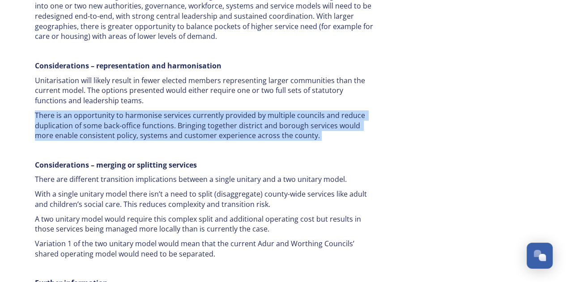
scroll to position [1655, 0]
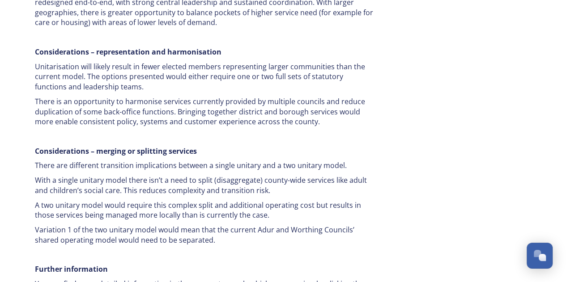
click at [173, 161] on p "There are different transition implications between a single unitary and a two …" at bounding box center [205, 166] width 340 height 10
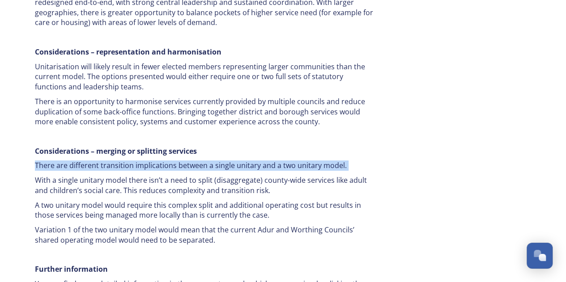
click at [173, 161] on p "There are different transition implications between a single unitary and a two …" at bounding box center [205, 166] width 340 height 10
click at [175, 161] on p "There are different transition implications between a single unitary and a two …" at bounding box center [205, 166] width 340 height 10
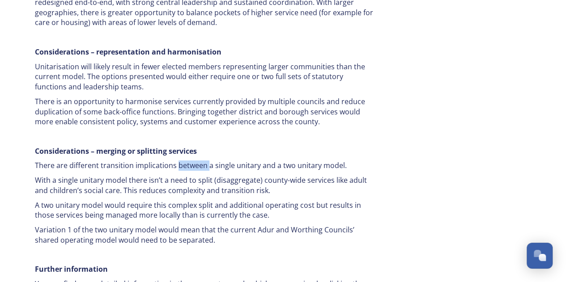
click at [175, 161] on p "There are different transition implications between a single unitary and a two …" at bounding box center [205, 166] width 340 height 10
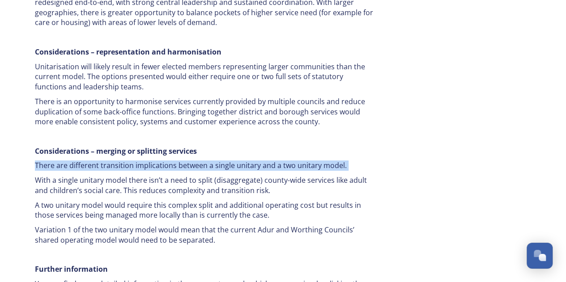
click at [175, 161] on p "There are different transition implications between a single unitary and a two …" at bounding box center [205, 166] width 340 height 10
click at [185, 161] on p "There are different transition implications between a single unitary and a two …" at bounding box center [205, 166] width 340 height 10
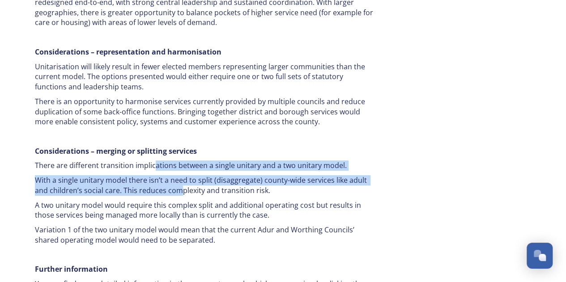
drag, startPoint x: 178, startPoint y: 140, endPoint x: 153, endPoint y: 122, distance: 30.8
click at [153, 161] on p "There are different transition implications between a single unitary and a two …" at bounding box center [205, 166] width 340 height 10
click at [200, 175] on p "With a single unitary model there isn’t a need to split (disaggregate) county-w…" at bounding box center [205, 185] width 340 height 20
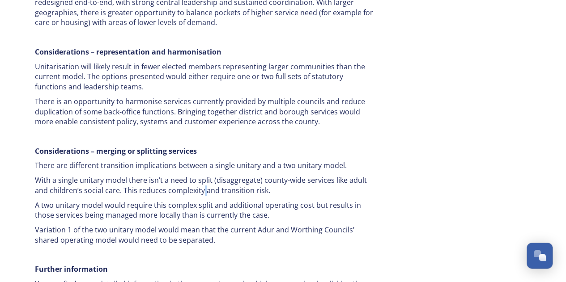
click at [200, 175] on p "With a single unitary model there isn’t a need to split (disaggregate) county-w…" at bounding box center [205, 185] width 340 height 20
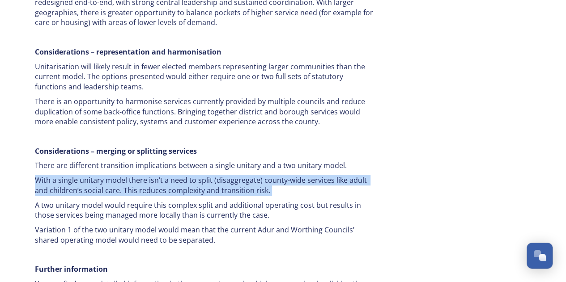
click at [200, 175] on p "With a single unitary model there isn’t a need to split (disaggregate) county-w…" at bounding box center [205, 185] width 340 height 20
click at [187, 175] on p "With a single unitary model there isn’t a need to split (disaggregate) county-w…" at bounding box center [205, 185] width 340 height 20
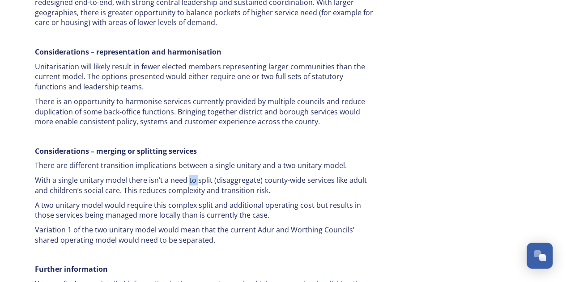
click at [187, 175] on p "With a single unitary model there isn’t a need to split (disaggregate) county-w…" at bounding box center [205, 185] width 340 height 20
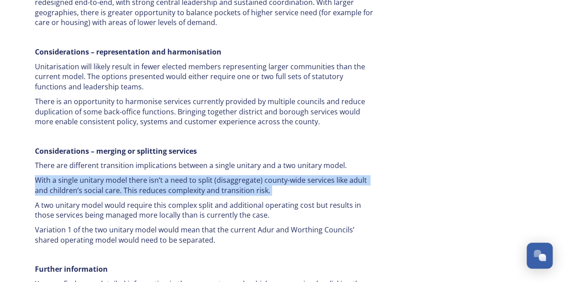
click at [187, 175] on p "With a single unitary model there isn’t a need to split (disaggregate) county-w…" at bounding box center [205, 185] width 340 height 20
click at [175, 175] on p "With a single unitary model there isn’t a need to split (disaggregate) county-w…" at bounding box center [205, 185] width 340 height 20
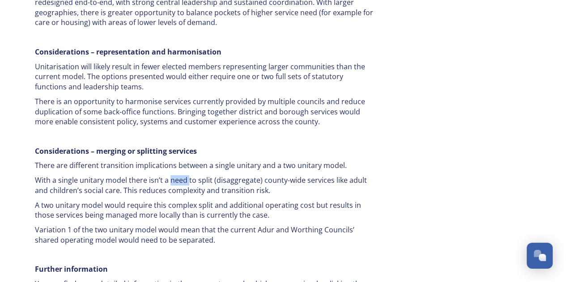
click at [175, 175] on p "With a single unitary model there isn’t a need to split (disaggregate) county-w…" at bounding box center [205, 185] width 340 height 20
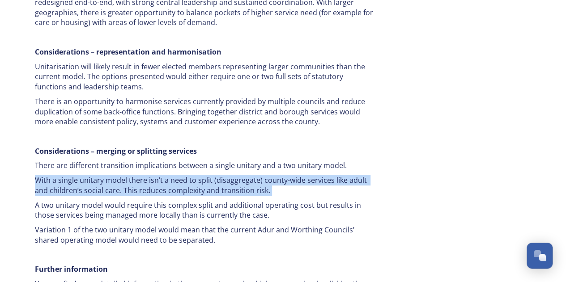
click at [174, 175] on p "With a single unitary model there isn’t a need to split (disaggregate) county-w…" at bounding box center [205, 185] width 340 height 20
click at [182, 175] on p "With a single unitary model there isn’t a need to split (disaggregate) county-w…" at bounding box center [205, 185] width 340 height 20
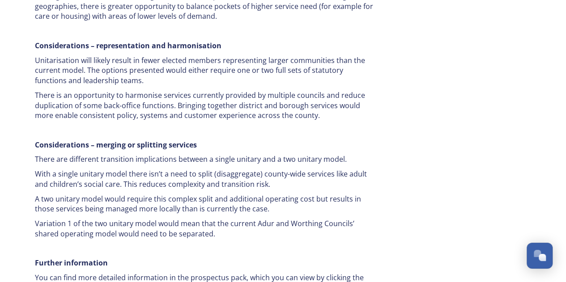
scroll to position [1700, 0]
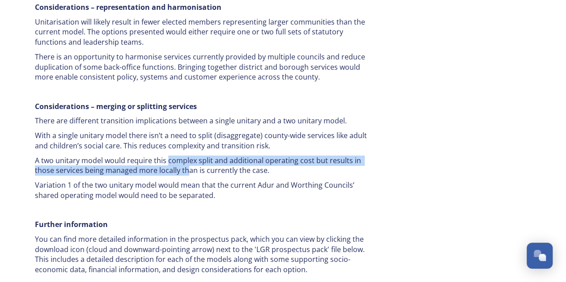
drag, startPoint x: 183, startPoint y: 124, endPoint x: 166, endPoint y: 110, distance: 21.7
click at [166, 156] on p "A two unitary model would require this complex split and additional operating c…" at bounding box center [205, 166] width 340 height 20
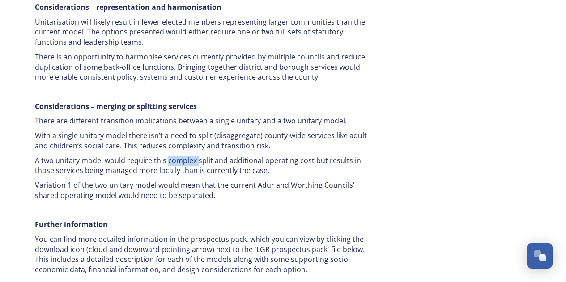
click at [166, 156] on p "A two unitary model would require this complex split and additional operating c…" at bounding box center [205, 166] width 340 height 20
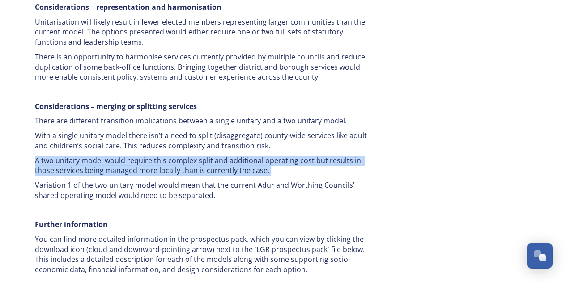
drag, startPoint x: 166, startPoint y: 110, endPoint x: 177, endPoint y: 116, distance: 11.8
click at [166, 156] on p "A two unitary model would require this complex split and additional operating c…" at bounding box center [205, 166] width 340 height 20
click at [178, 156] on p "A two unitary model would require this complex split and additional operating c…" at bounding box center [205, 166] width 340 height 20
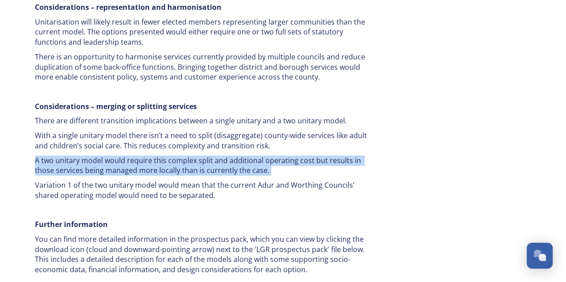
click at [184, 156] on p "A two unitary model would require this complex split and additional operating c…" at bounding box center [205, 166] width 340 height 20
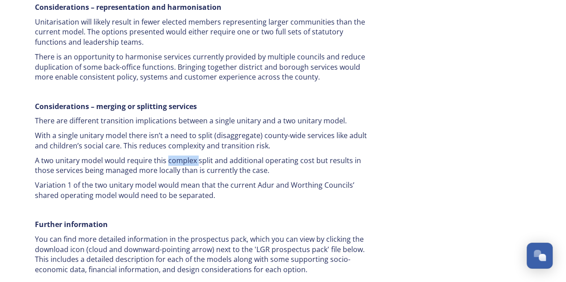
click at [184, 156] on p "A two unitary model would require this complex split and additional operating c…" at bounding box center [205, 166] width 340 height 20
click at [140, 180] on p "Variation 1 of the two unitary model would mean that the current Adur and Worth…" at bounding box center [205, 190] width 340 height 20
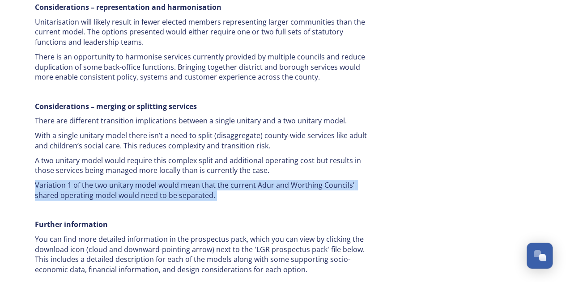
click at [140, 180] on p "Variation 1 of the two unitary model would mean that the current Adur and Worth…" at bounding box center [205, 190] width 340 height 20
click at [170, 180] on p "Variation 1 of the two unitary model would mean that the current Adur and Worth…" at bounding box center [205, 190] width 340 height 20
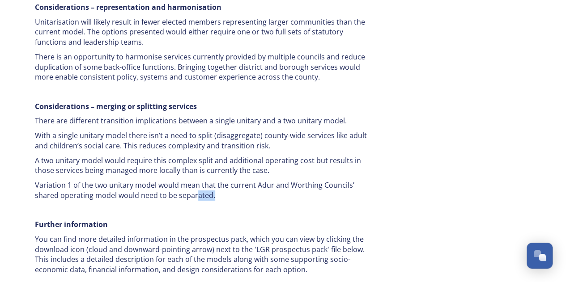
drag, startPoint x: 171, startPoint y: 145, endPoint x: 208, endPoint y: 151, distance: 37.2
click at [208, 180] on p "Variation 1 of the two unitary model would mean that the current Adur and Worth…" at bounding box center [205, 190] width 340 height 20
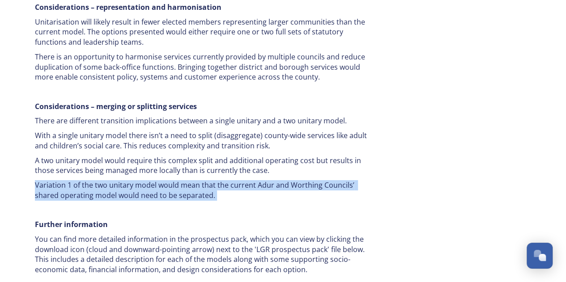
click at [208, 180] on p "Variation 1 of the two unitary model would mean that the current Adur and Worth…" at bounding box center [205, 190] width 340 height 20
click at [181, 180] on p "Variation 1 of the two unitary model would mean that the current Adur and Worth…" at bounding box center [205, 190] width 340 height 20
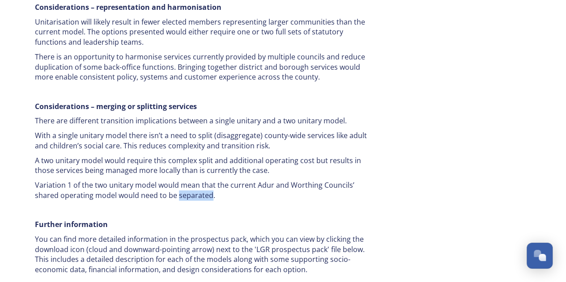
click at [181, 180] on p "Variation 1 of the two unitary model would mean that the current Adur and Worth…" at bounding box center [205, 190] width 340 height 20
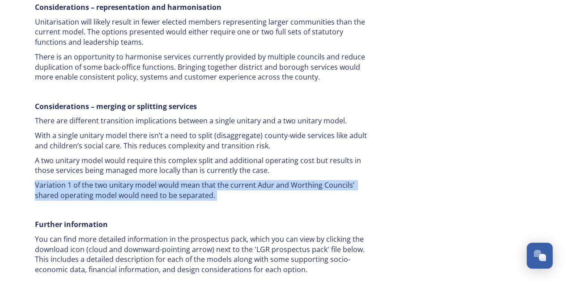
drag, startPoint x: 181, startPoint y: 143, endPoint x: 190, endPoint y: 143, distance: 8.9
click at [182, 180] on p "Variation 1 of the two unitary model would mean that the current Adur and Worth…" at bounding box center [205, 190] width 340 height 20
click at [201, 180] on p "Variation 1 of the two unitary model would mean that the current Adur and Worth…" at bounding box center [205, 190] width 340 height 20
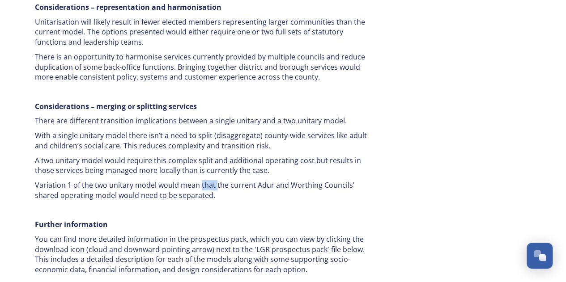
click at [201, 180] on p "Variation 1 of the two unitary model would mean that the current Adur and Worth…" at bounding box center [205, 190] width 340 height 20
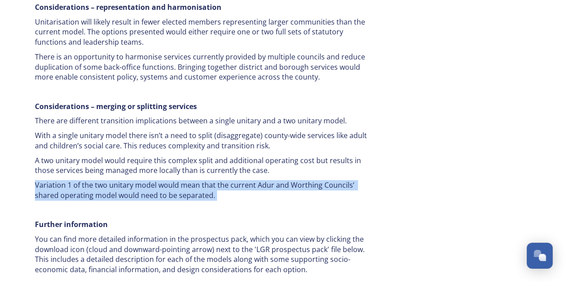
click at [201, 180] on p "Variation 1 of the two unitary model would mean that the current Adur and Worth…" at bounding box center [205, 190] width 340 height 20
click at [238, 180] on p "Variation 1 of the two unitary model would mean that the current Adur and Worth…" at bounding box center [205, 190] width 340 height 20
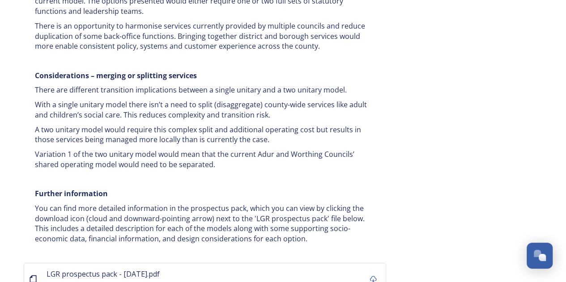
scroll to position [1744, 0]
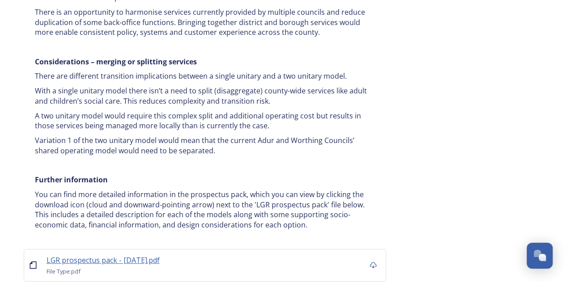
click at [136, 255] on span "LGR prospectus pack - [DATE].pdf" at bounding box center [103, 260] width 113 height 10
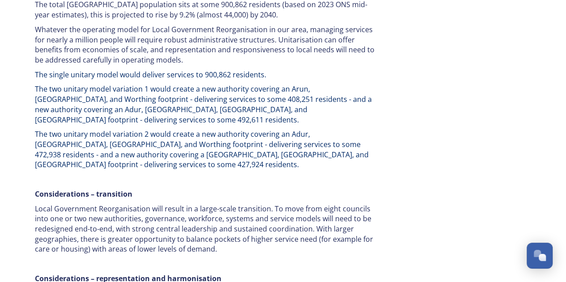
scroll to position [1431, 0]
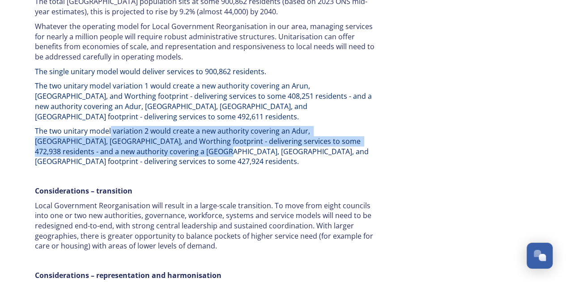
drag, startPoint x: 110, startPoint y: 93, endPoint x: 139, endPoint y: 121, distance: 40.5
click at [138, 121] on div "Our area Our coastal areas have strong tourism economies, yet face challenges r…" at bounding box center [204, 212] width 353 height 673
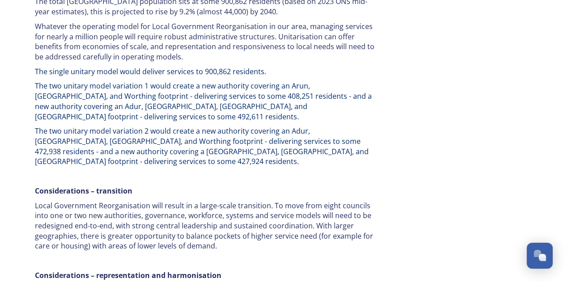
click at [140, 122] on div "Our area Our coastal areas have strong tourism economies, yet face challenges r…" at bounding box center [204, 212] width 353 height 673
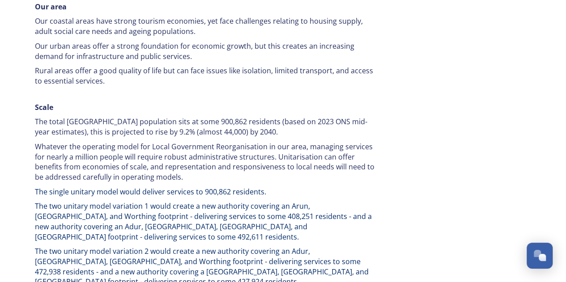
scroll to position [1208, 0]
